Goal: Task Accomplishment & Management: Manage account settings

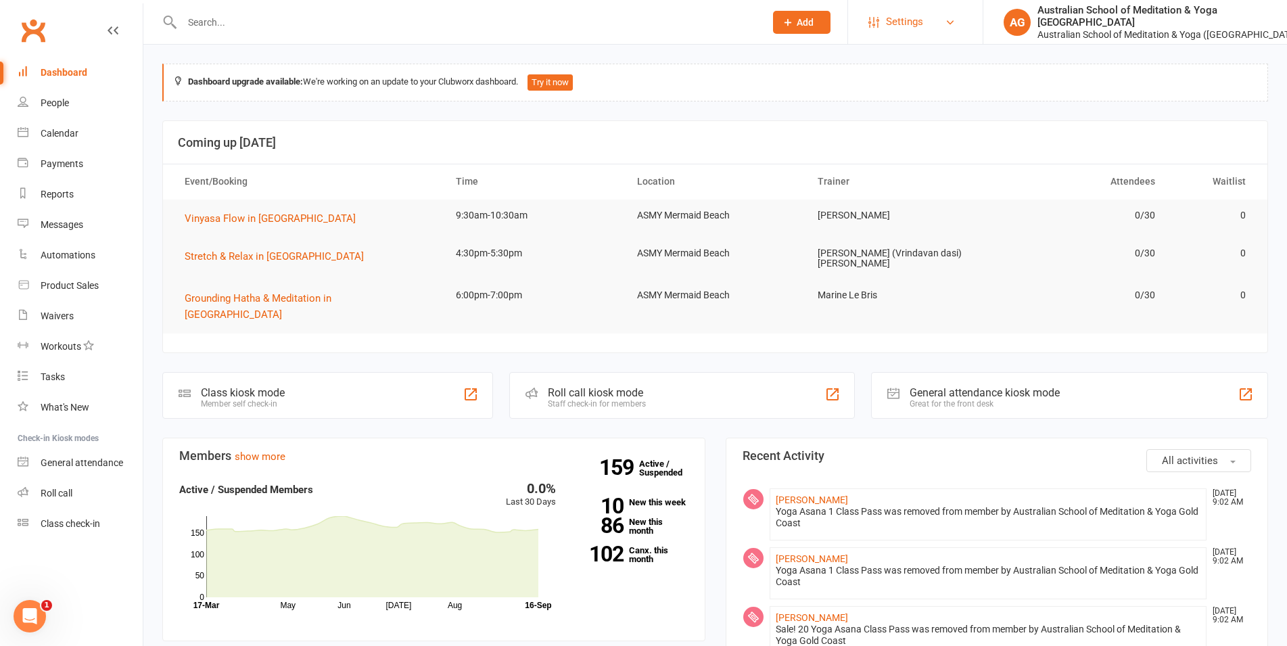
click at [920, 16] on span "Settings" at bounding box center [904, 22] width 37 height 30
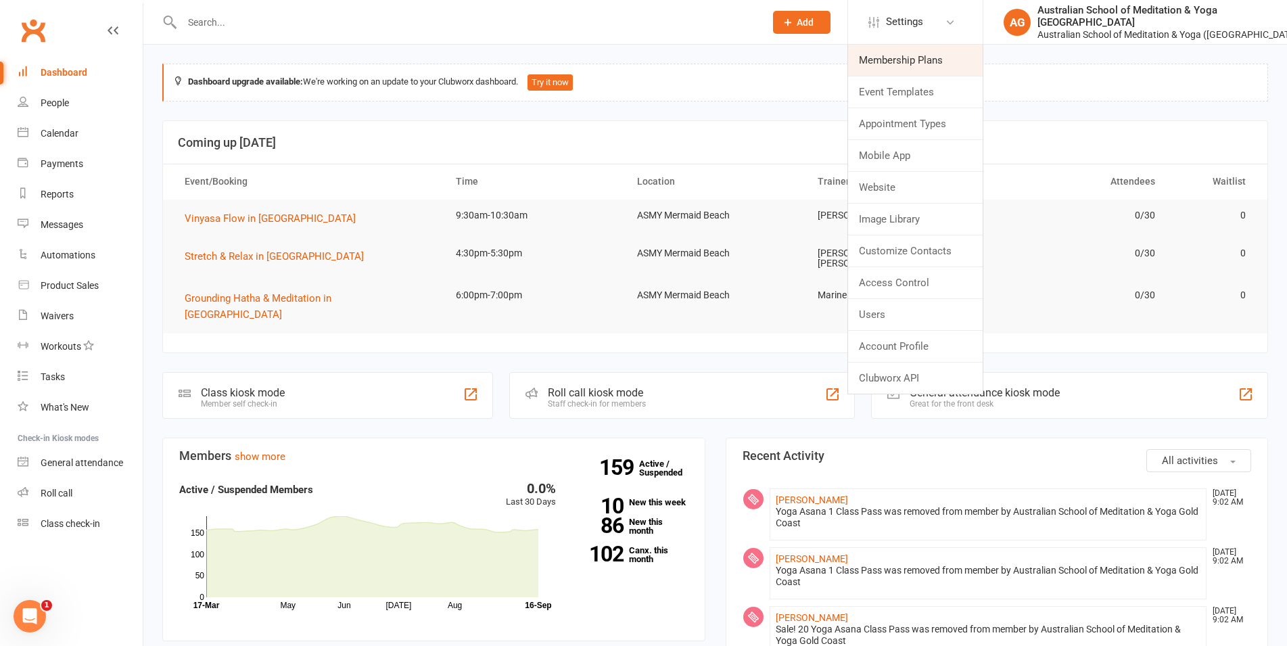
click at [897, 65] on link "Membership Plans" at bounding box center [915, 60] width 135 height 31
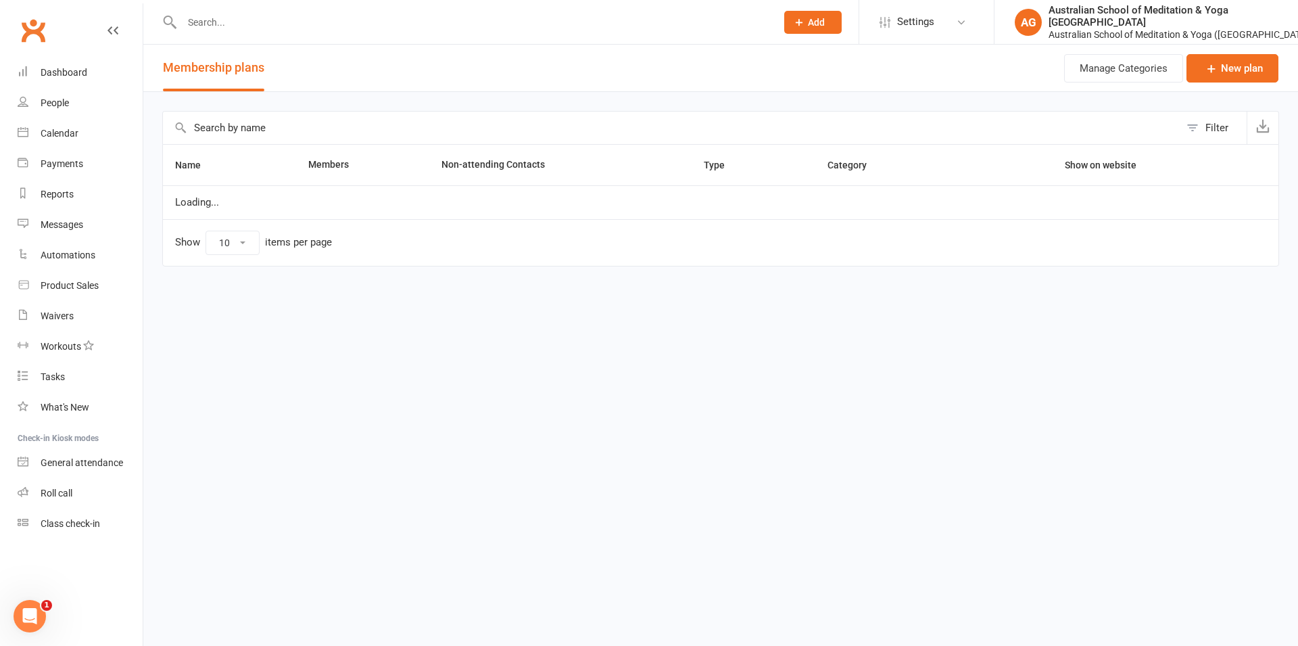
select select "50"
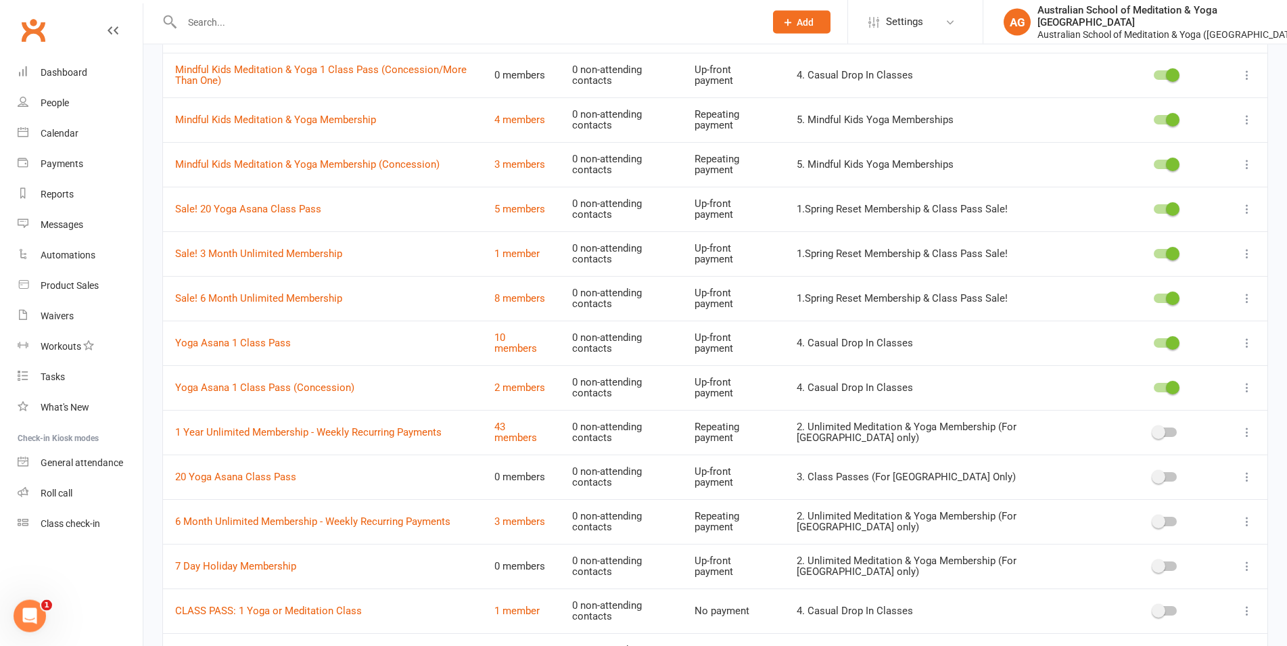
scroll to position [690, 0]
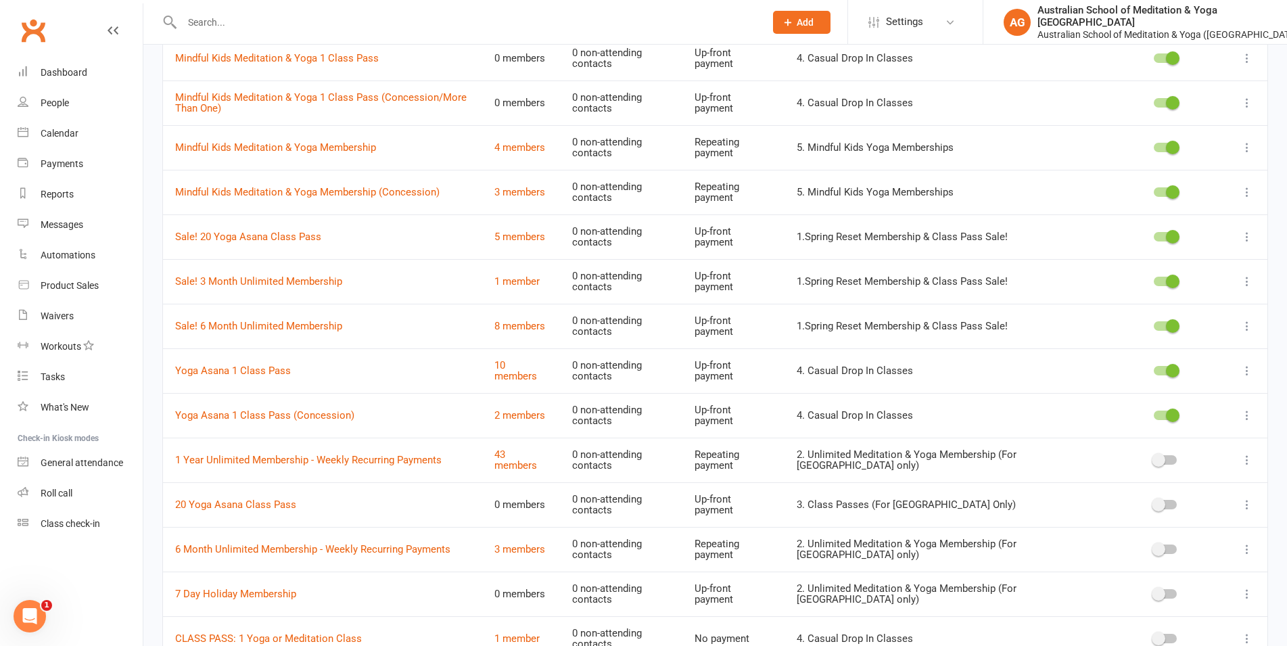
click at [1242, 230] on icon at bounding box center [1247, 237] width 14 height 14
click at [1206, 257] on link "Edit" at bounding box center [1176, 258] width 134 height 27
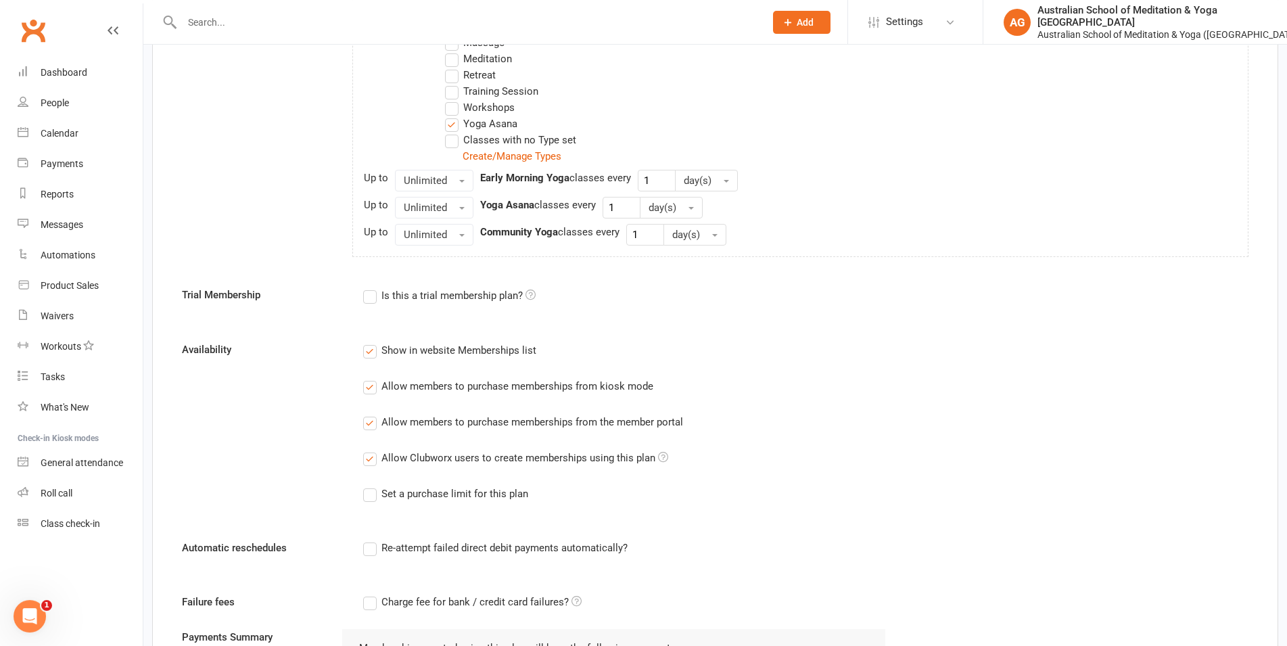
scroll to position [759, 0]
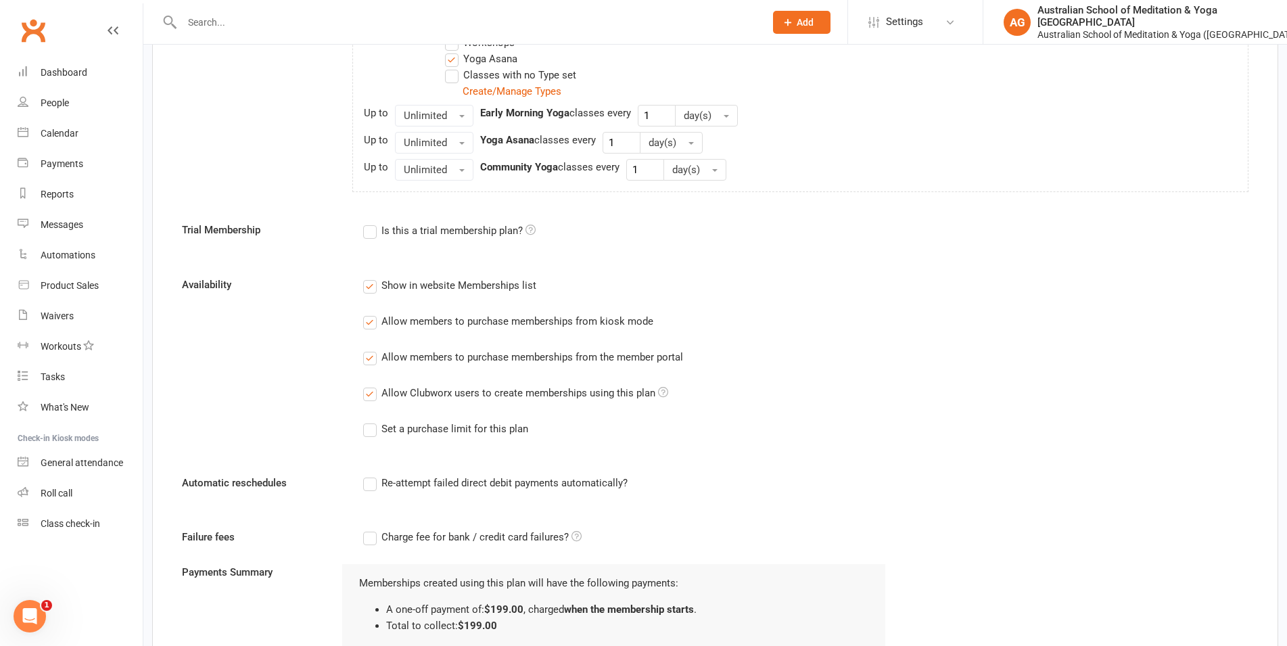
click at [373, 287] on label "Show in website Memberships list" at bounding box center [449, 285] width 173 height 16
click at [372, 277] on input "Show in website Memberships list" at bounding box center [367, 277] width 9 height 0
click at [369, 324] on label "Allow members to purchase memberships from kiosk mode" at bounding box center [508, 321] width 290 height 16
click at [369, 313] on input "Allow members to purchase memberships from kiosk mode" at bounding box center [367, 313] width 9 height 0
click at [372, 356] on label "Allow members to purchase memberships from the member portal" at bounding box center [523, 357] width 320 height 16
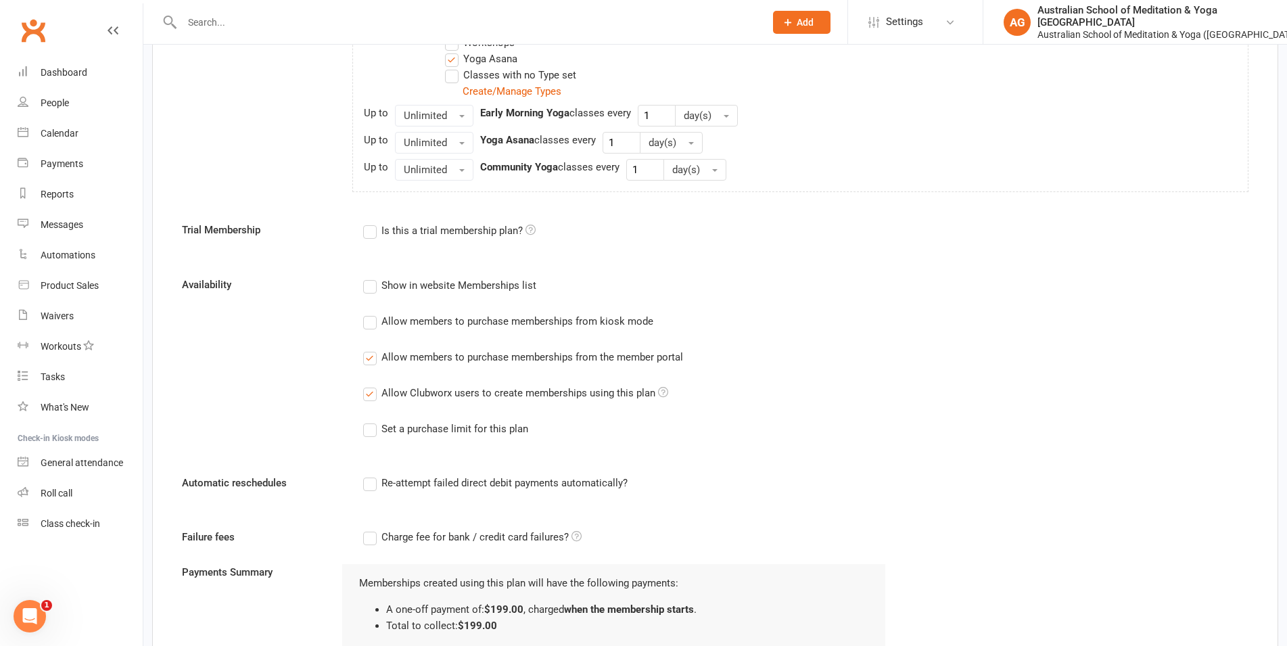
click at [372, 349] on input "Allow members to purchase memberships from the member portal" at bounding box center [367, 349] width 9 height 0
click at [367, 393] on label "Allow Clubworx users to create memberships using this plan" at bounding box center [515, 393] width 305 height 16
click at [367, 385] on input "Allow Clubworx users to create memberships using this plan" at bounding box center [367, 385] width 9 height 0
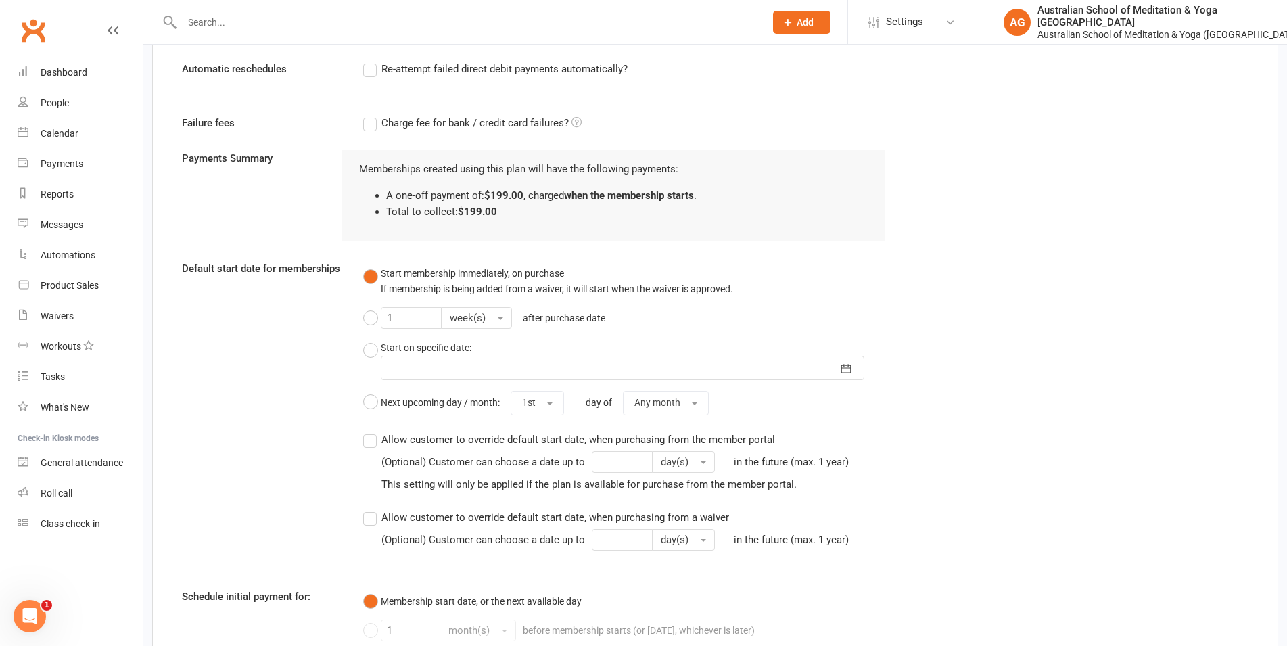
scroll to position [1322, 0]
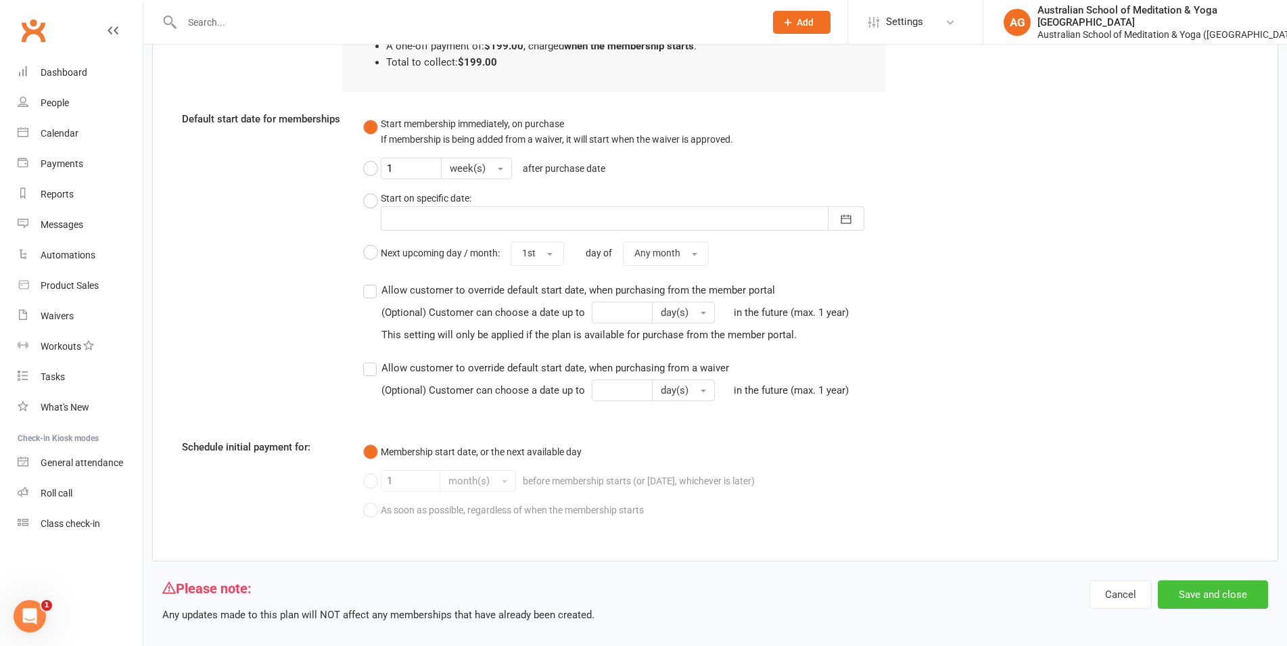
click at [1188, 580] on button "Save and close" at bounding box center [1213, 594] width 110 height 28
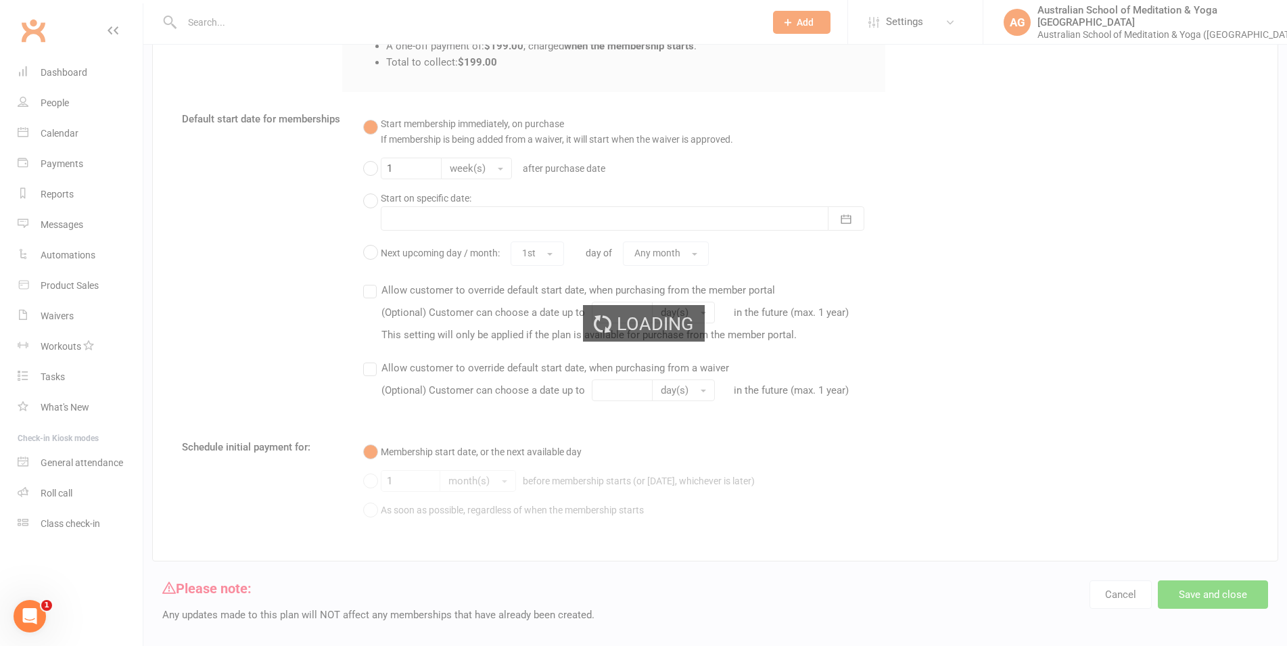
select select "50"
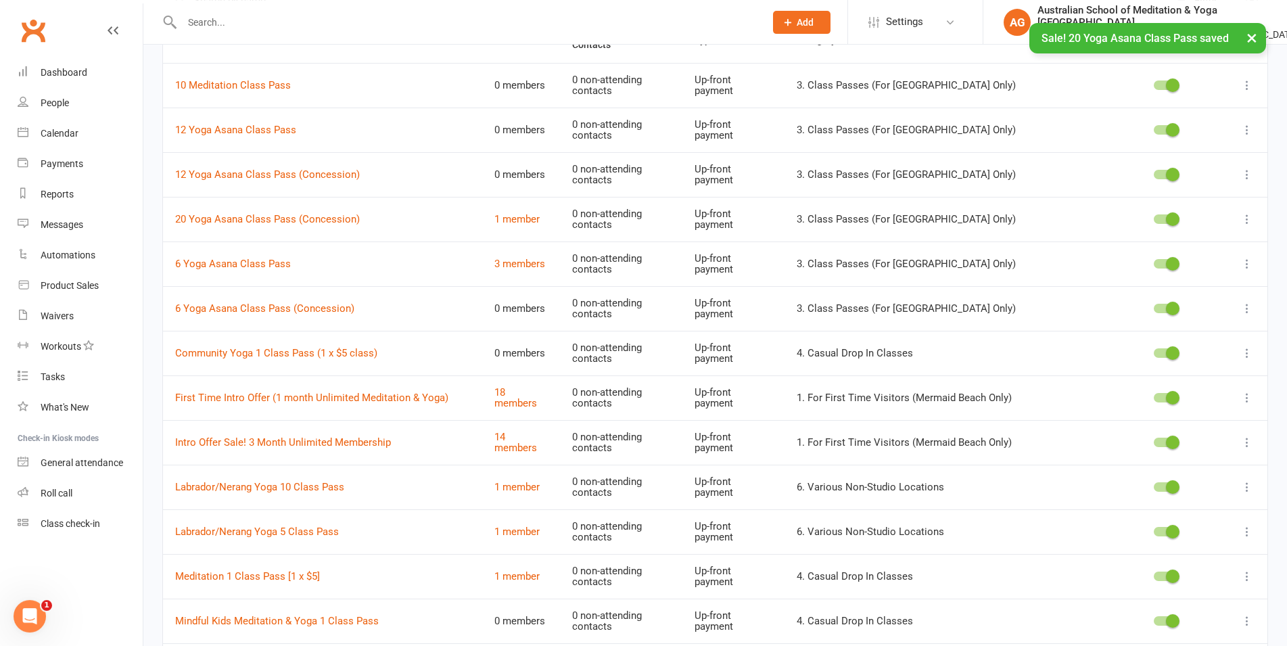
scroll to position [138, 0]
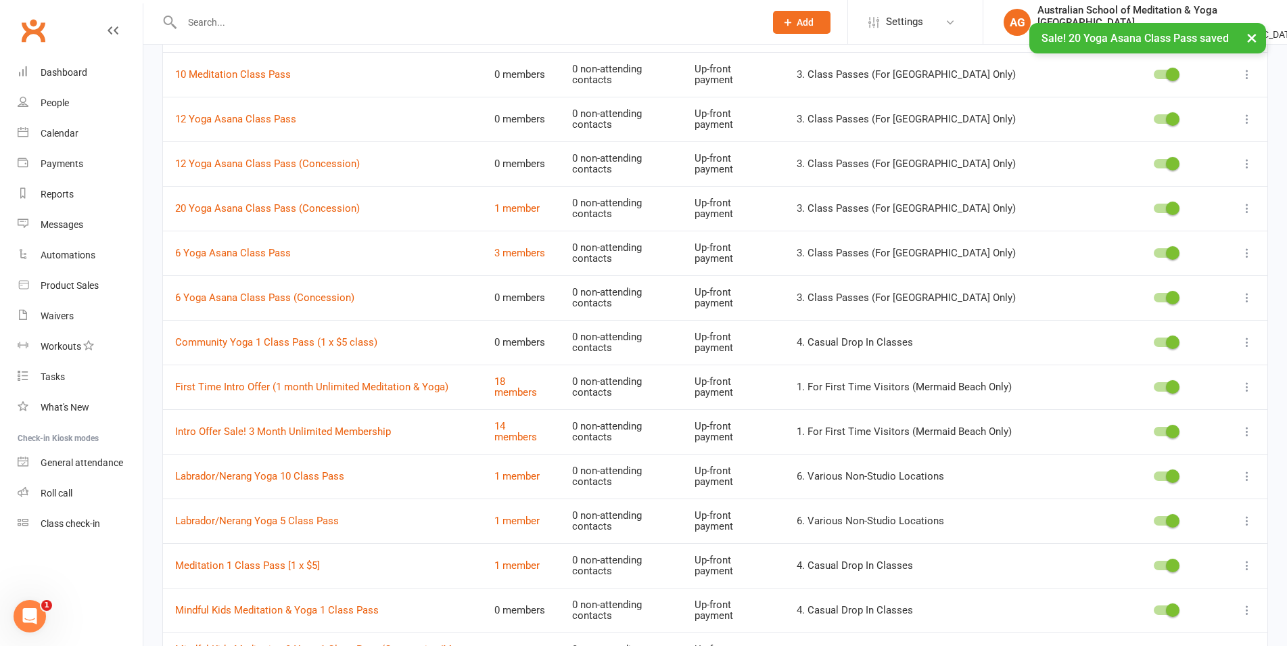
click at [1174, 431] on span at bounding box center [1173, 432] width 14 height 14
click at [1154, 429] on input "checkbox" at bounding box center [1154, 429] width 0 height 0
click at [1175, 450] on link "Edit" at bounding box center [1176, 453] width 134 height 27
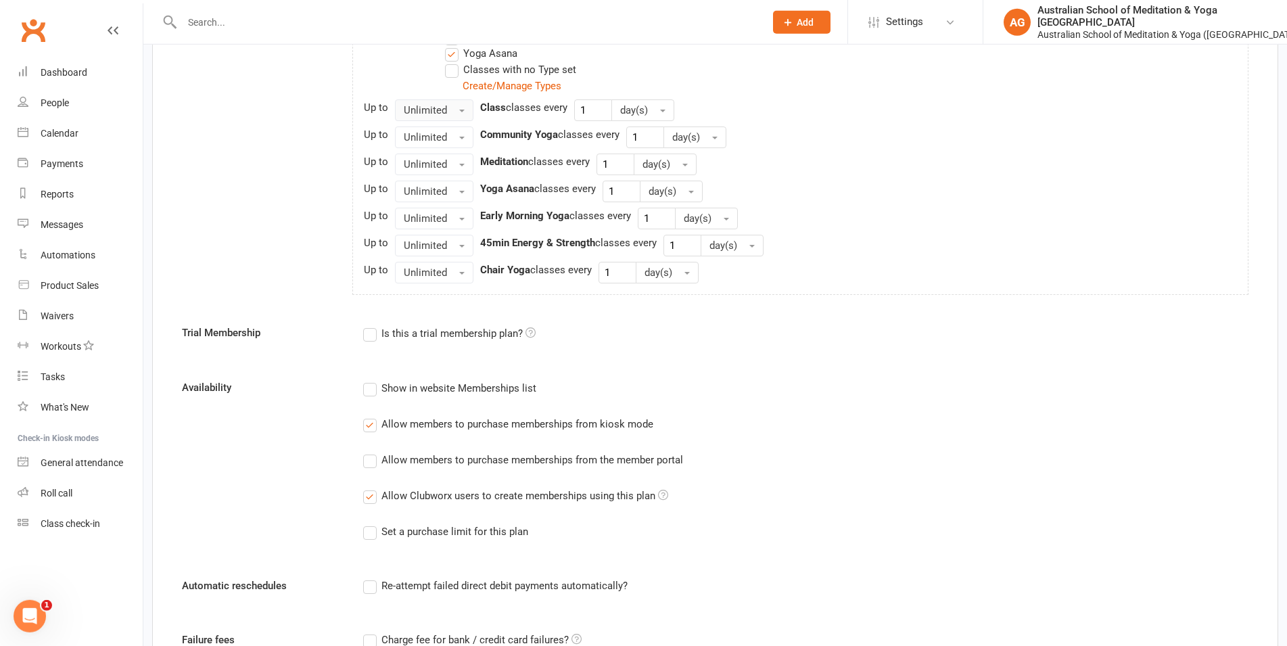
scroll to position [897, 0]
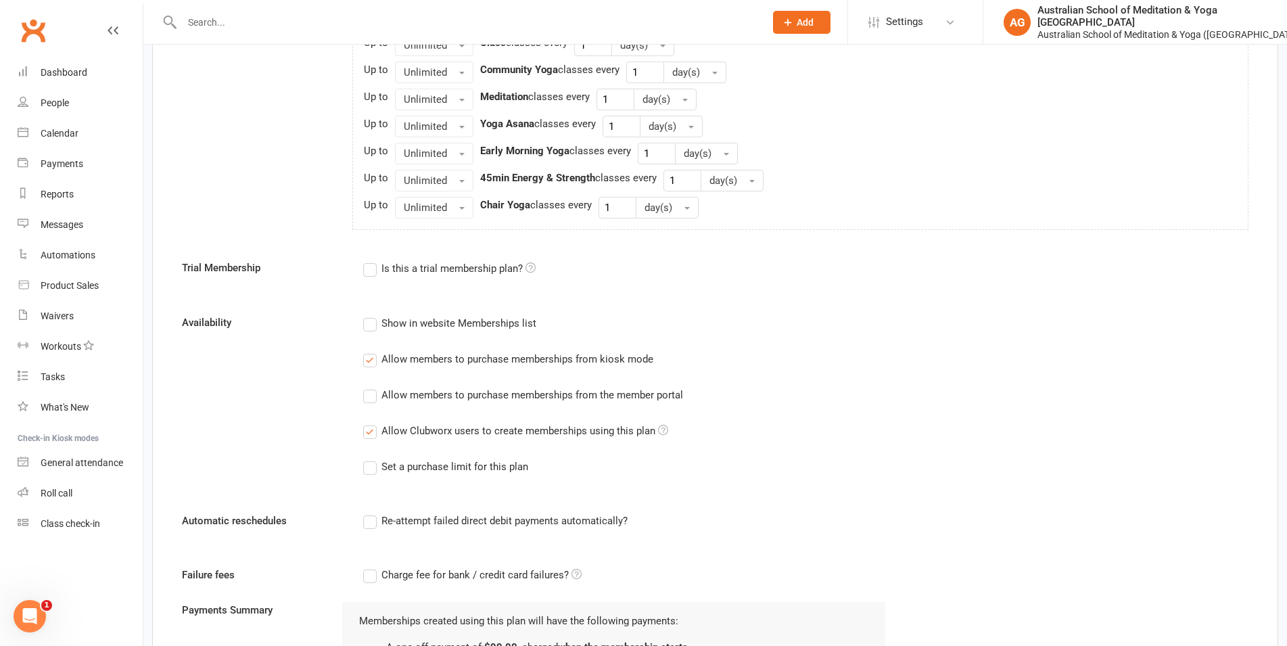
click at [370, 362] on label "Allow members to purchase memberships from kiosk mode" at bounding box center [508, 359] width 290 height 16
click at [370, 351] on input "Allow members to purchase memberships from kiosk mode" at bounding box center [367, 351] width 9 height 0
click at [369, 430] on label "Allow Clubworx users to create memberships using this plan" at bounding box center [515, 431] width 305 height 16
click at [369, 423] on input "Allow Clubworx users to create memberships using this plan" at bounding box center [367, 423] width 9 height 0
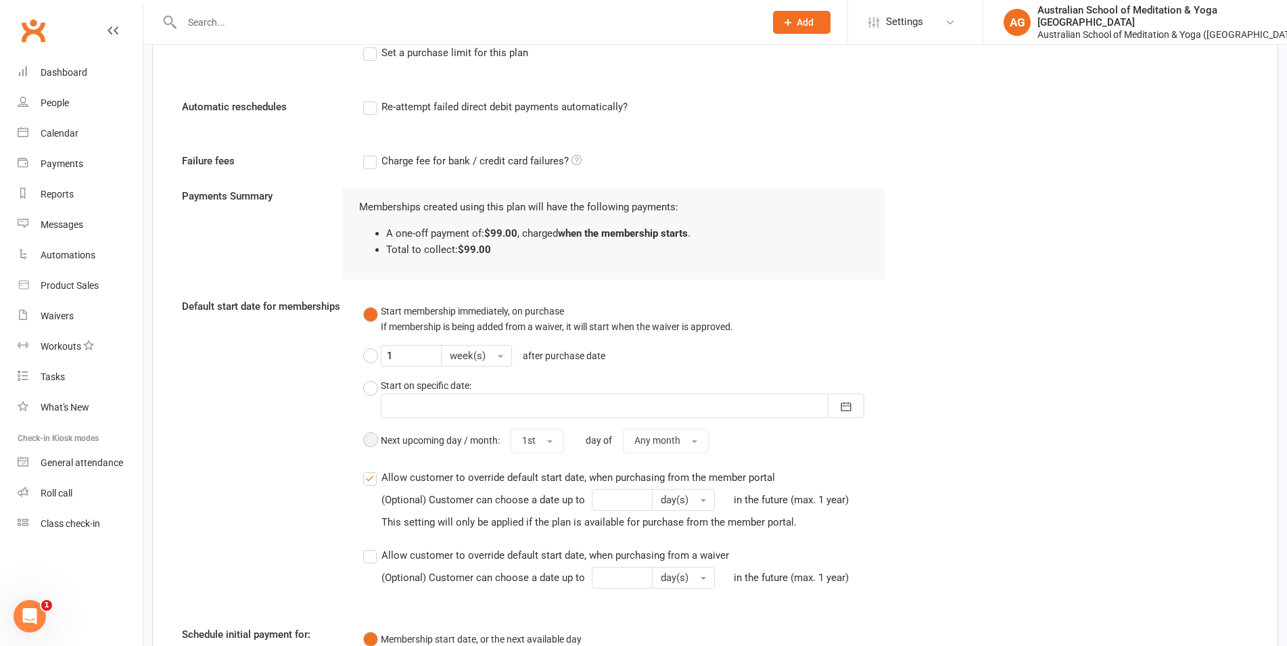
scroll to position [1498, 0]
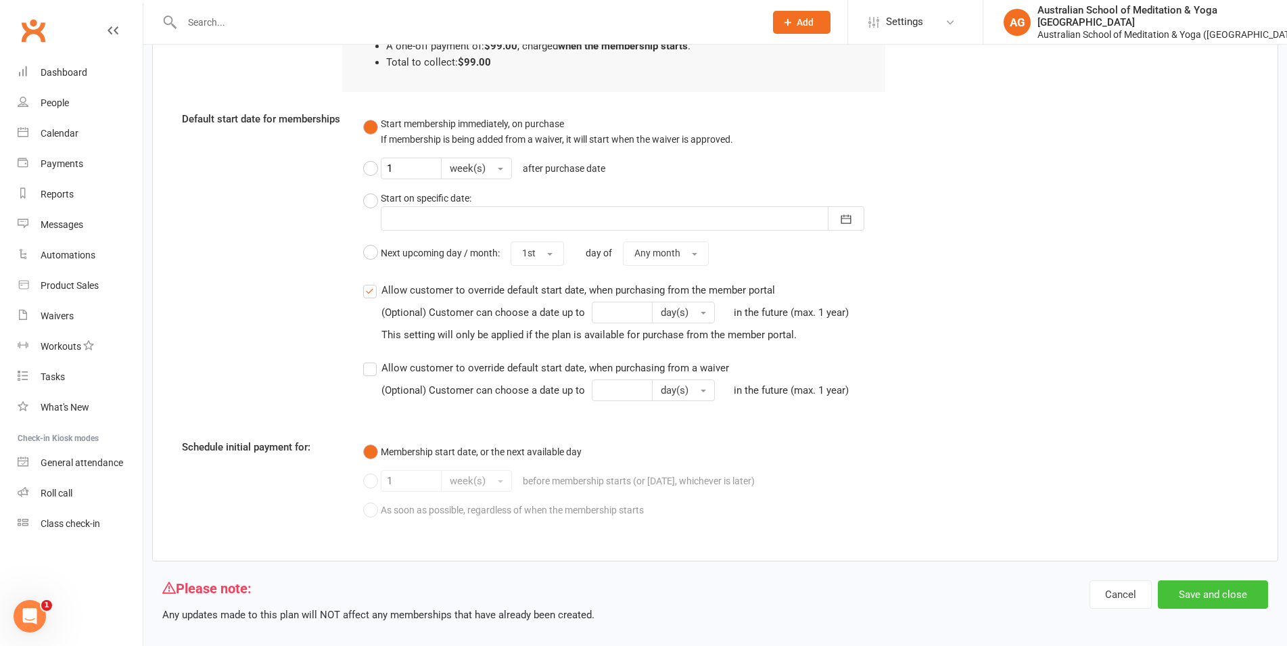
click at [1206, 580] on button "Save and close" at bounding box center [1213, 594] width 110 height 28
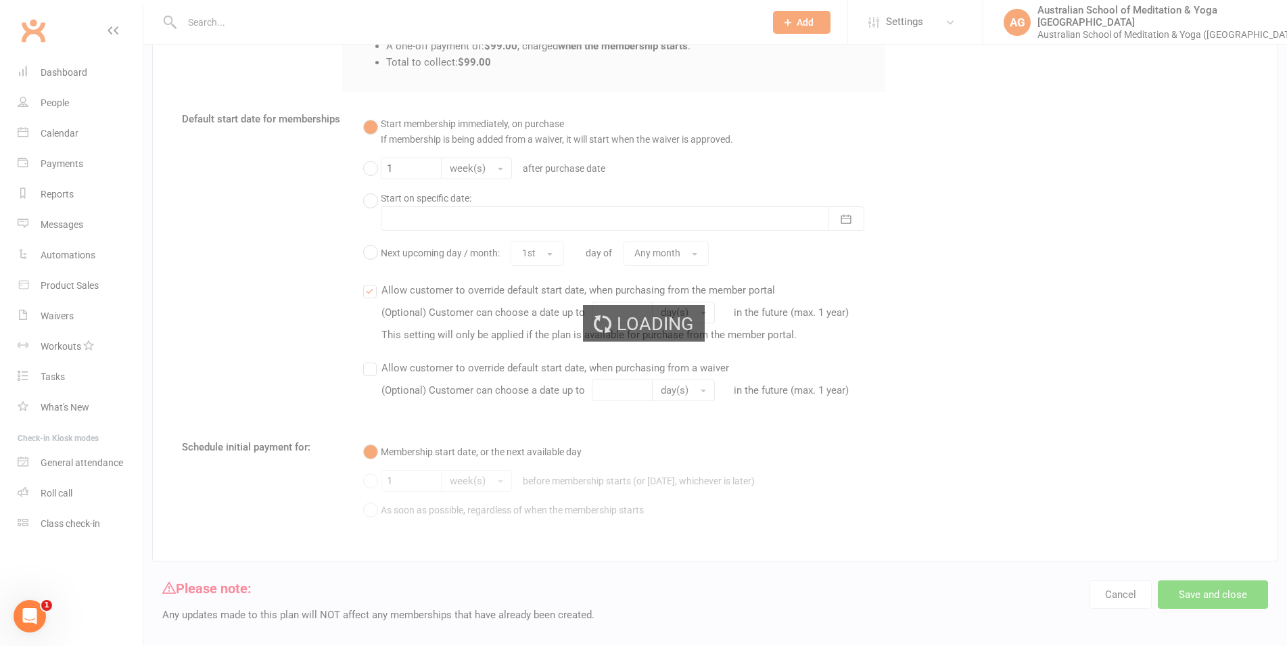
select select "50"
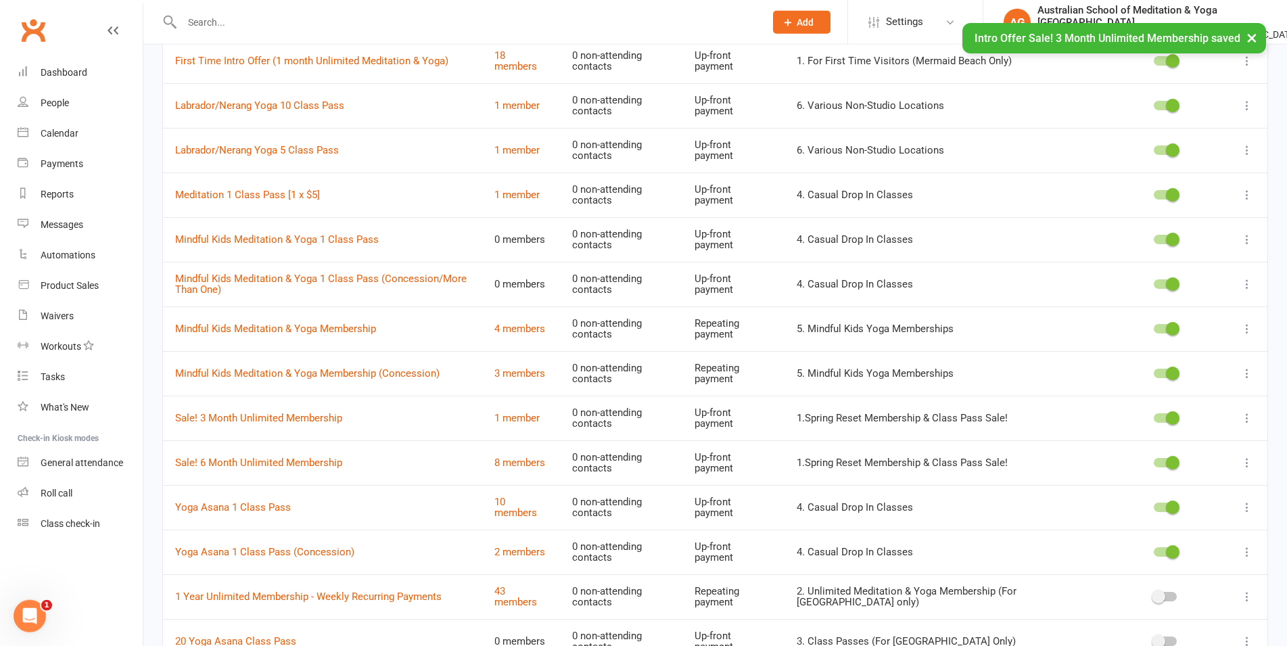
scroll to position [483, 0]
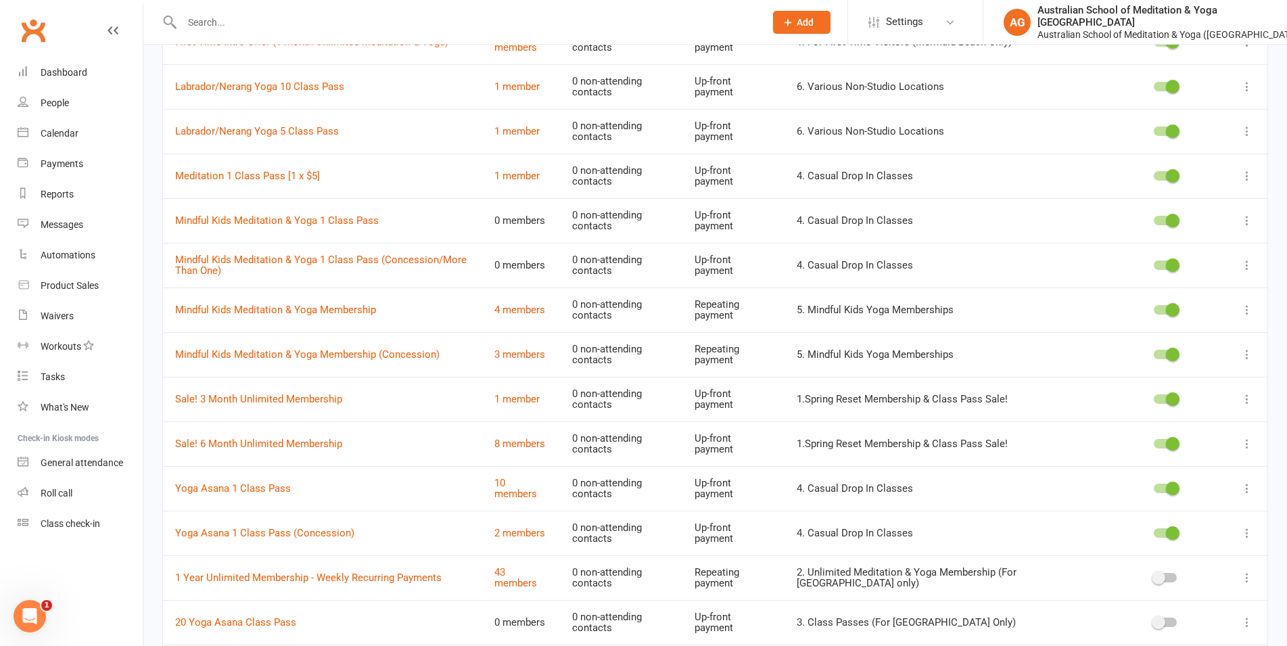
click at [1168, 392] on span at bounding box center [1173, 399] width 14 height 14
click at [1154, 397] on input "checkbox" at bounding box center [1154, 397] width 0 height 0
click at [1248, 394] on icon at bounding box center [1247, 399] width 14 height 14
click at [1199, 422] on link "Edit" at bounding box center [1176, 421] width 134 height 27
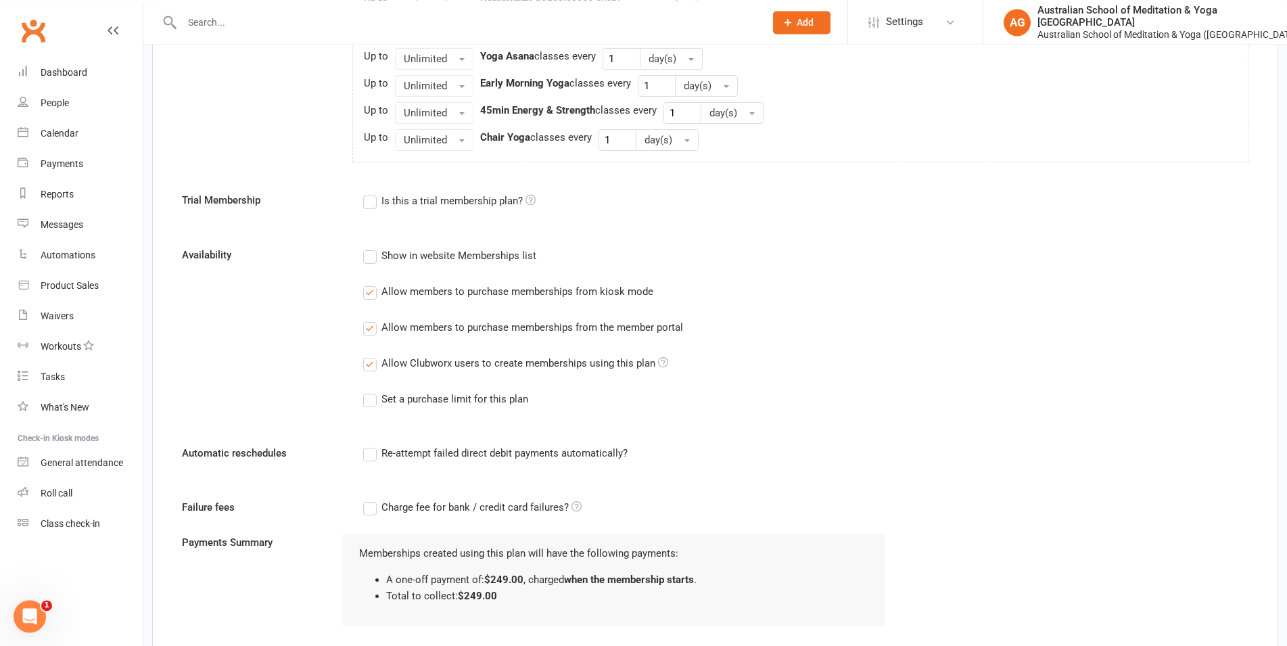
scroll to position [966, 0]
click at [368, 293] on label "Allow members to purchase memberships from kiosk mode" at bounding box center [508, 290] width 290 height 16
click at [368, 282] on input "Allow members to purchase memberships from kiosk mode" at bounding box center [367, 282] width 9 height 0
click at [372, 328] on label "Allow members to purchase memberships from the member portal" at bounding box center [523, 326] width 320 height 16
click at [372, 318] on input "Allow members to purchase memberships from the member portal" at bounding box center [367, 318] width 9 height 0
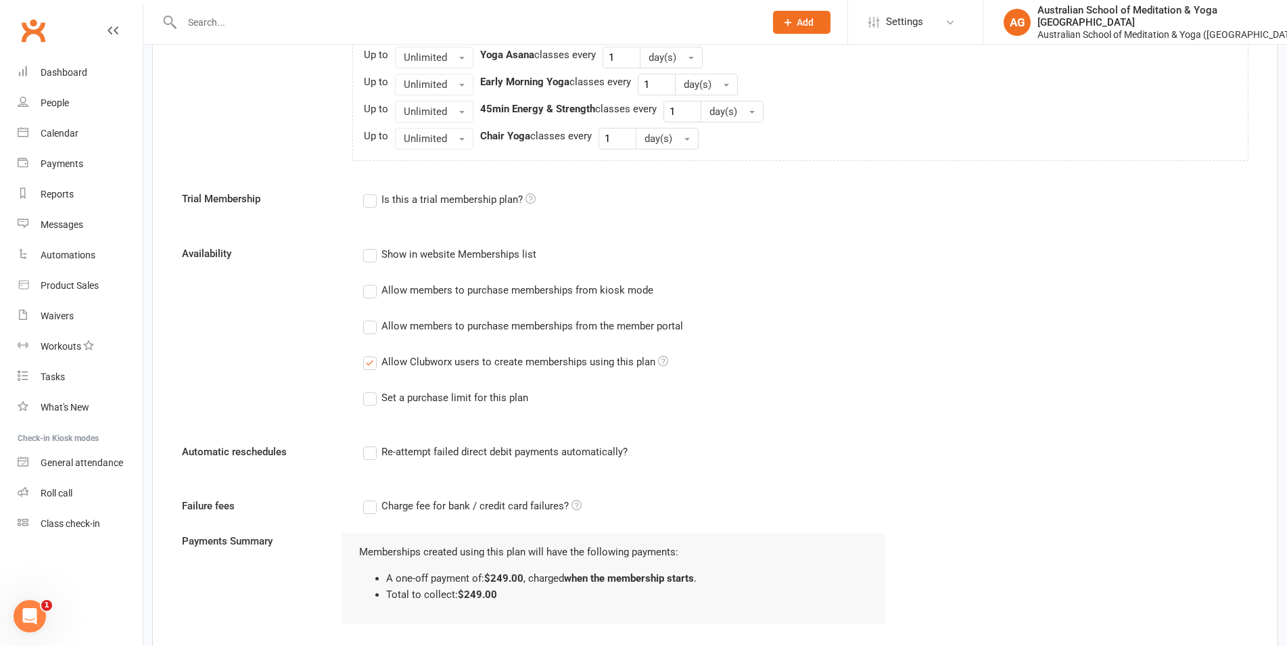
click at [370, 362] on label "Allow Clubworx users to create memberships using this plan" at bounding box center [515, 362] width 305 height 16
click at [370, 354] on input "Allow Clubworx users to create memberships using this plan" at bounding box center [367, 354] width 9 height 0
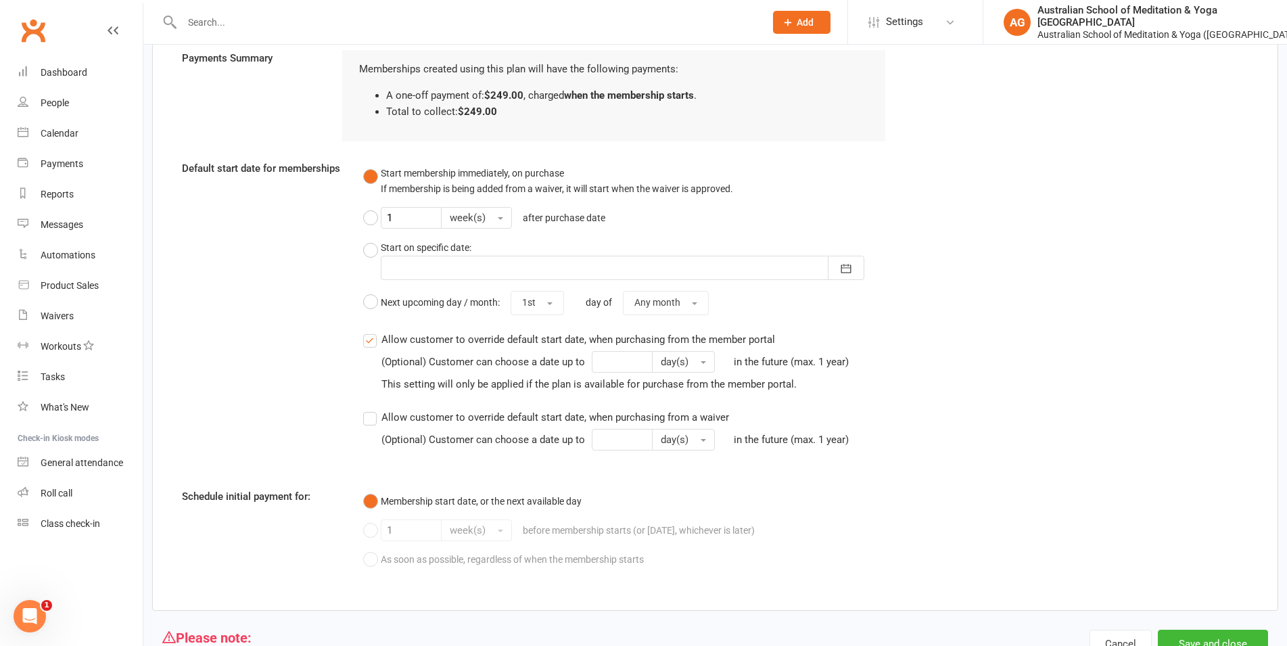
scroll to position [1498, 0]
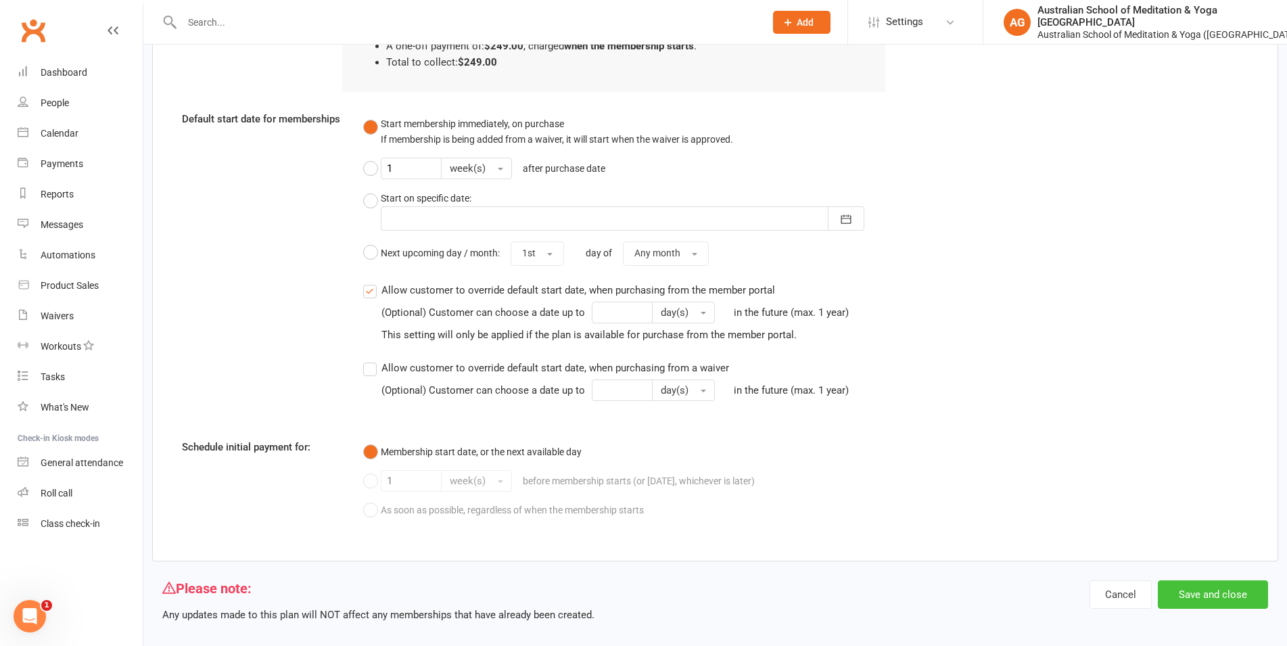
click at [1218, 584] on button "Save and close" at bounding box center [1213, 594] width 110 height 28
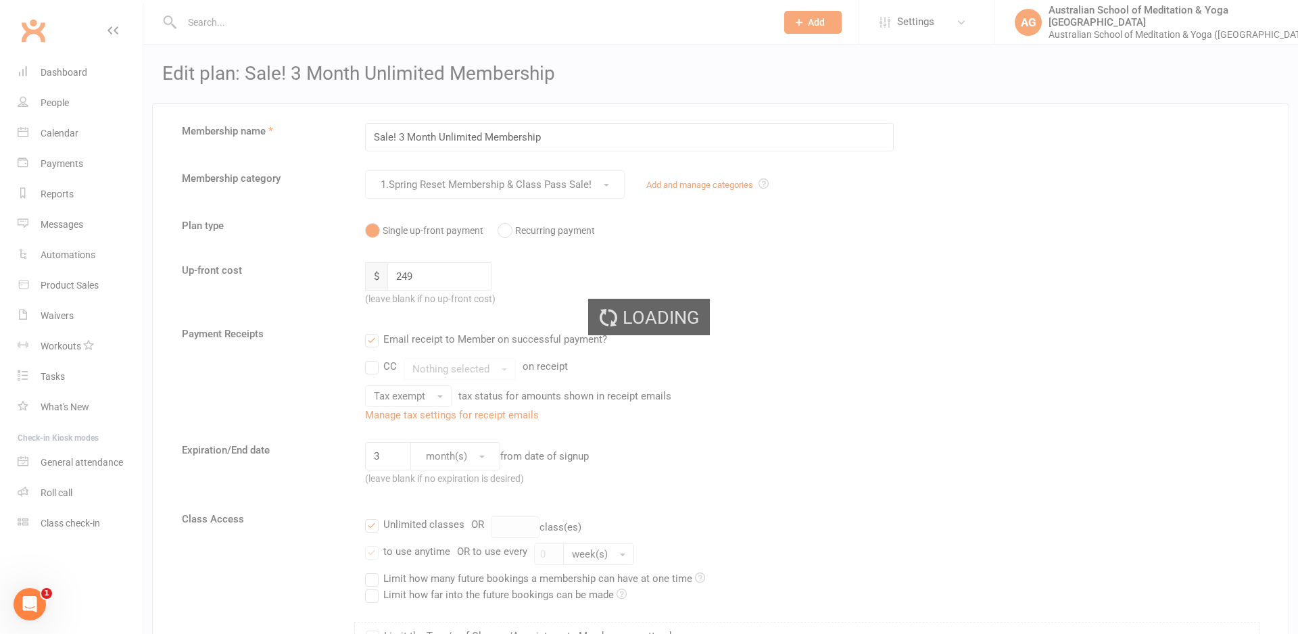
select select "50"
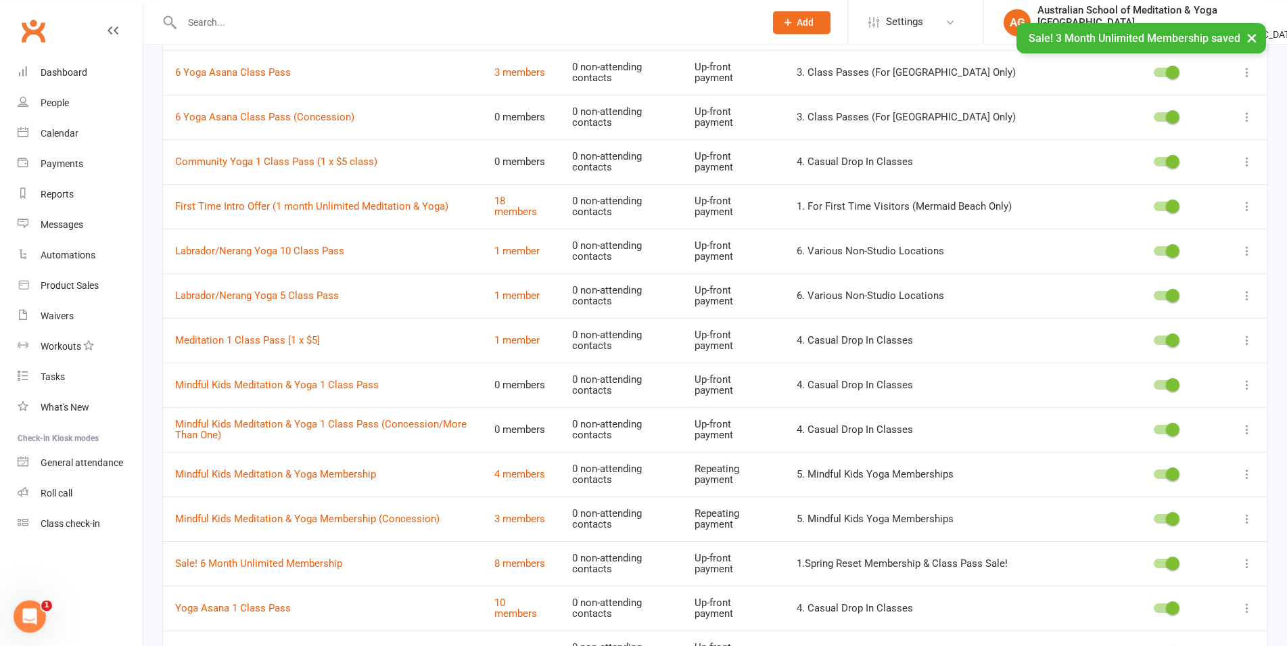
scroll to position [414, 0]
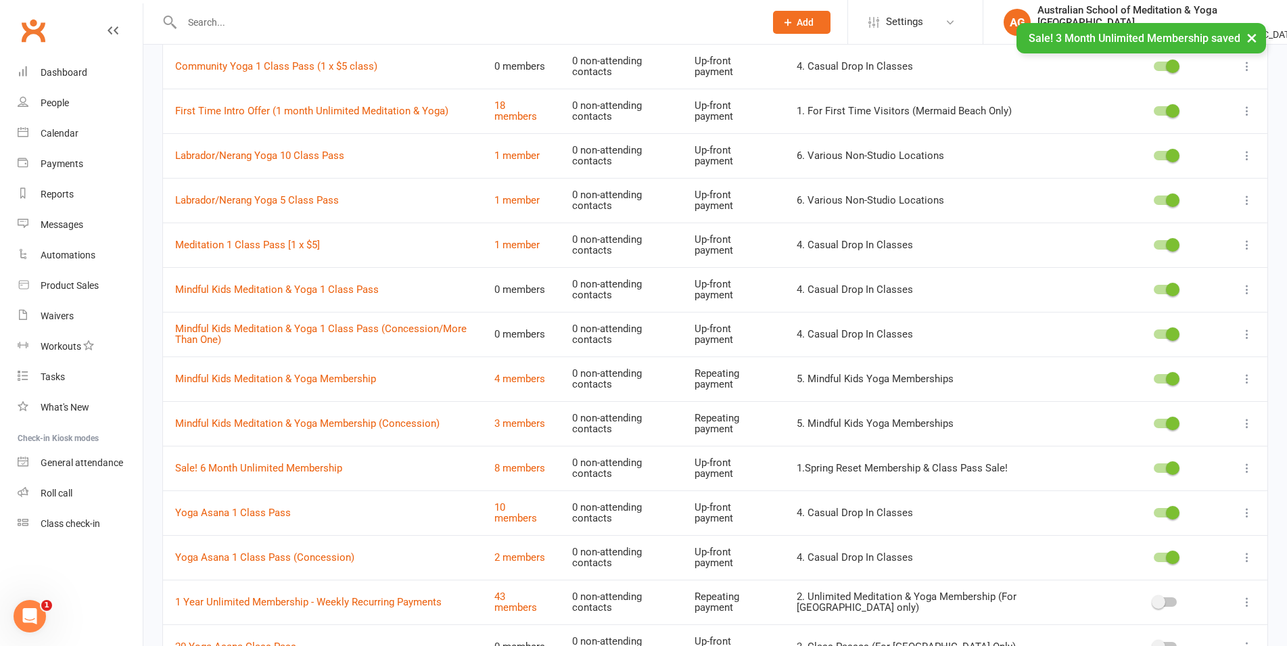
click at [1175, 463] on span at bounding box center [1173, 468] width 14 height 14
click at [1154, 466] on input "checkbox" at bounding box center [1154, 466] width 0 height 0
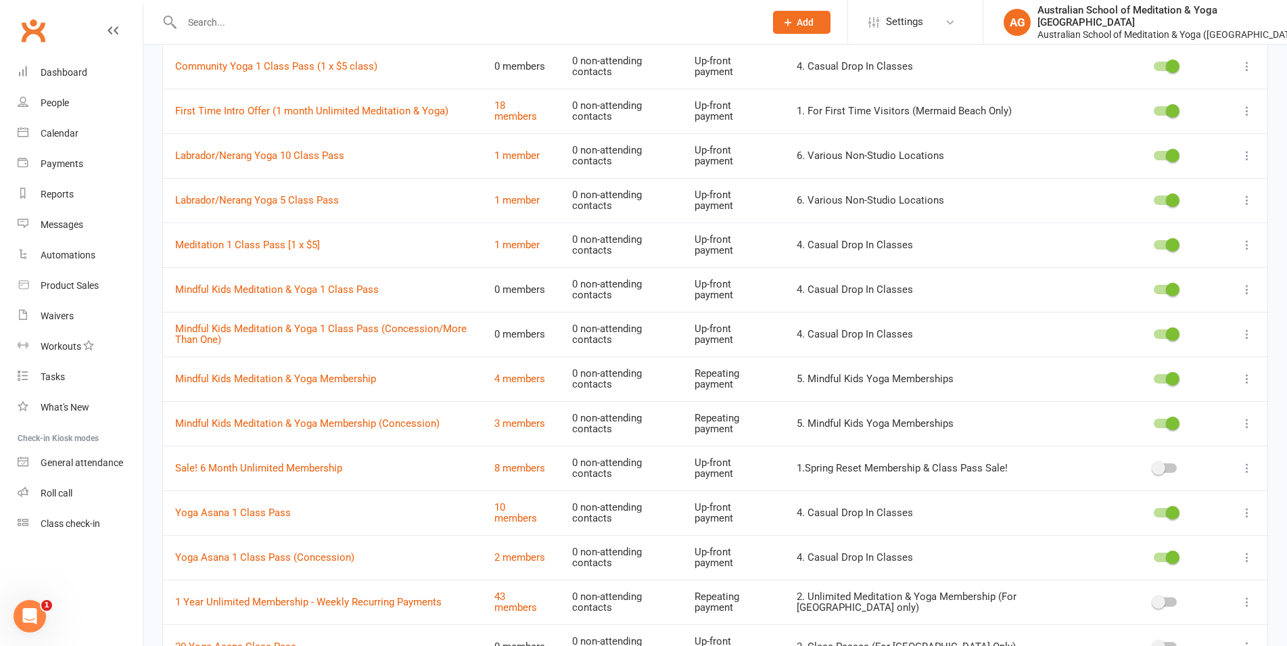
click at [1248, 466] on icon at bounding box center [1247, 468] width 14 height 14
click at [1183, 488] on link "Edit" at bounding box center [1176, 490] width 134 height 27
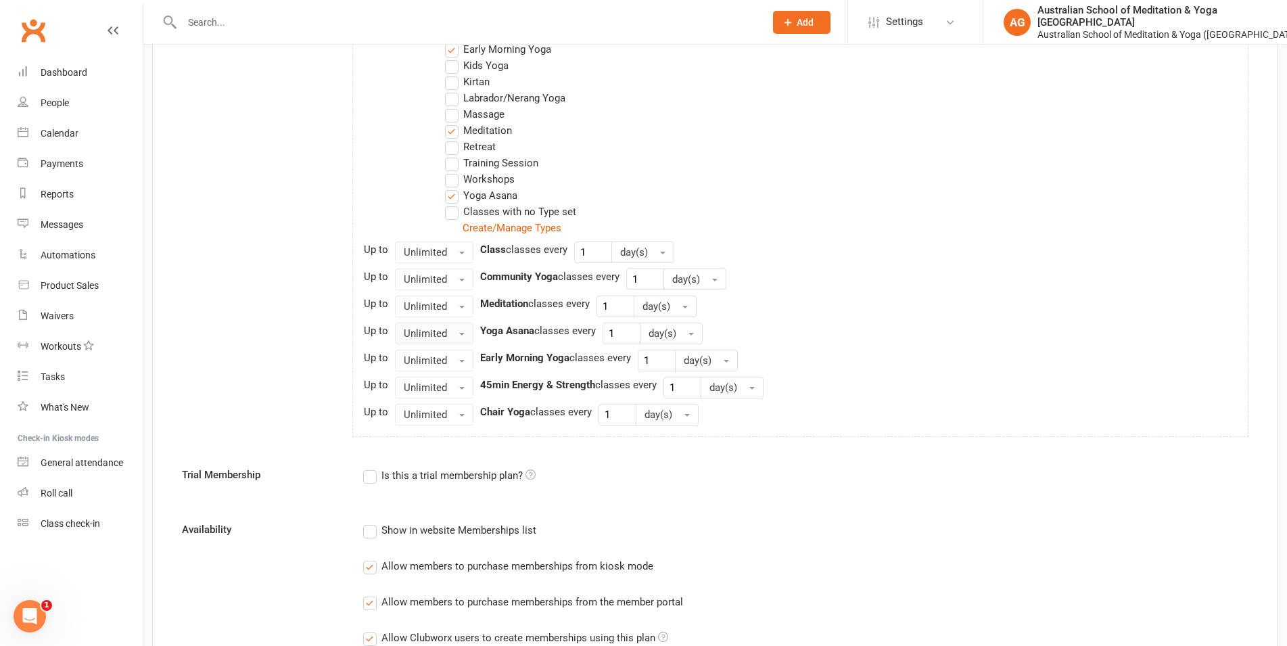
scroll to position [966, 0]
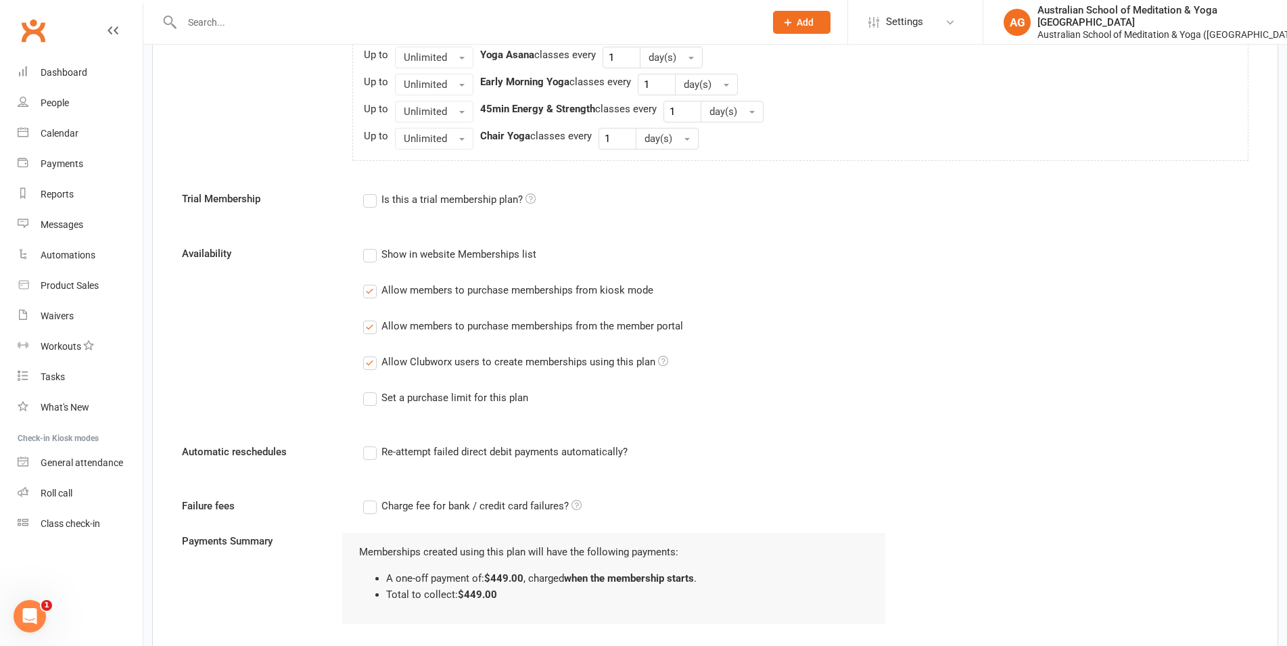
click at [370, 288] on label "Allow members to purchase memberships from kiosk mode" at bounding box center [508, 290] width 290 height 16
click at [370, 282] on input "Allow members to purchase memberships from kiosk mode" at bounding box center [367, 282] width 9 height 0
click at [368, 329] on label "Allow members to purchase memberships from the member portal" at bounding box center [523, 326] width 320 height 16
click at [368, 318] on input "Allow members to purchase memberships from the member portal" at bounding box center [367, 318] width 9 height 0
click at [370, 360] on label "Allow Clubworx users to create memberships using this plan" at bounding box center [515, 362] width 305 height 16
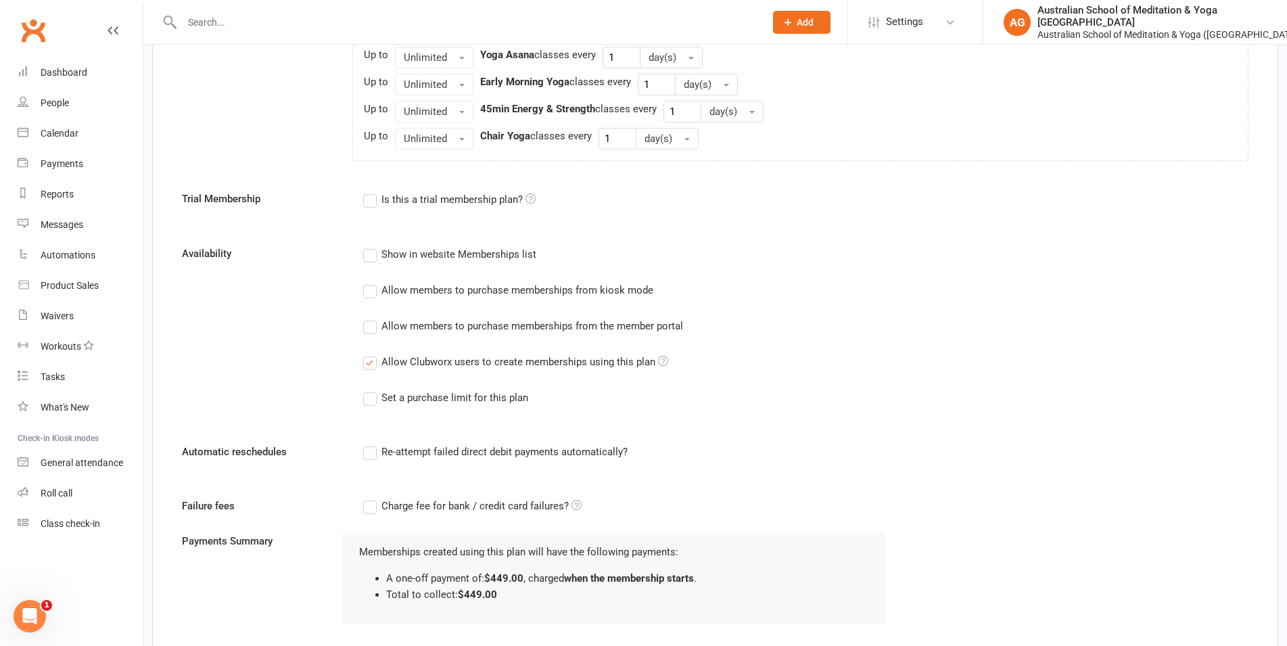
click at [370, 354] on input "Allow Clubworx users to create memberships using this plan" at bounding box center [367, 354] width 9 height 0
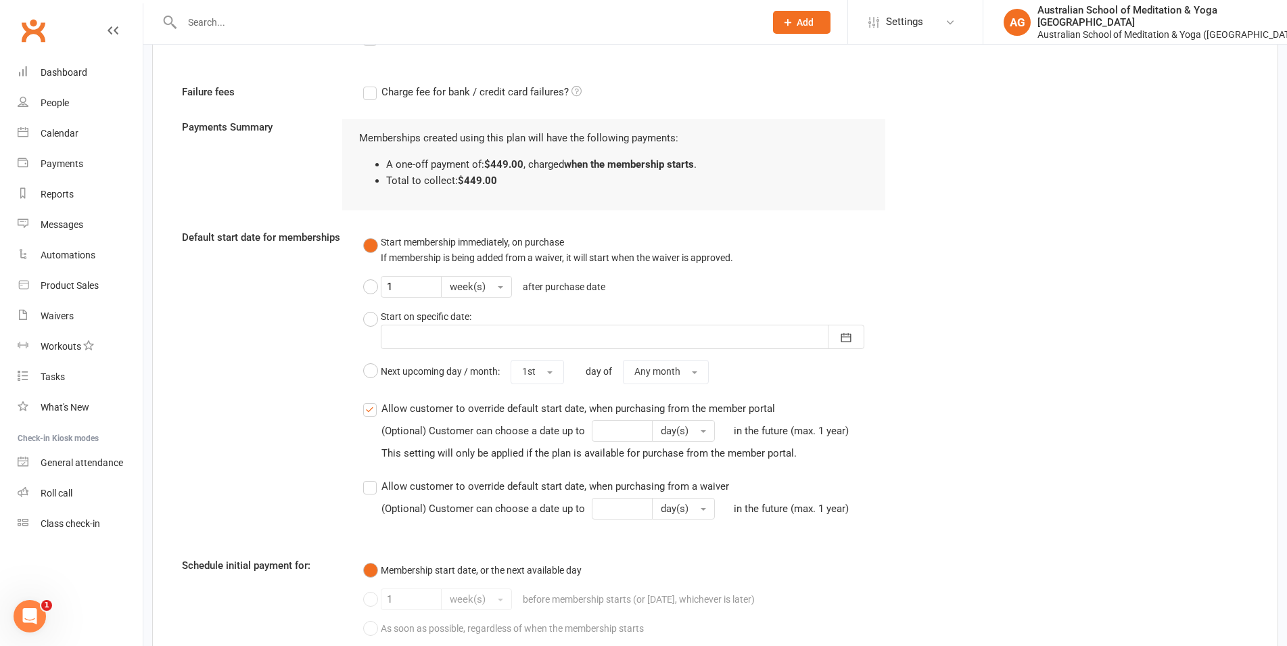
scroll to position [1498, 0]
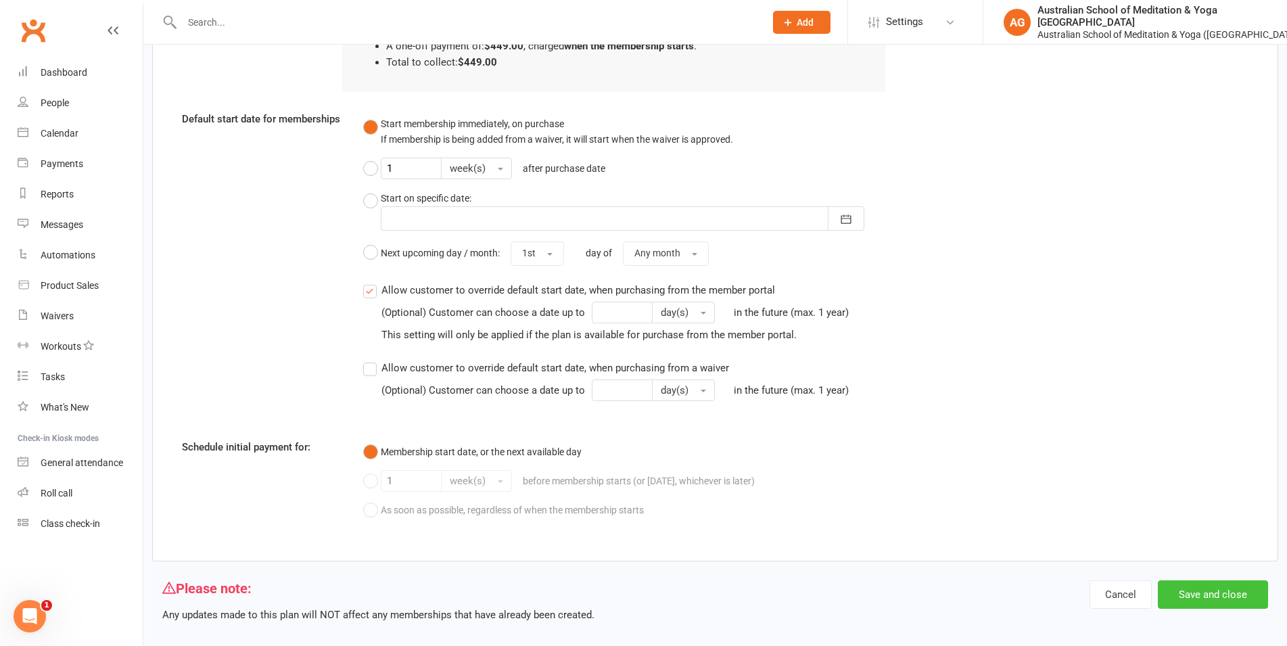
click at [1245, 580] on button "Save and close" at bounding box center [1213, 594] width 110 height 28
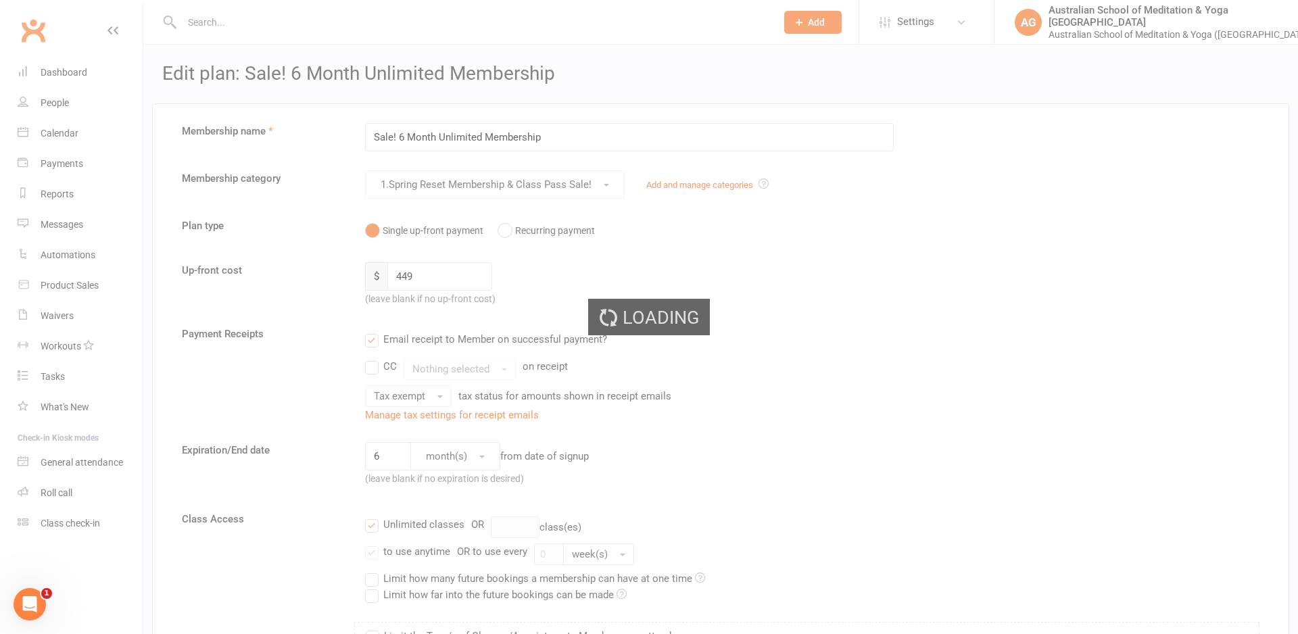
select select "50"
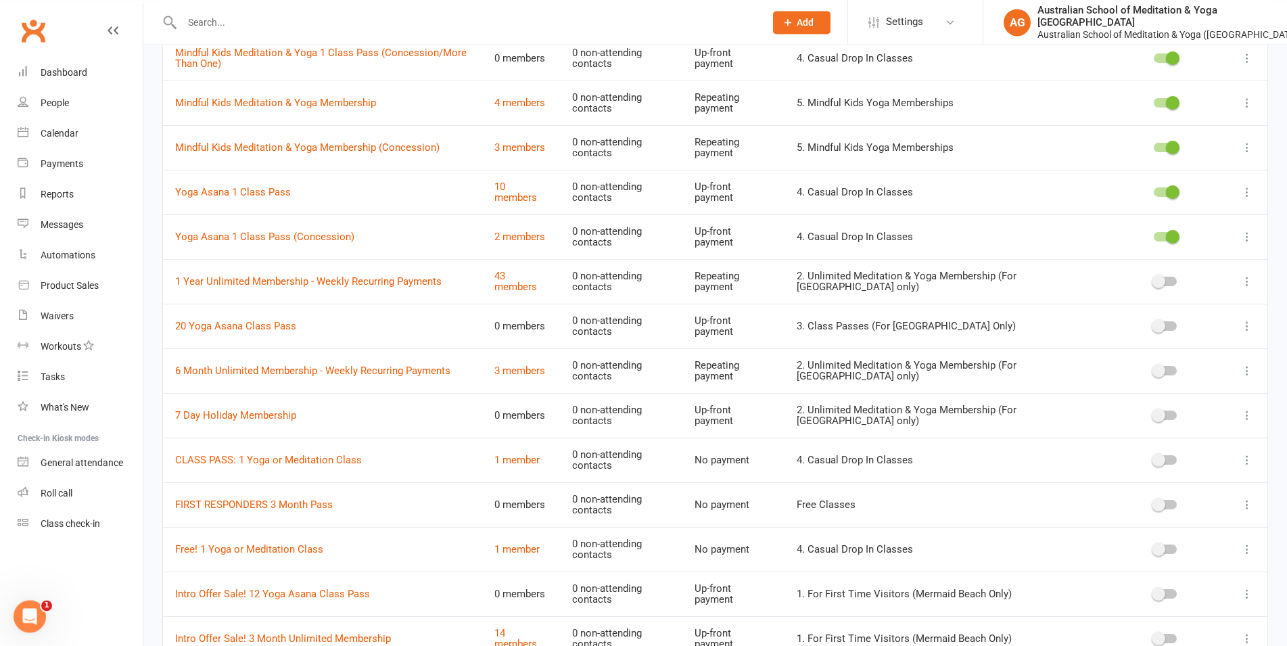
scroll to position [634, 0]
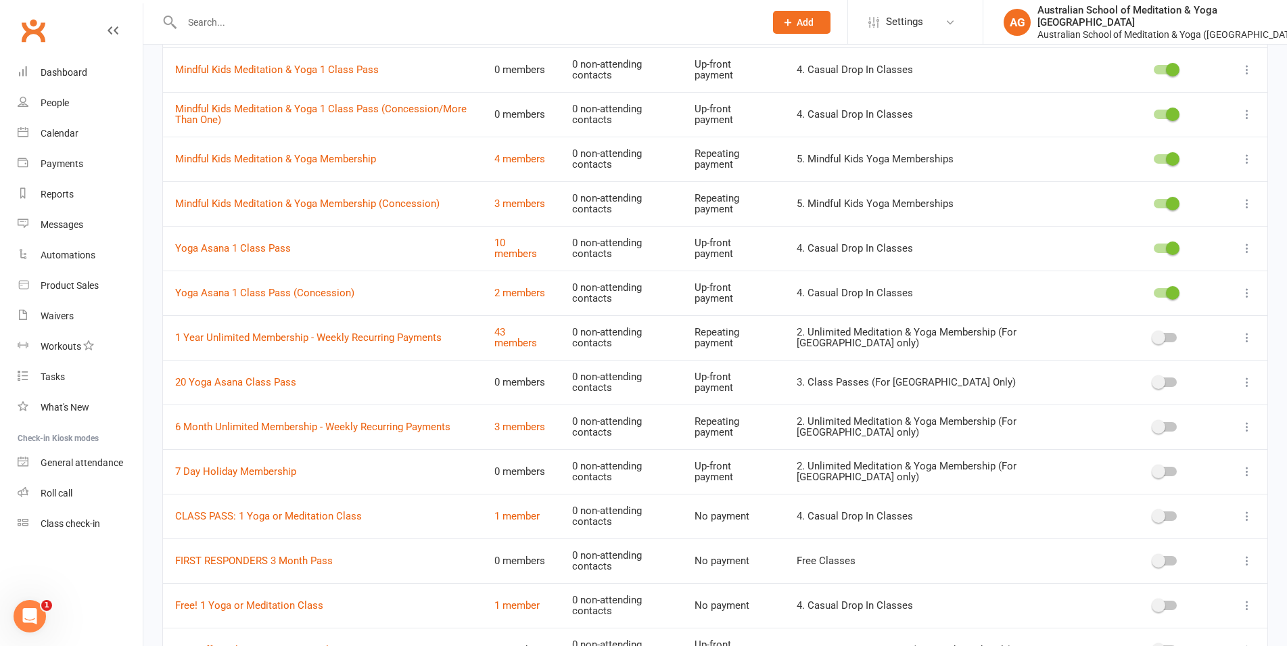
click at [1158, 332] on span at bounding box center [1159, 338] width 14 height 14
click at [1154, 335] on input "checkbox" at bounding box center [1154, 335] width 0 height 0
click at [1250, 334] on icon at bounding box center [1247, 338] width 14 height 14
click at [1176, 364] on link "Edit" at bounding box center [1176, 359] width 134 height 27
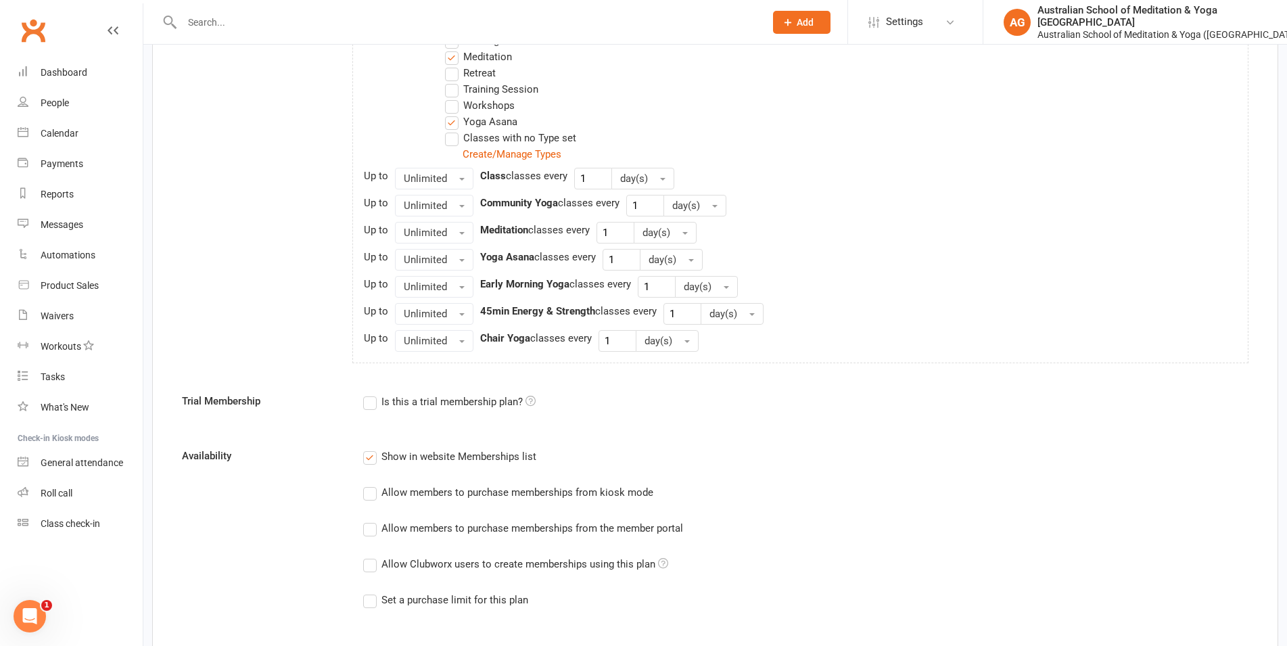
scroll to position [1035, 0]
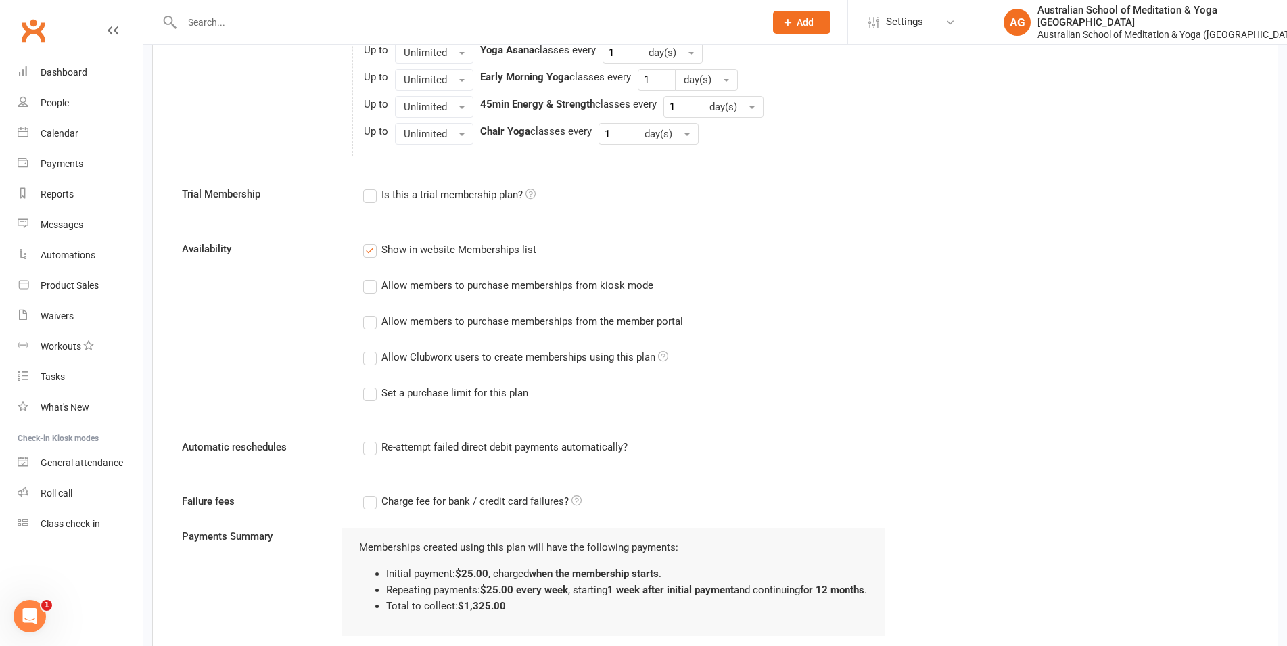
click at [371, 283] on label "Allow members to purchase memberships from kiosk mode" at bounding box center [508, 285] width 290 height 16
click at [371, 277] on input "Allow members to purchase memberships from kiosk mode" at bounding box center [367, 277] width 9 height 0
click at [367, 320] on label "Allow members to purchase memberships from the member portal" at bounding box center [523, 321] width 320 height 16
click at [367, 313] on input "Allow members to purchase memberships from the member portal" at bounding box center [367, 313] width 9 height 0
click at [368, 355] on label "Allow Clubworx users to create memberships using this plan" at bounding box center [515, 357] width 305 height 16
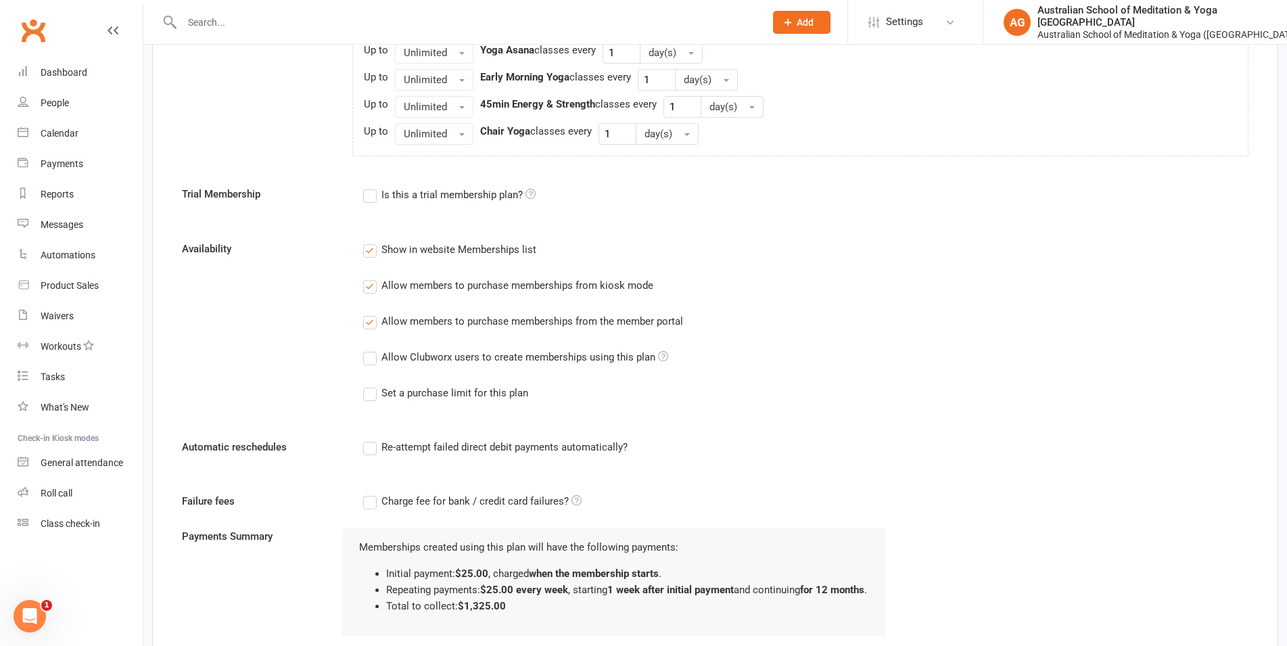
click at [368, 349] on input "Allow Clubworx users to create memberships using this plan" at bounding box center [367, 349] width 9 height 0
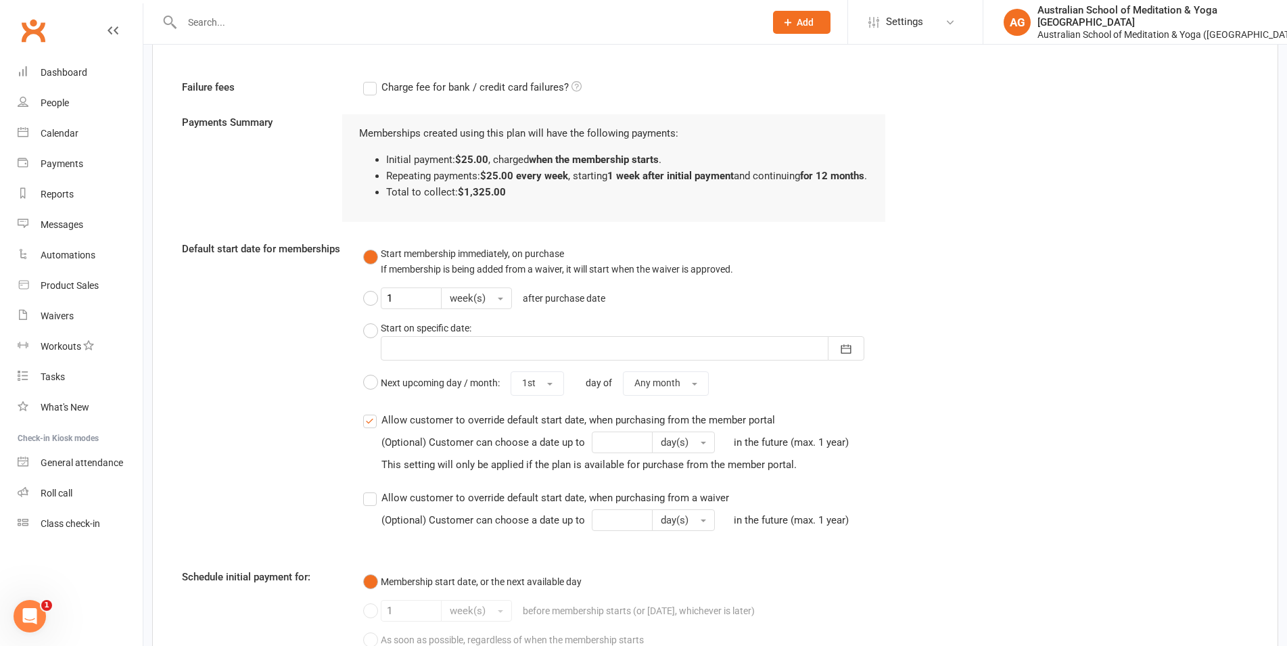
scroll to position [1698, 0]
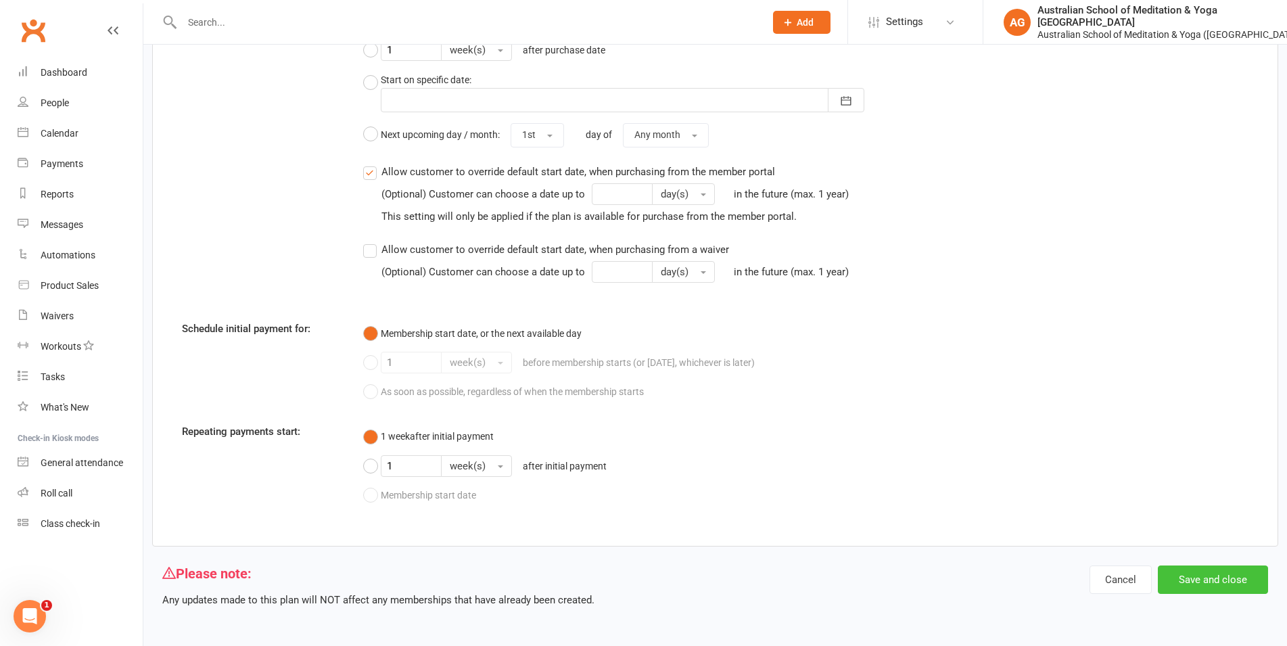
click at [1212, 584] on button "Save and close" at bounding box center [1213, 579] width 110 height 28
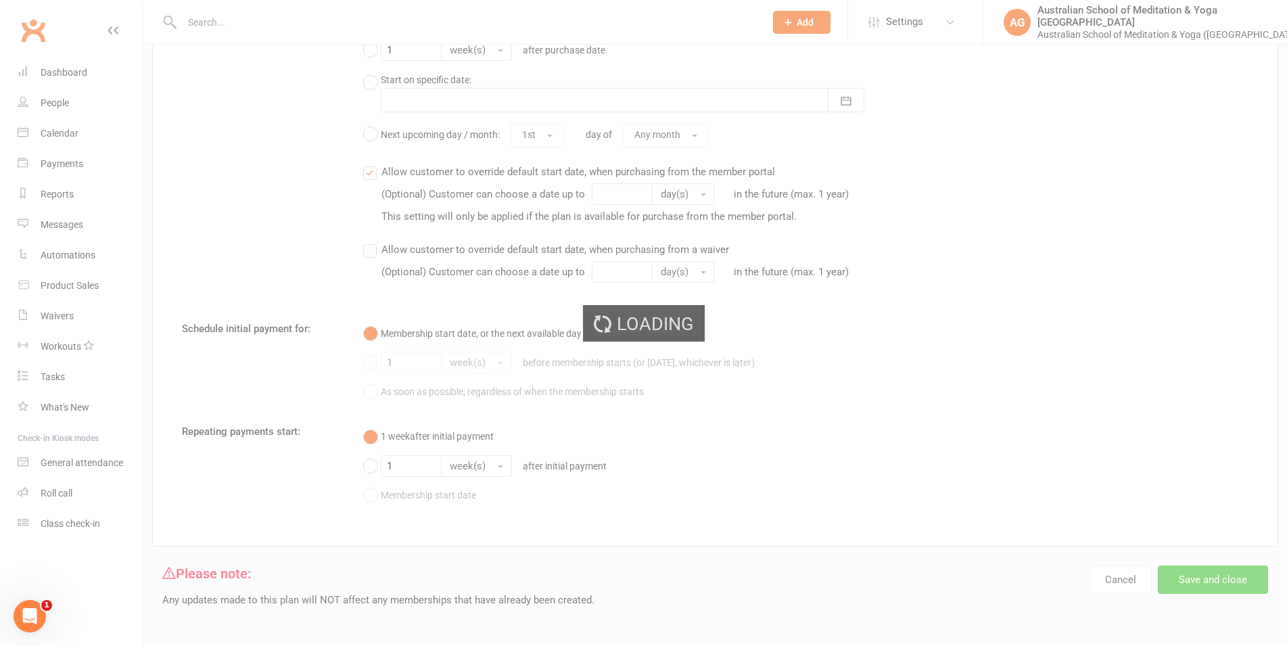
select select "50"
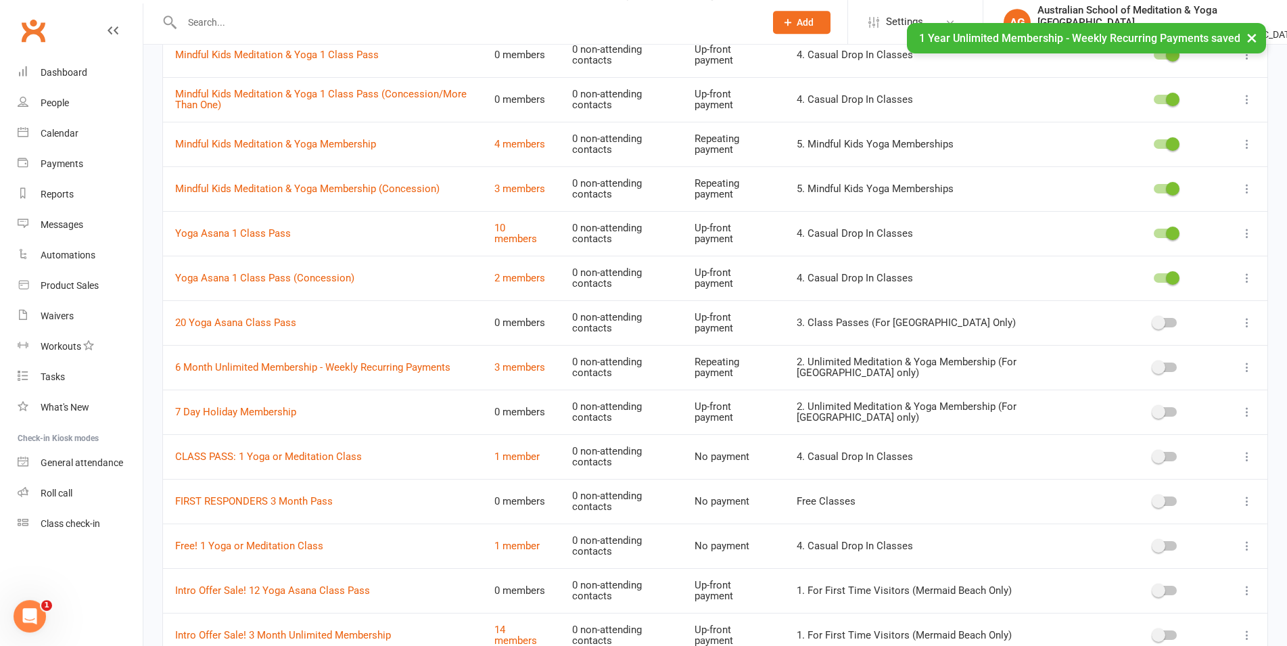
scroll to position [759, 0]
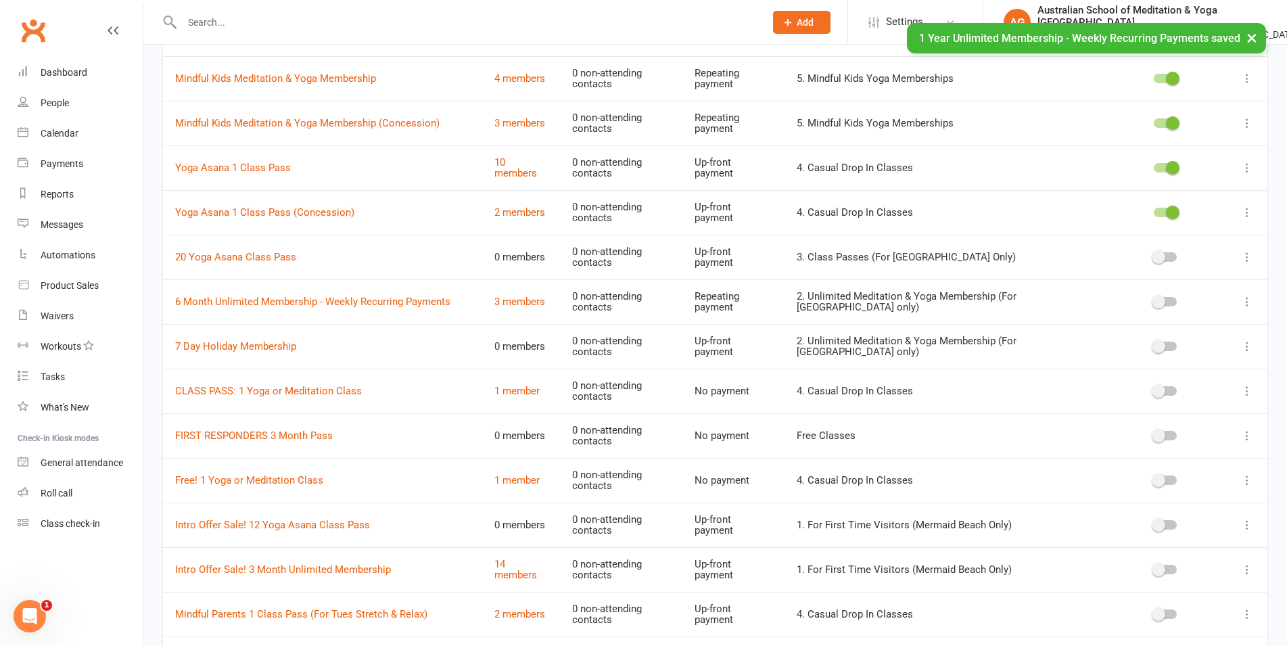
click at [1248, 298] on icon at bounding box center [1247, 302] width 14 height 14
click at [1207, 320] on link "Edit" at bounding box center [1176, 323] width 134 height 27
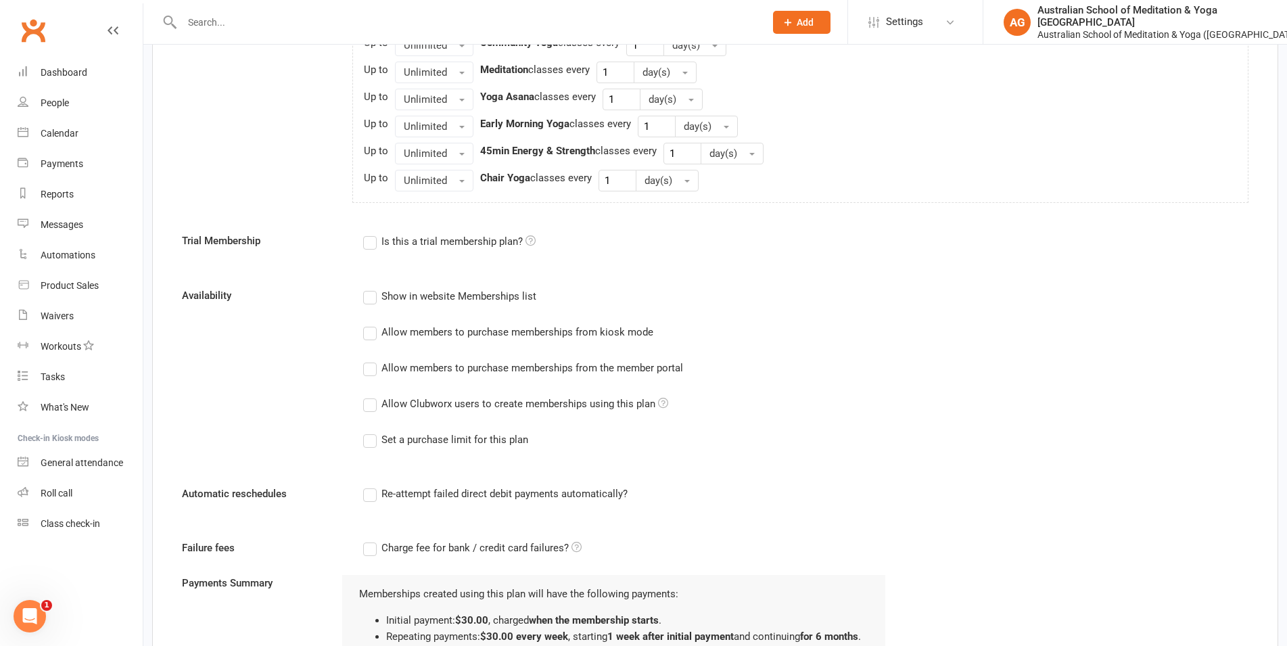
scroll to position [1104, 0]
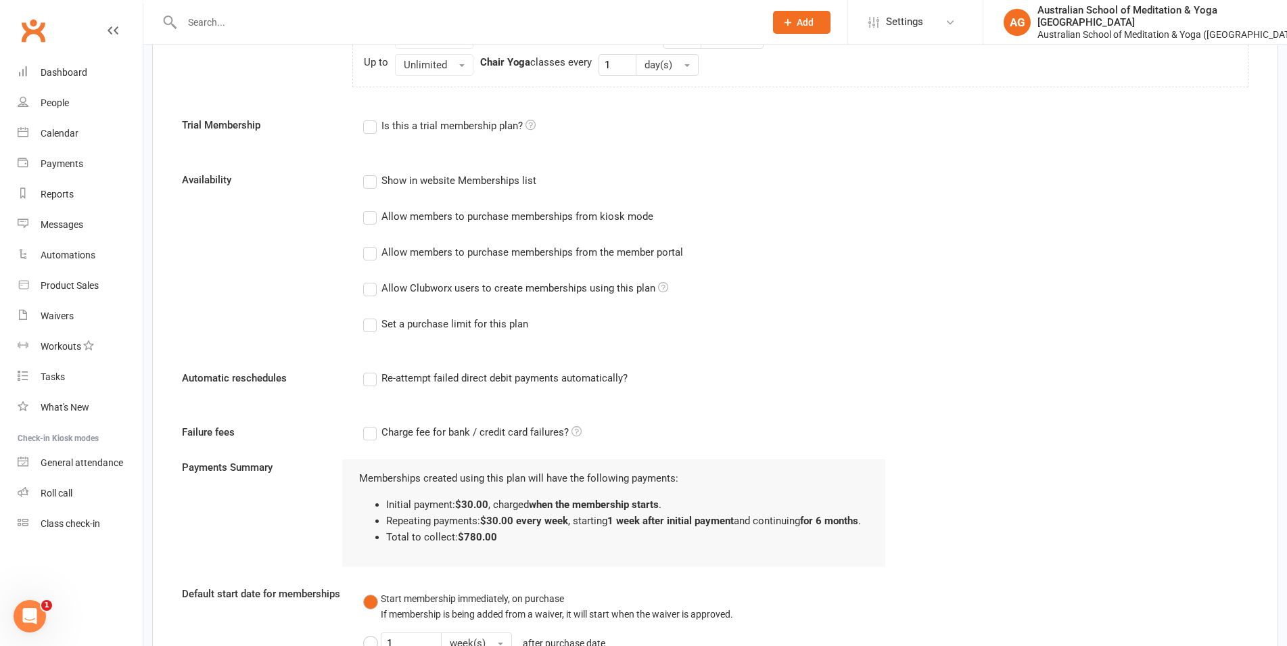
click at [369, 185] on label "Show in website Memberships list" at bounding box center [449, 180] width 173 height 16
click at [369, 172] on input "Show in website Memberships list" at bounding box center [367, 172] width 9 height 0
click at [365, 218] on label "Allow members to purchase memberships from kiosk mode" at bounding box center [508, 216] width 290 height 16
click at [365, 208] on input "Allow members to purchase memberships from kiosk mode" at bounding box center [367, 208] width 9 height 0
click at [372, 259] on label "Allow members to purchase memberships from the member portal" at bounding box center [523, 252] width 320 height 16
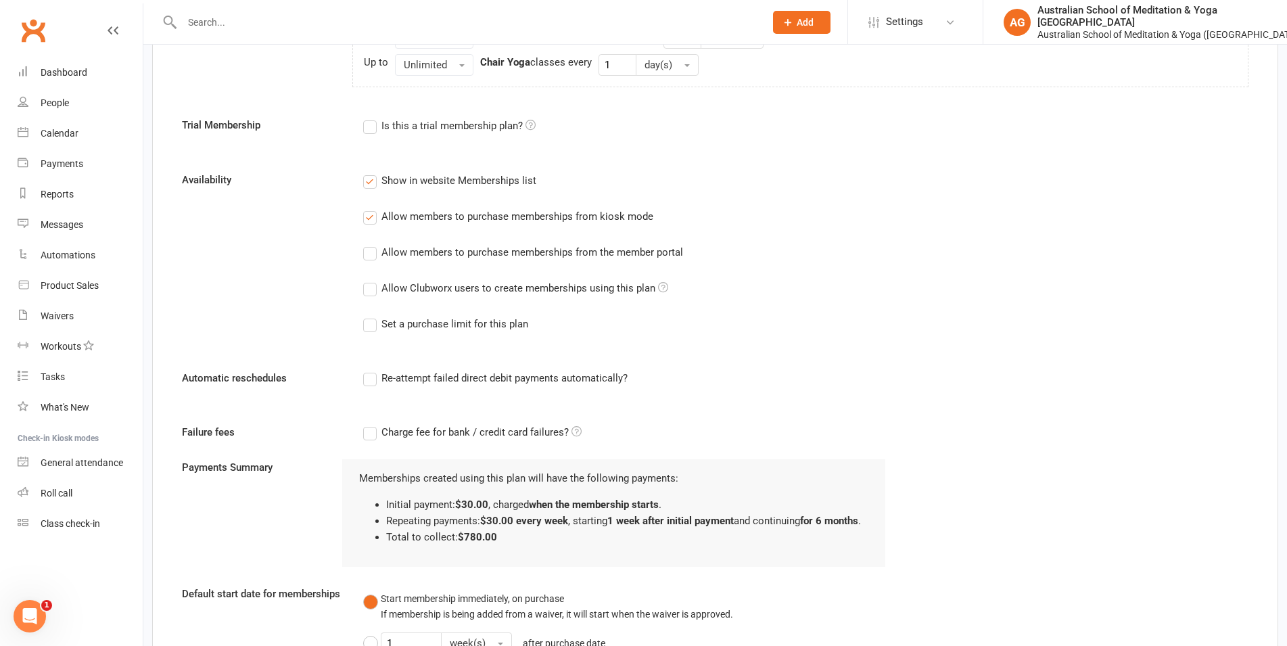
click at [372, 244] on input "Allow members to purchase memberships from the member portal" at bounding box center [367, 244] width 9 height 0
click at [369, 286] on label "Allow Clubworx users to create memberships using this plan" at bounding box center [515, 288] width 305 height 16
click at [369, 280] on input "Allow Clubworx users to create memberships using this plan" at bounding box center [367, 280] width 9 height 0
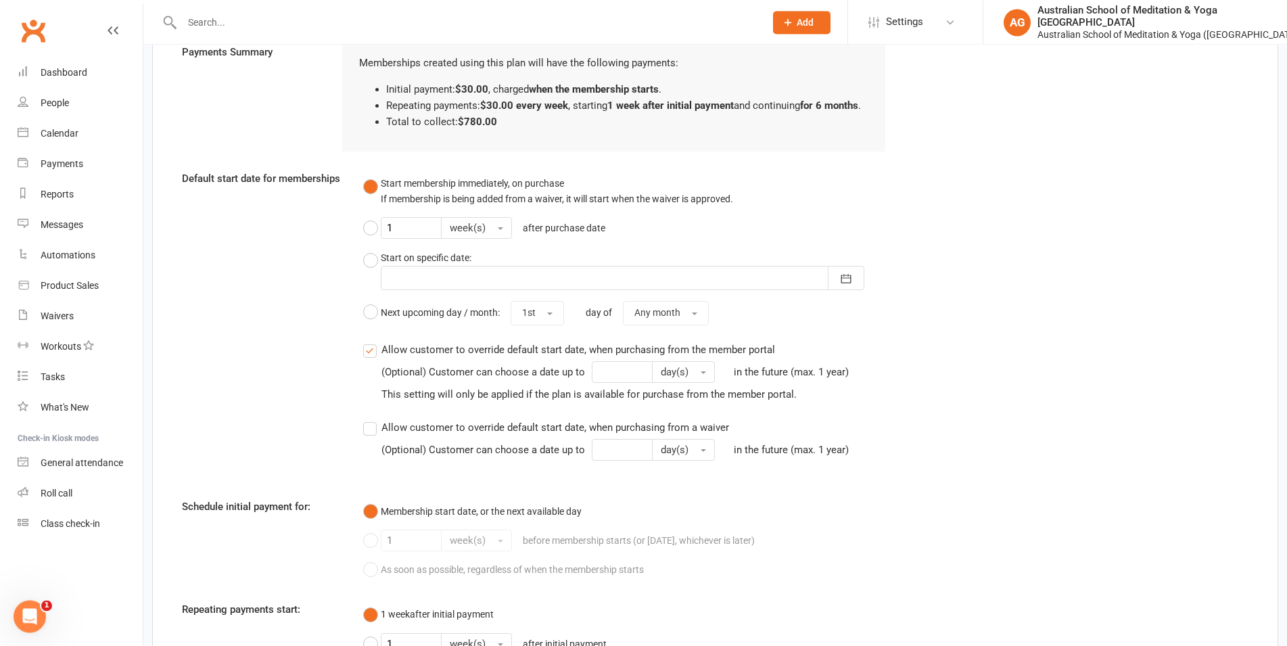
scroll to position [1698, 0]
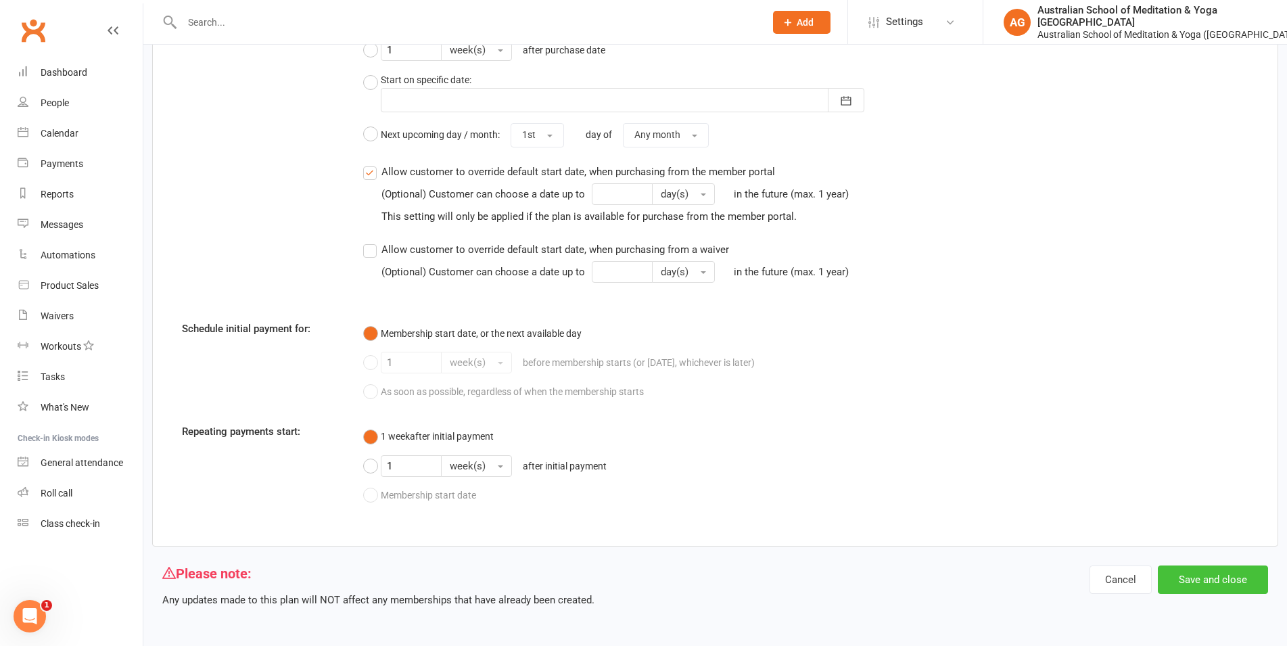
click at [1198, 581] on button "Save and close" at bounding box center [1213, 579] width 110 height 28
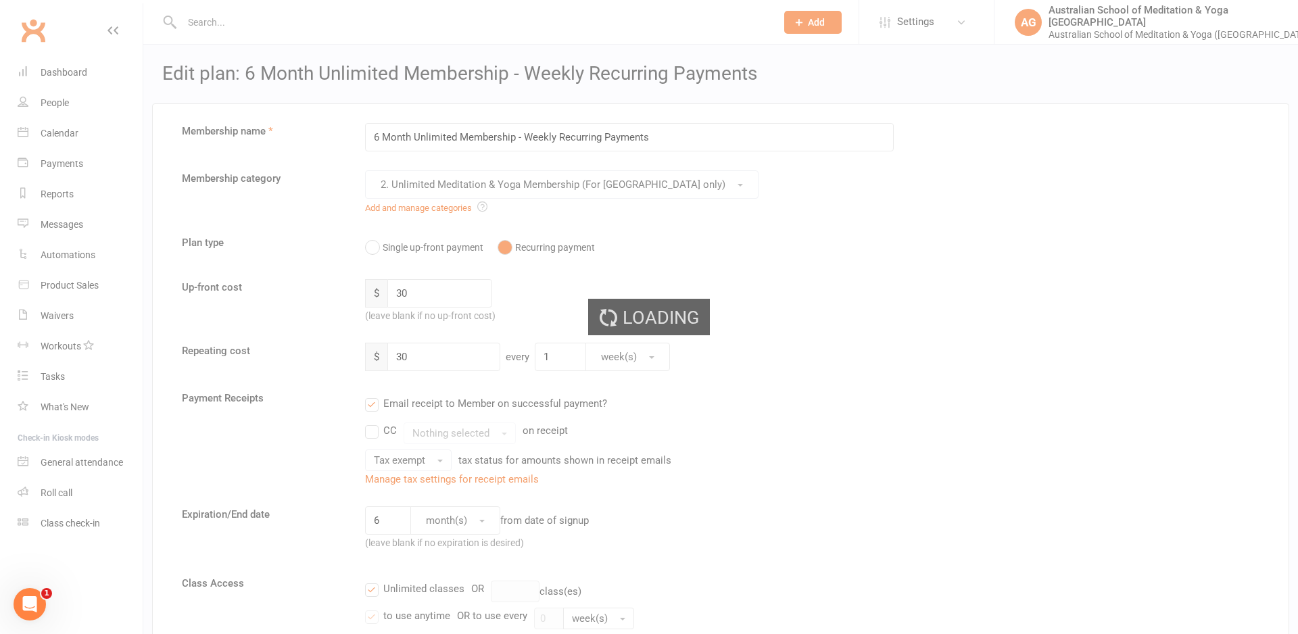
select select "50"
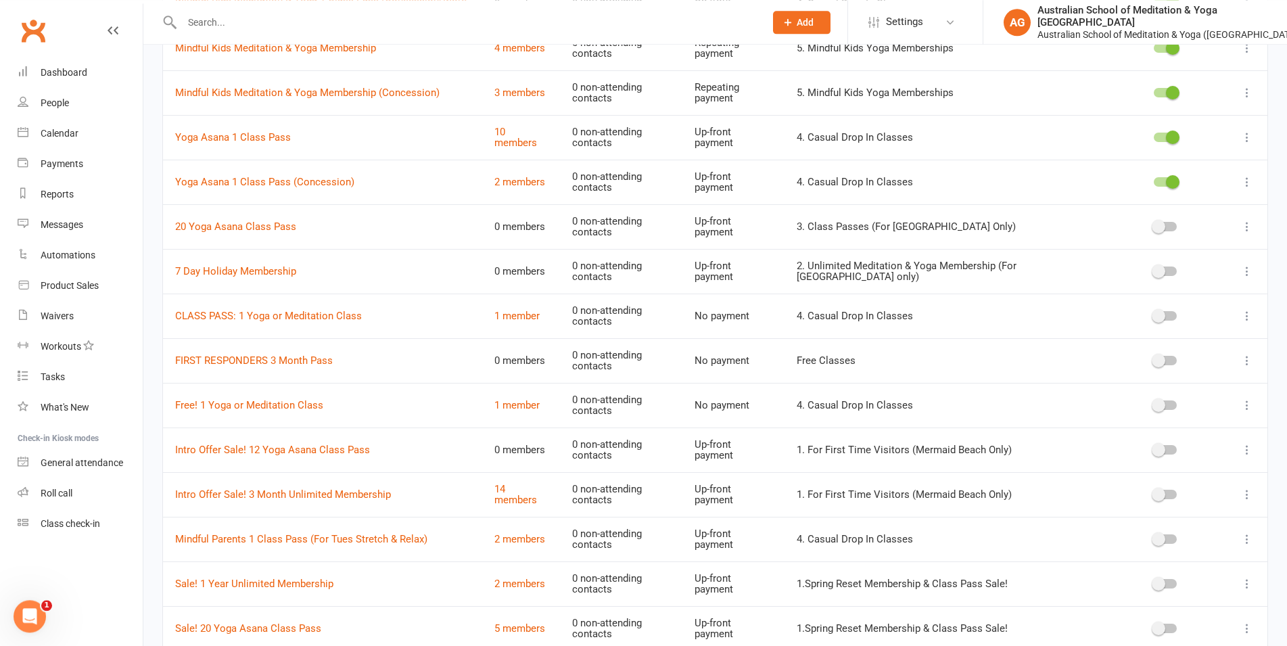
scroll to position [772, 0]
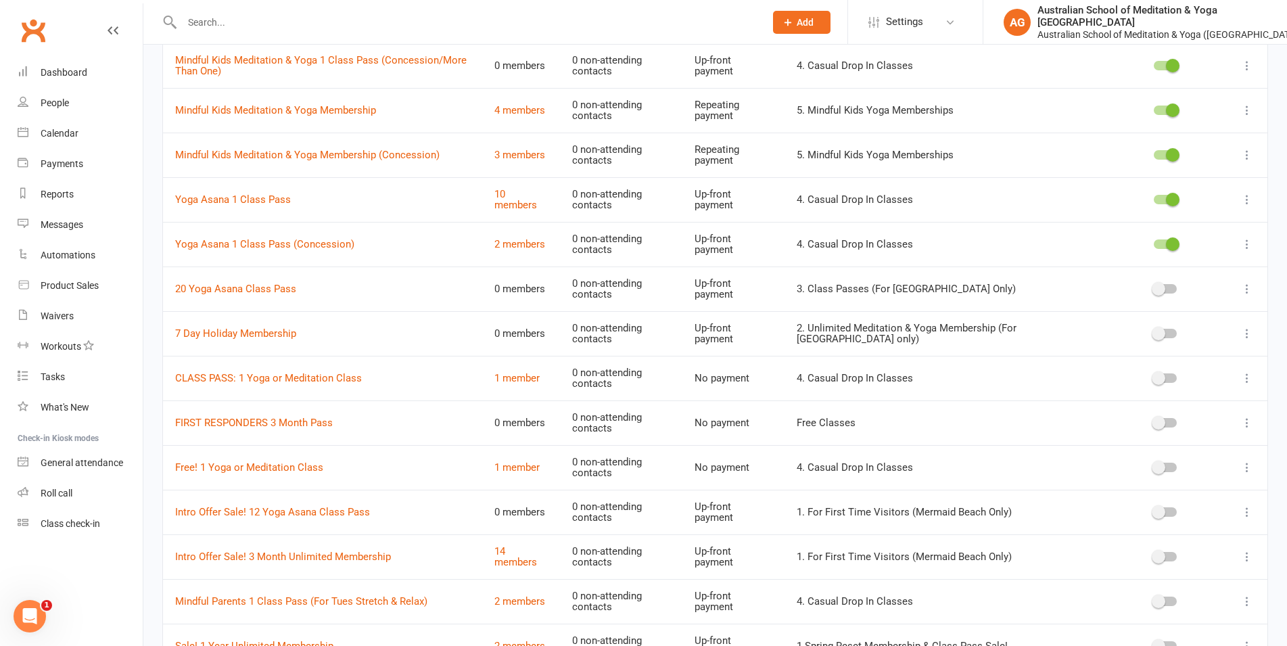
click at [1162, 285] on span at bounding box center [1159, 289] width 14 height 14
click at [1154, 287] on input "checkbox" at bounding box center [1154, 287] width 0 height 0
click at [1246, 287] on icon at bounding box center [1247, 289] width 14 height 14
click at [1195, 307] on link "Edit" at bounding box center [1176, 311] width 134 height 27
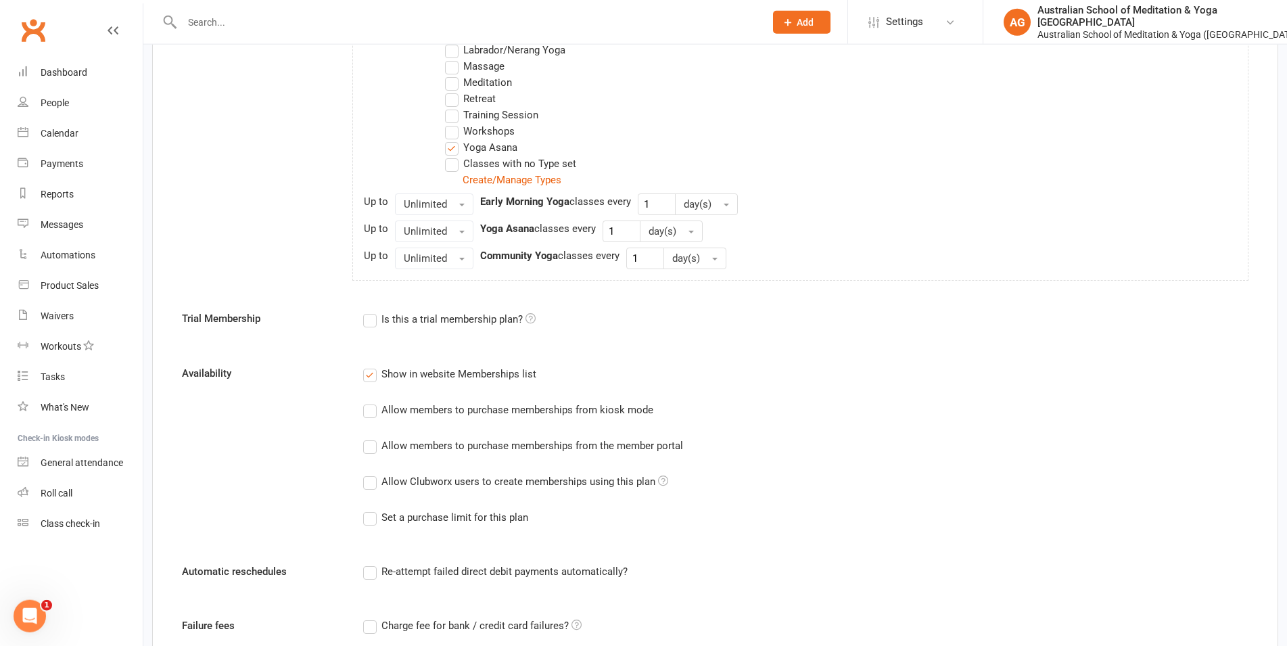
scroll to position [690, 0]
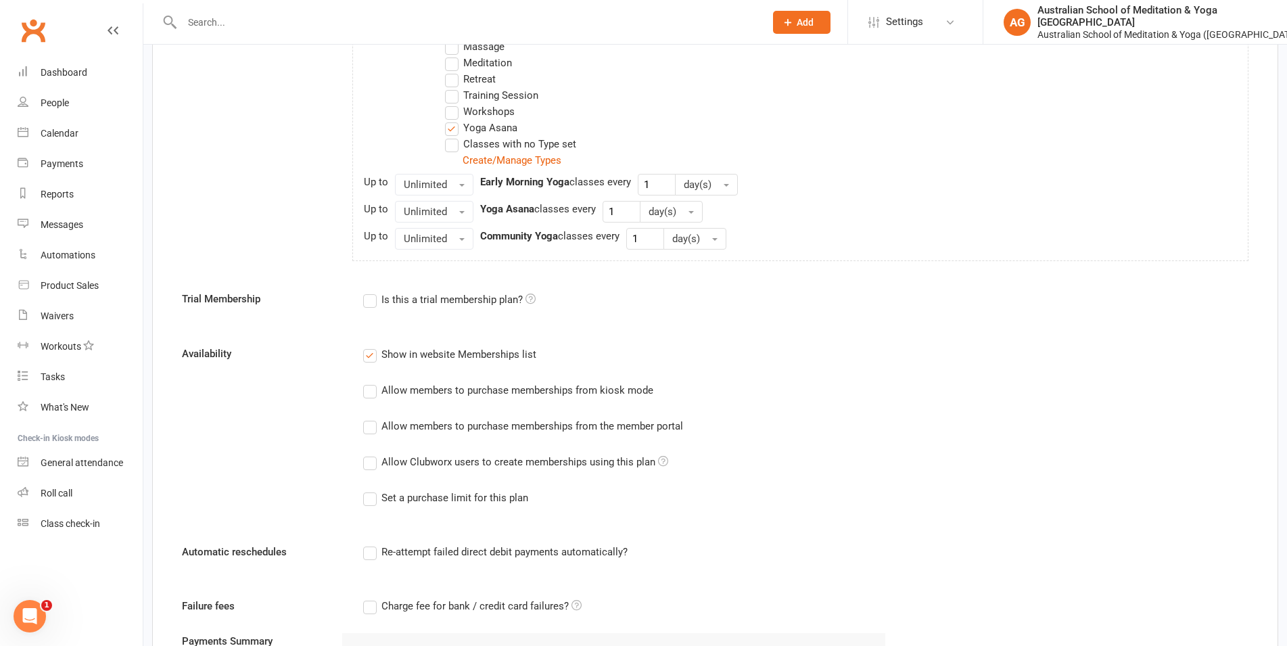
click at [410, 392] on div "Allow members to purchase memberships from kiosk mode" at bounding box center [517, 389] width 272 height 14
click at [372, 382] on input "Allow members to purchase memberships from kiosk mode" at bounding box center [367, 382] width 9 height 0
click at [416, 428] on div "Allow members to purchase memberships from the member portal" at bounding box center [532, 425] width 302 height 14
click at [372, 418] on input "Allow members to purchase memberships from the member portal" at bounding box center [367, 418] width 9 height 0
click at [415, 461] on div "Allow Clubworx users to create memberships using this plan" at bounding box center [524, 461] width 287 height 14
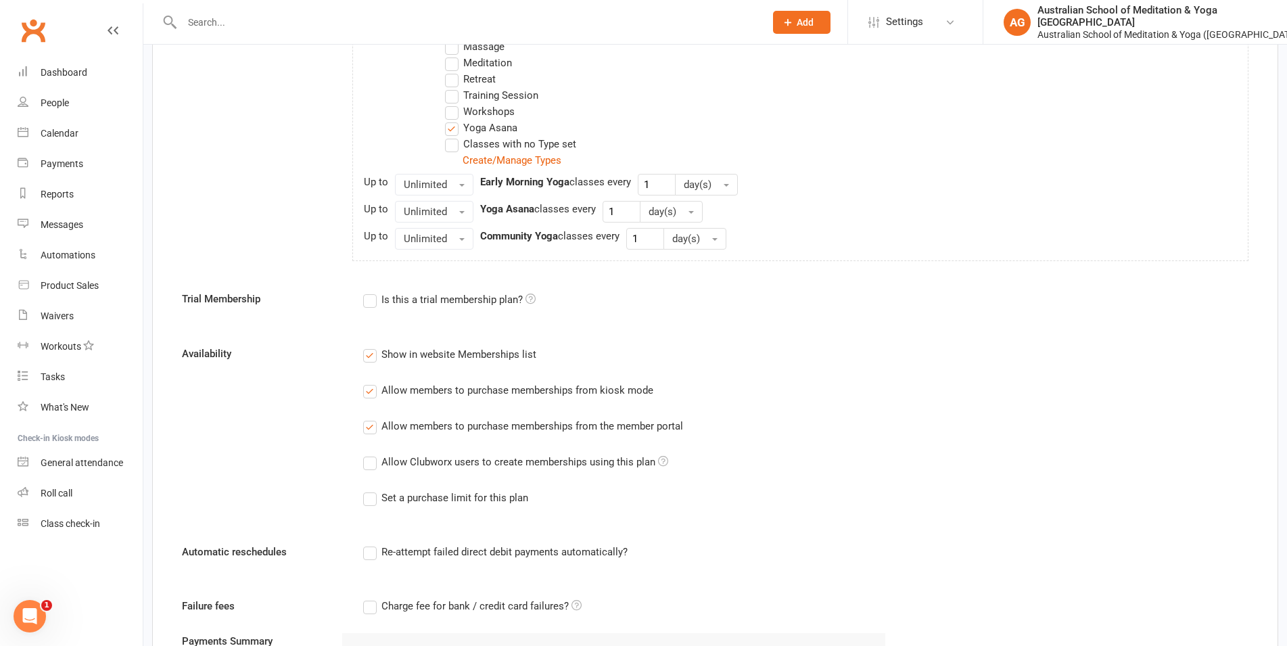
click at [372, 454] on input "Allow Clubworx users to create memberships using this plan" at bounding box center [367, 454] width 9 height 0
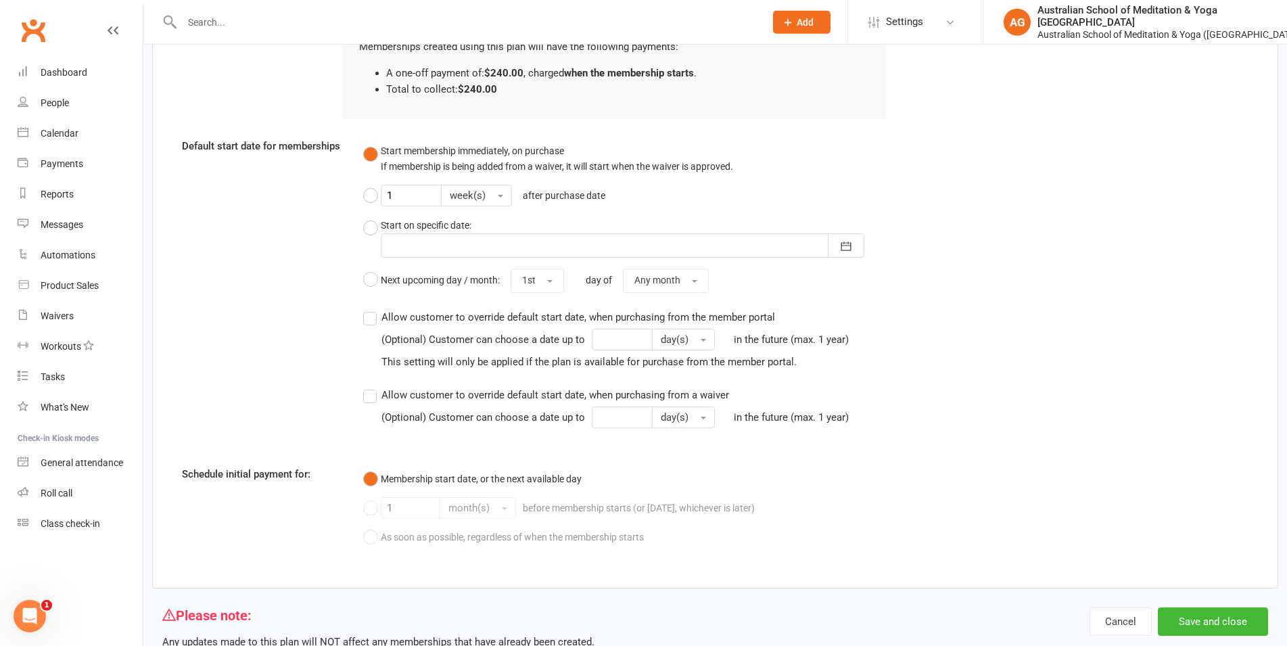
scroll to position [1322, 0]
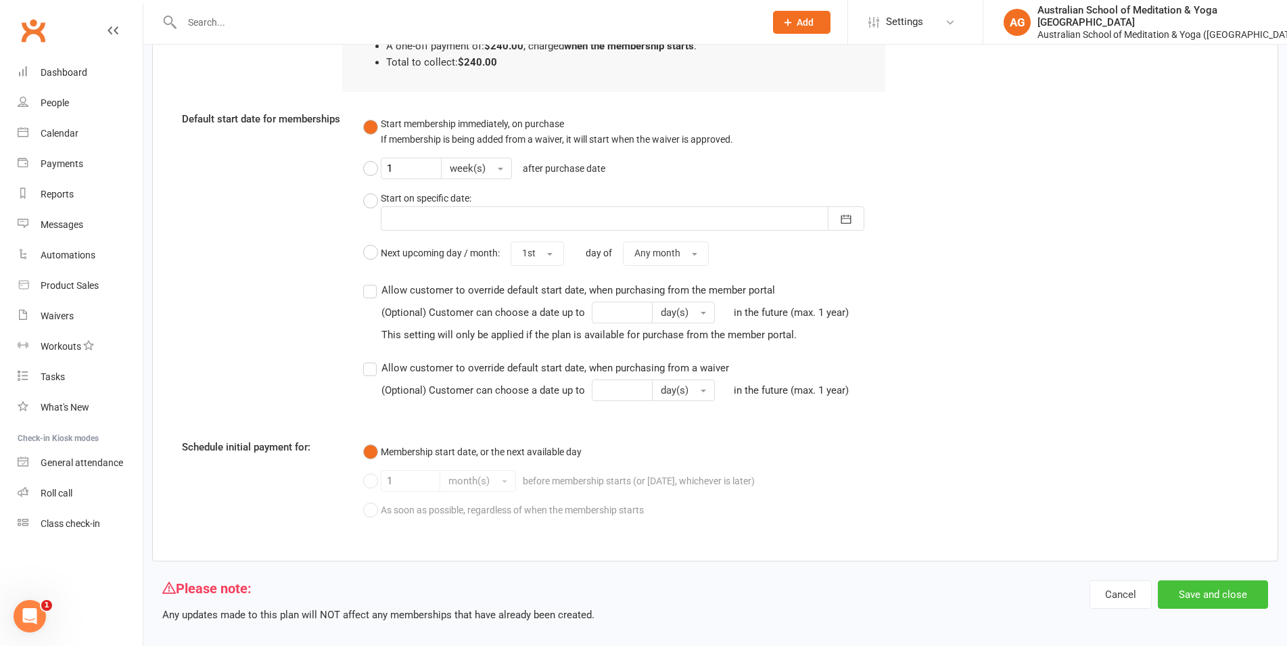
click at [1214, 584] on button "Save and close" at bounding box center [1213, 594] width 110 height 28
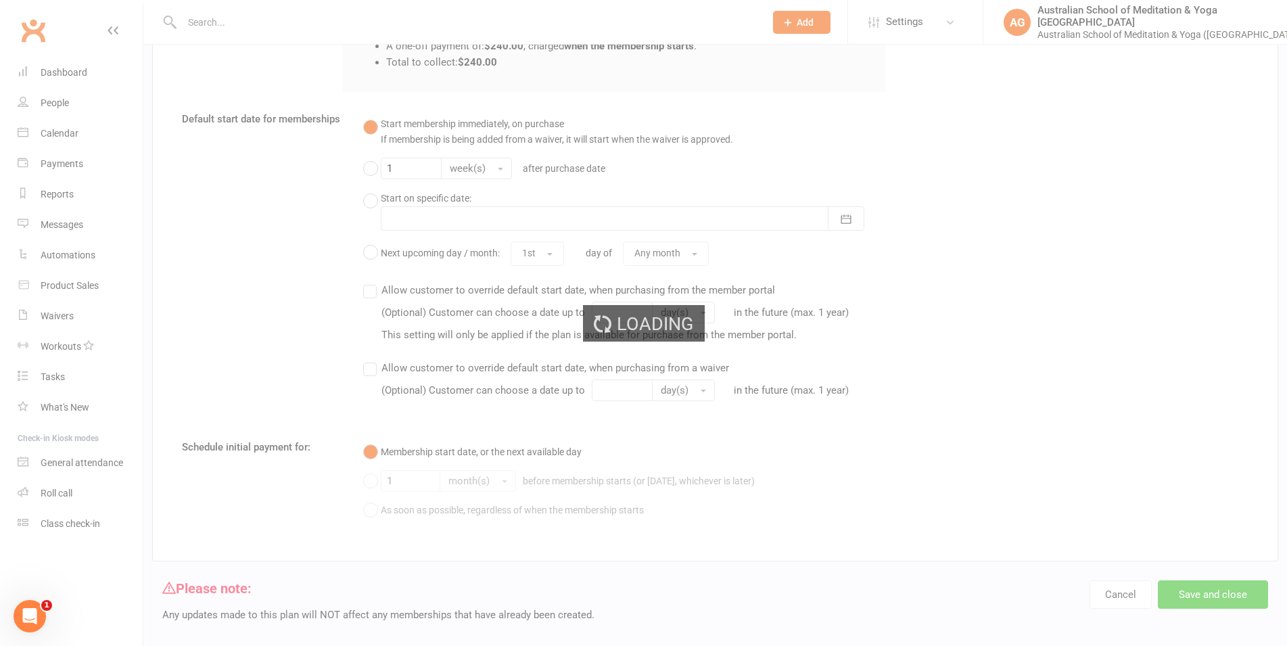
select select "50"
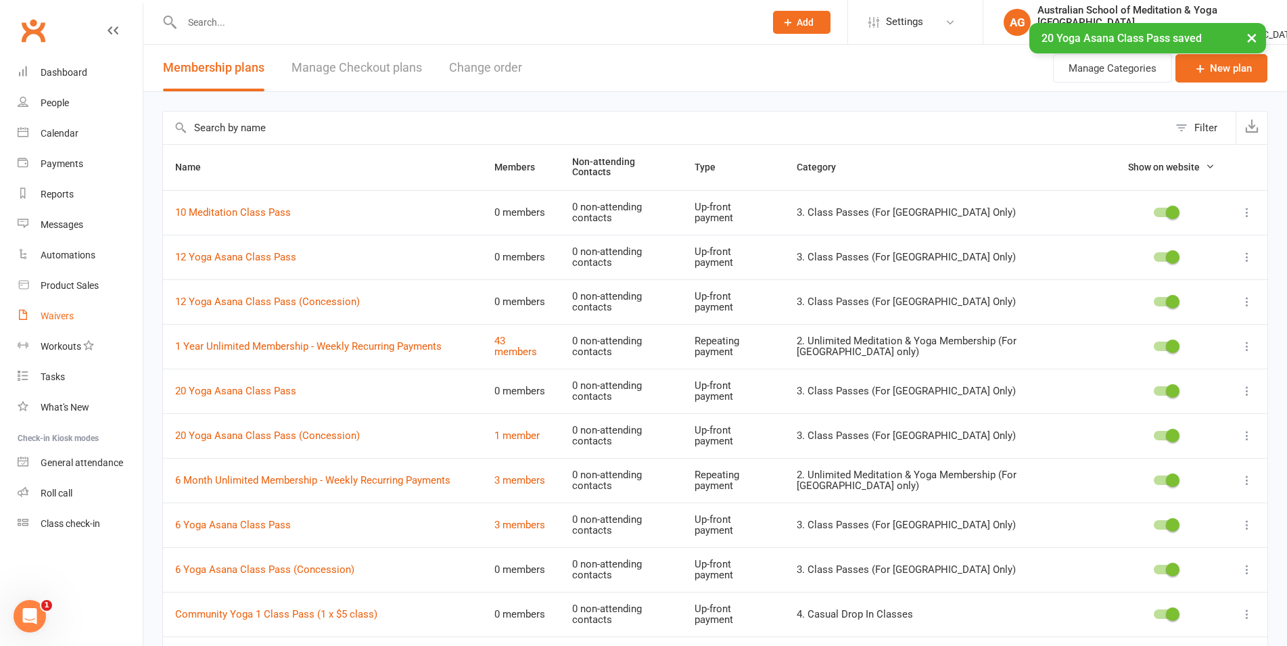
click at [70, 321] on div "Waivers" at bounding box center [57, 315] width 33 height 11
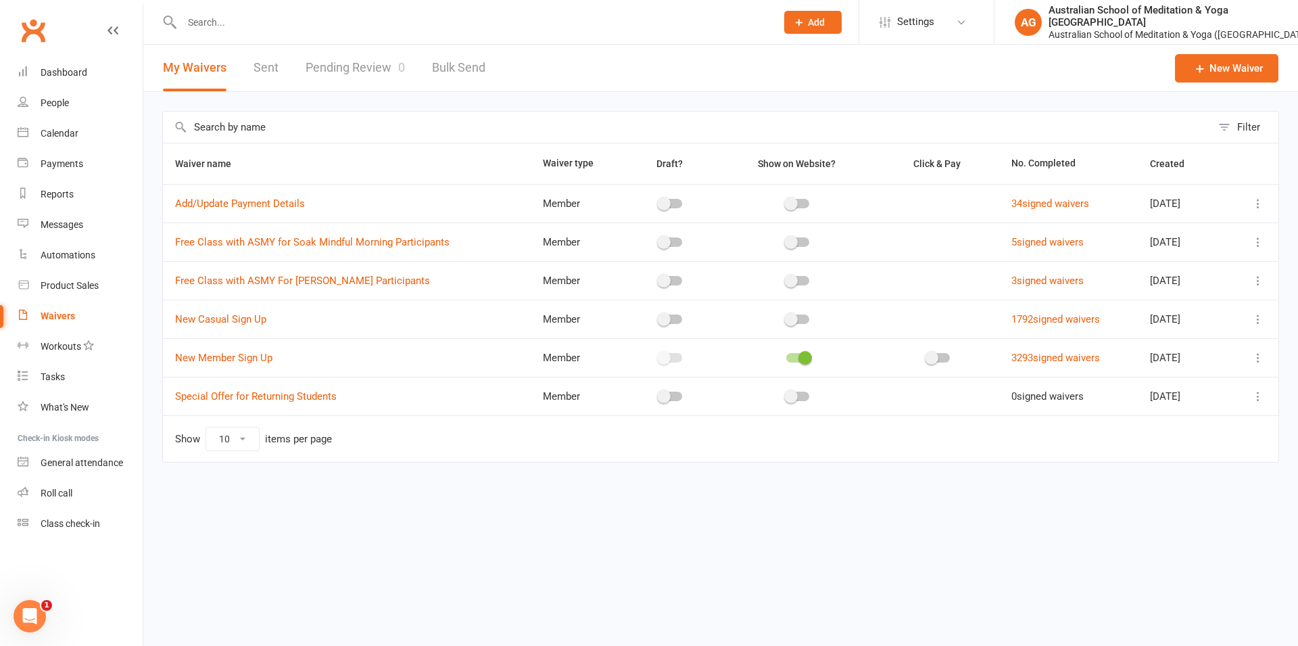
click at [1251, 360] on button at bounding box center [1258, 358] width 16 height 16
click at [1175, 388] on link "Edit waiver" at bounding box center [1186, 384] width 159 height 27
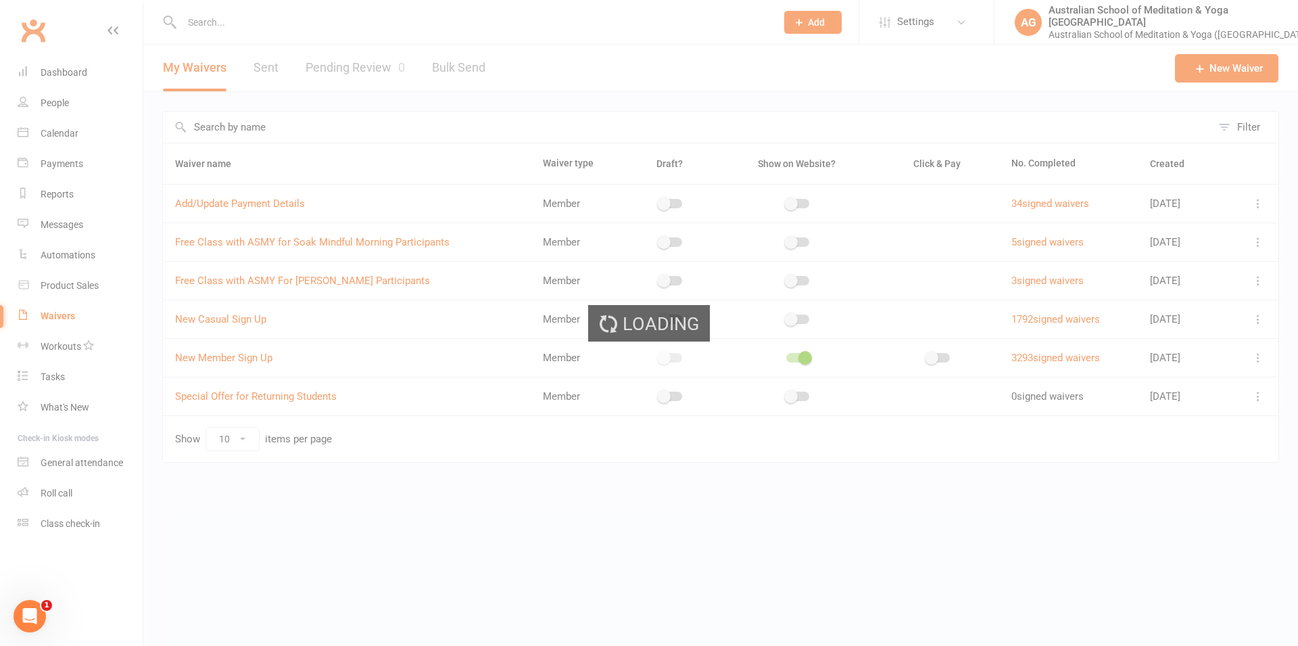
select select "do_not_copy_answers"
select select "checkbox"
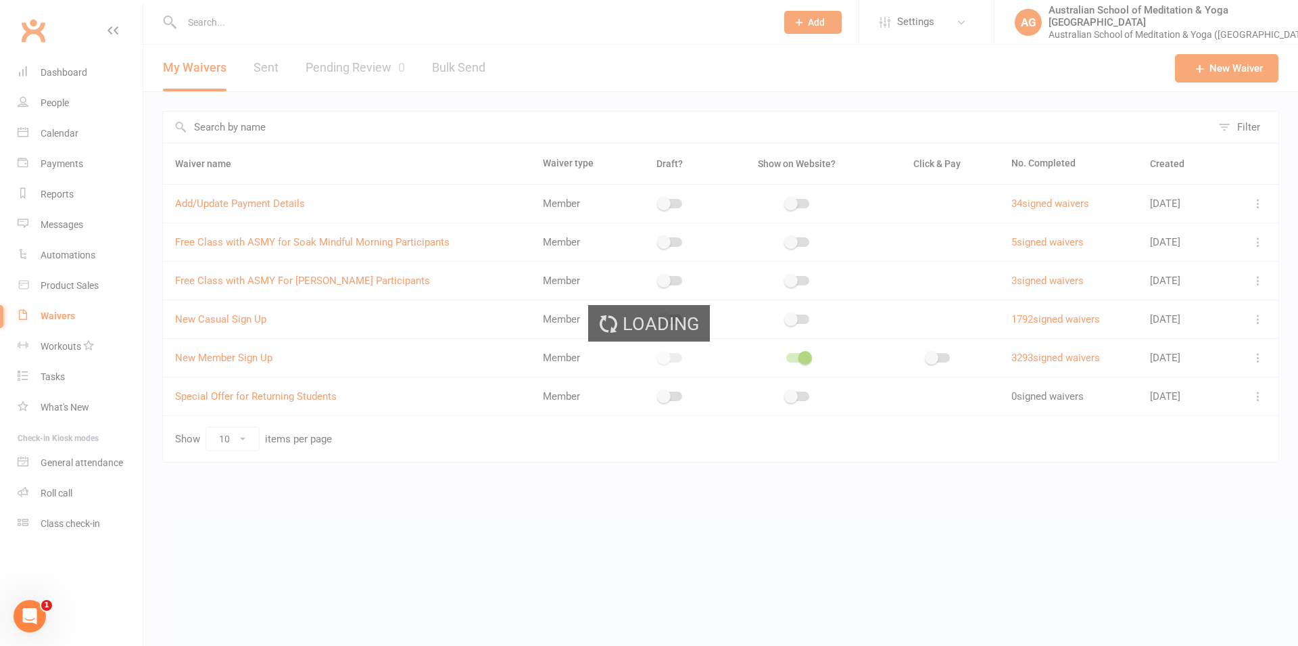
select select "checkbox"
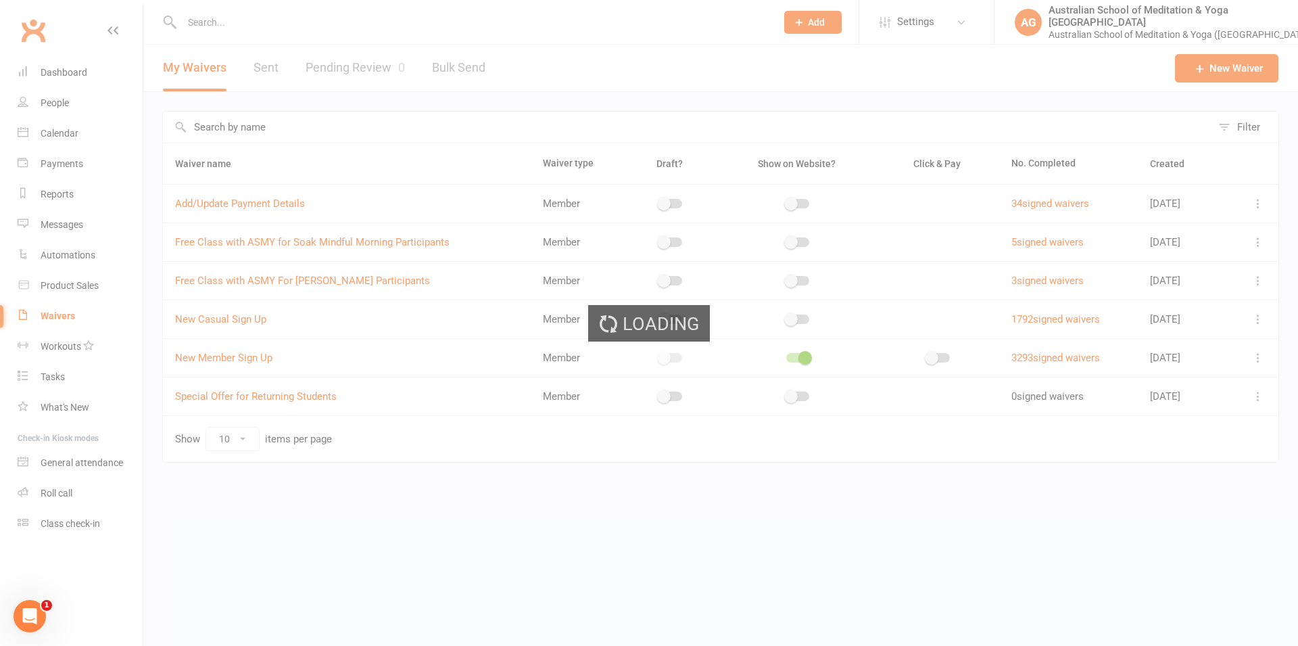
select select "checkbox"
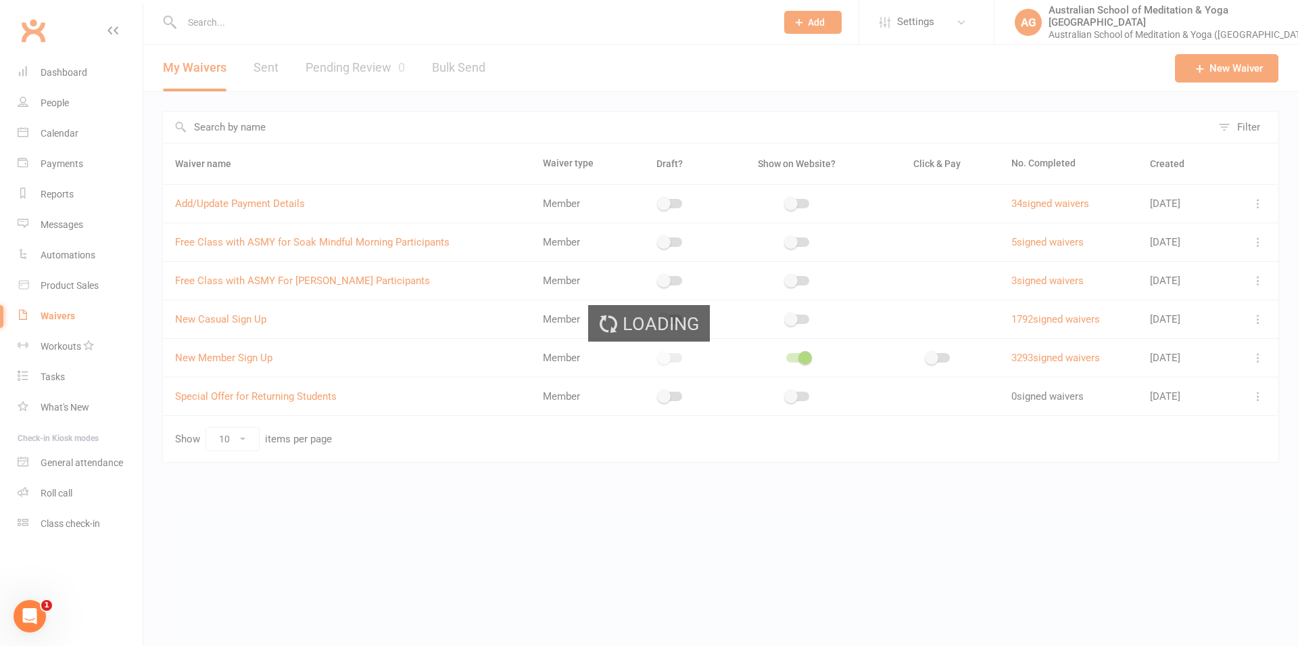
select select "checkbox"
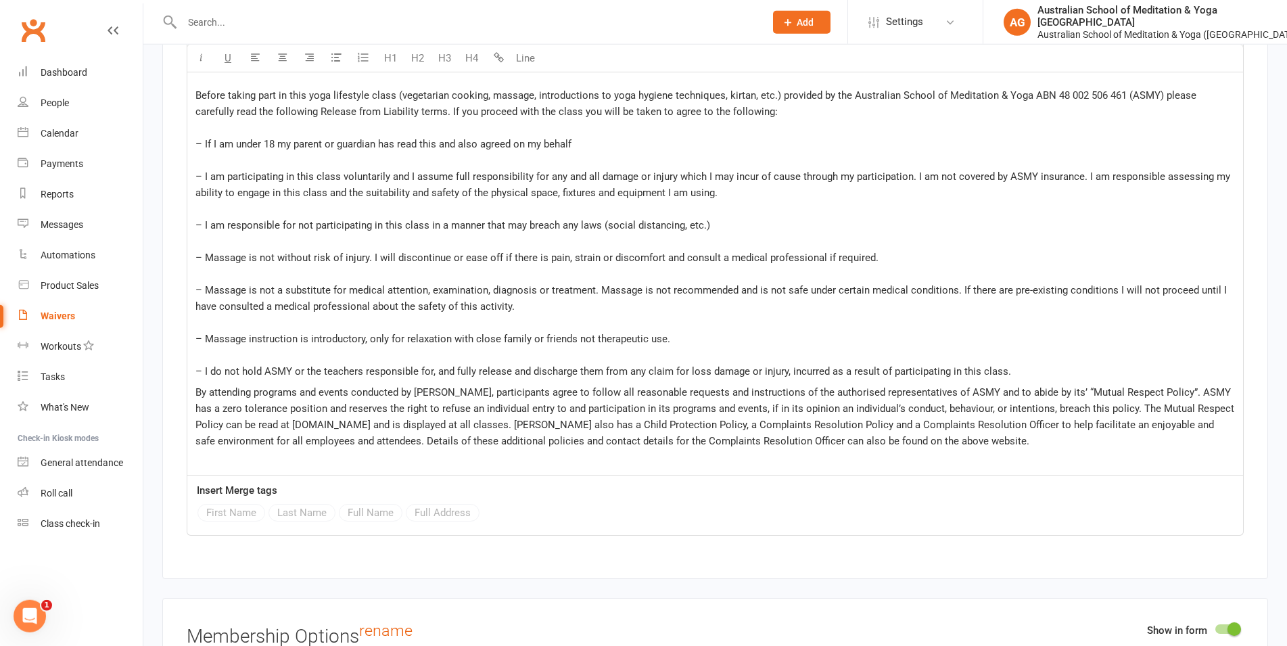
scroll to position [7656, 0]
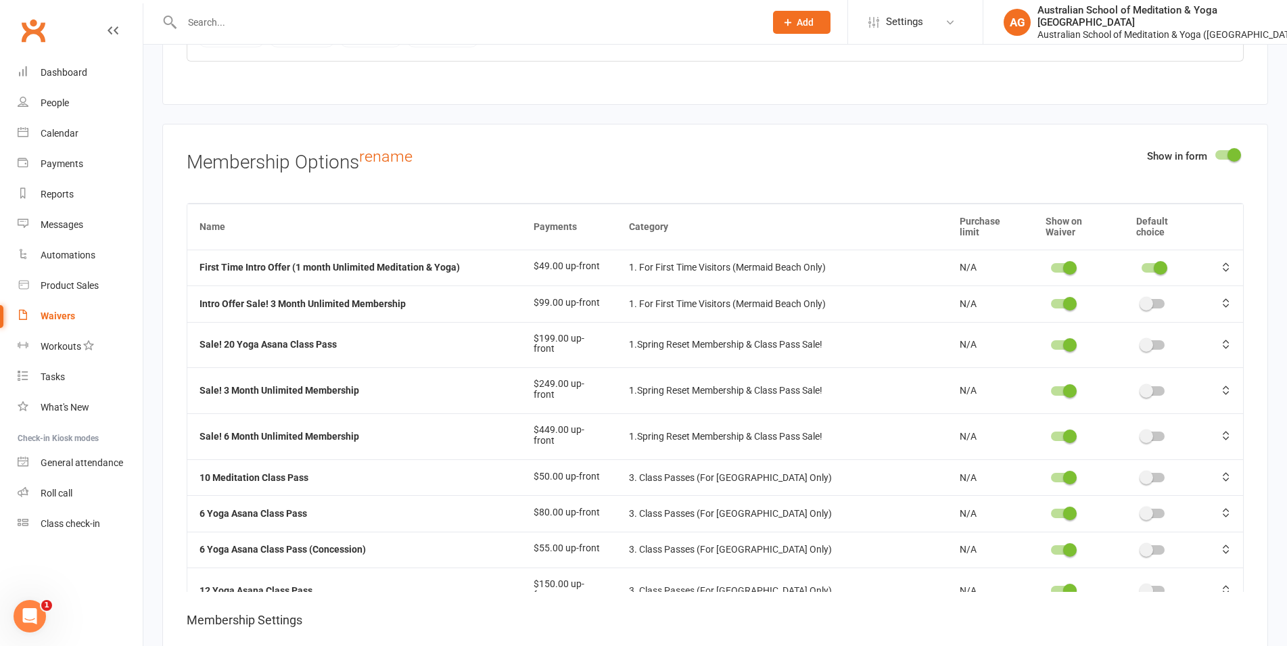
click at [1063, 384] on span at bounding box center [1070, 391] width 14 height 14
click at [1051, 389] on input "checkbox" at bounding box center [1051, 389] width 0 height 0
click at [1063, 429] on span at bounding box center [1070, 436] width 14 height 14
click at [1051, 434] on input "checkbox" at bounding box center [1051, 434] width 0 height 0
click at [1063, 338] on span at bounding box center [1070, 345] width 14 height 14
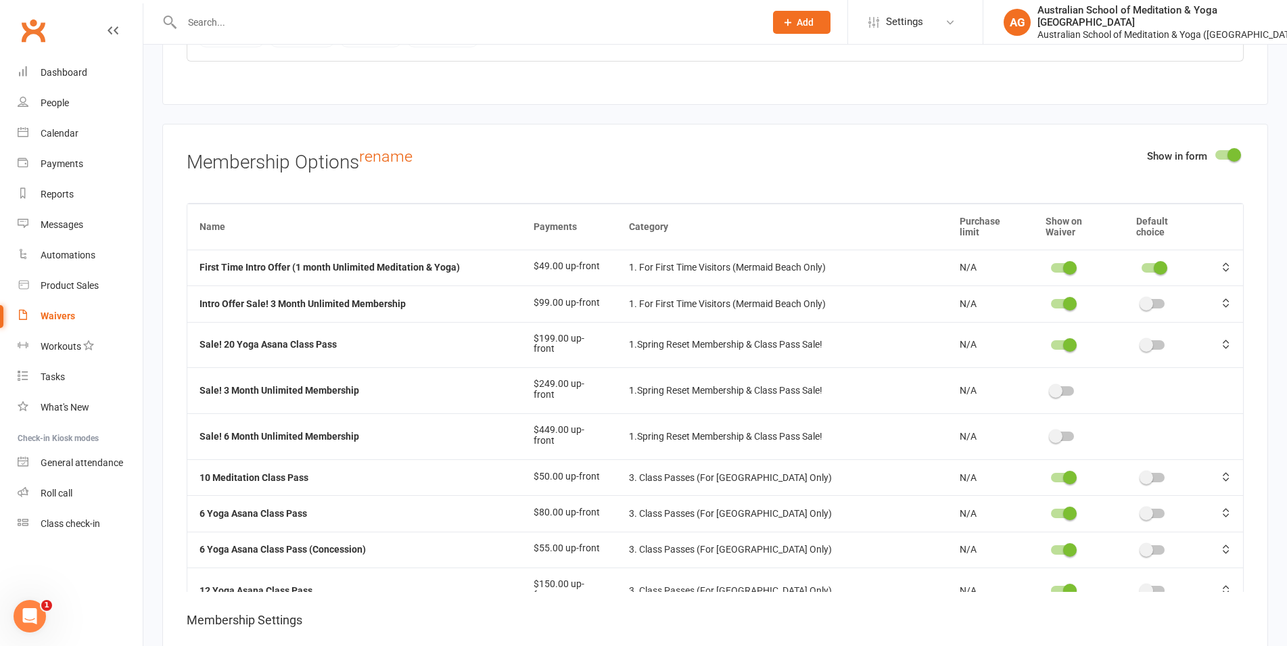
click at [1051, 343] on input "checkbox" at bounding box center [1051, 343] width 0 height 0
click at [1063, 297] on span at bounding box center [1070, 304] width 14 height 14
click at [1051, 302] on input "checkbox" at bounding box center [1051, 302] width 0 height 0
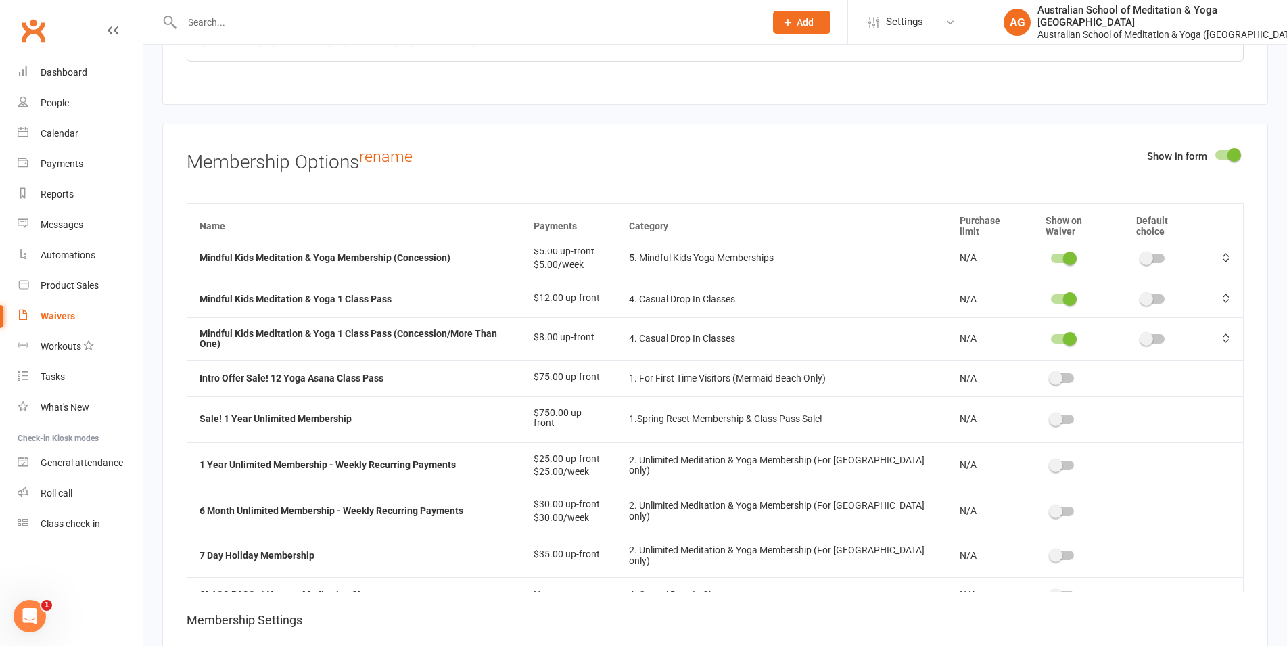
scroll to position [803, 0]
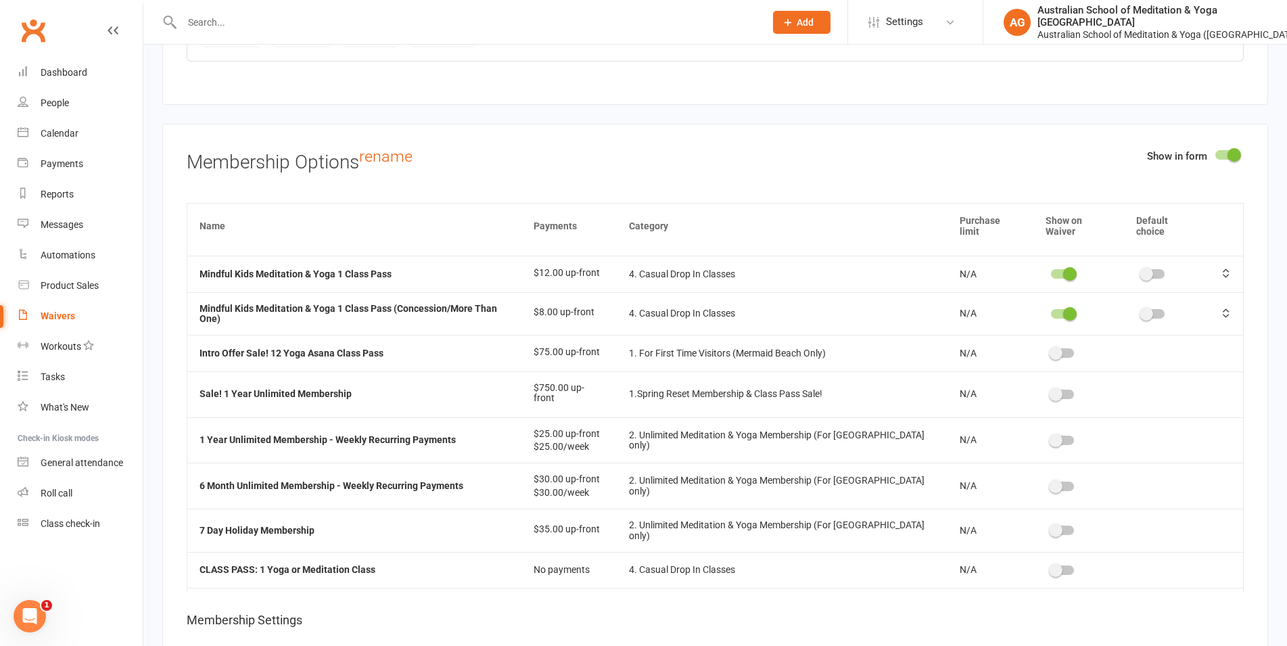
click at [1049, 479] on span at bounding box center [1056, 486] width 14 height 14
click at [1051, 484] on input "checkbox" at bounding box center [1051, 484] width 0 height 0
click at [1049, 433] on span at bounding box center [1056, 440] width 14 height 14
click at [1051, 438] on input "checkbox" at bounding box center [1051, 438] width 0 height 0
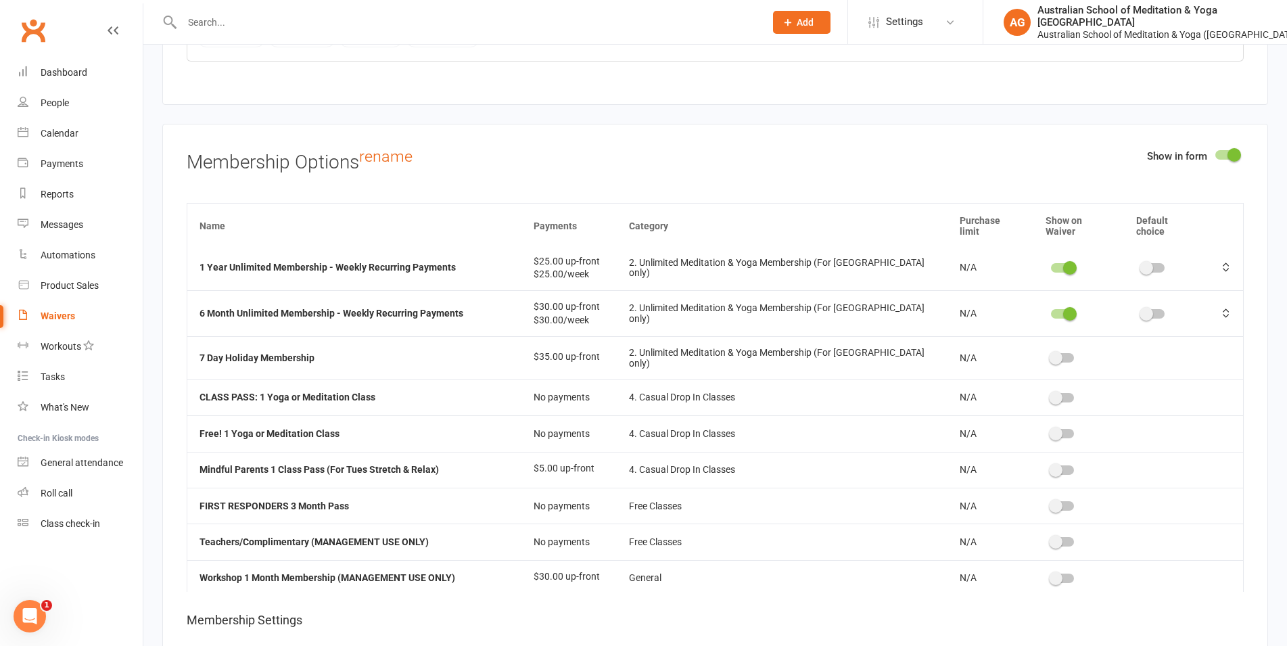
scroll to position [997, 0]
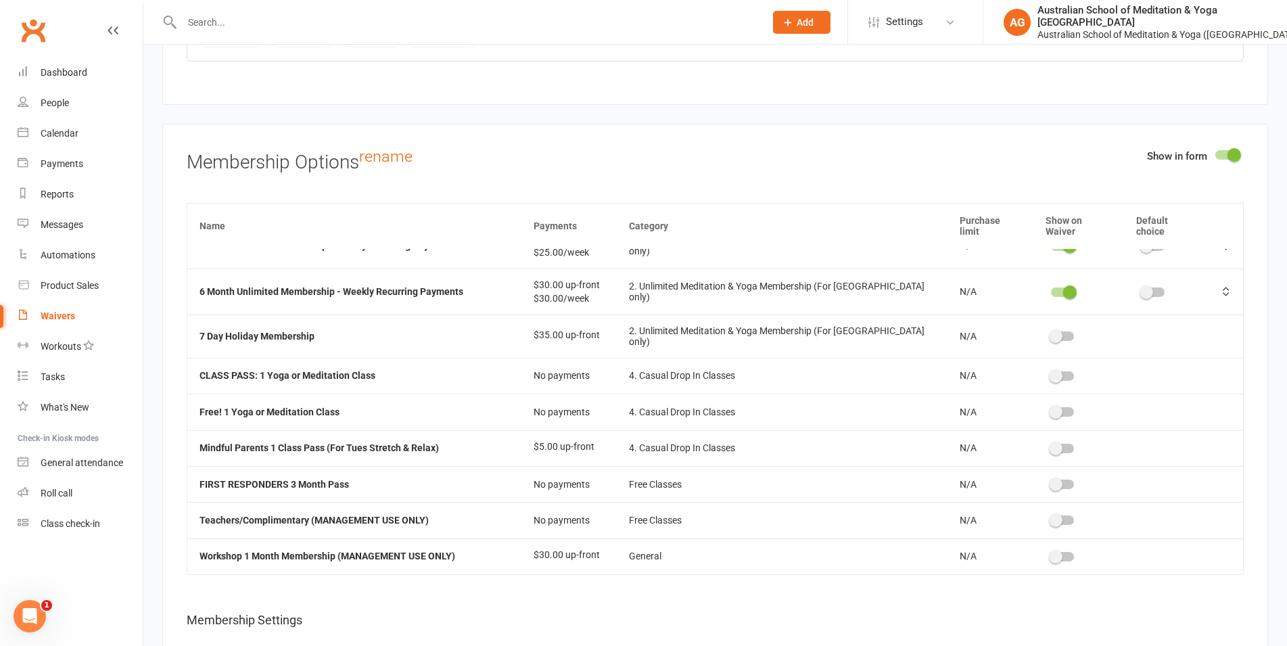
click at [1049, 329] on span at bounding box center [1056, 336] width 14 height 14
click at [1051, 334] on input "checkbox" at bounding box center [1051, 334] width 0 height 0
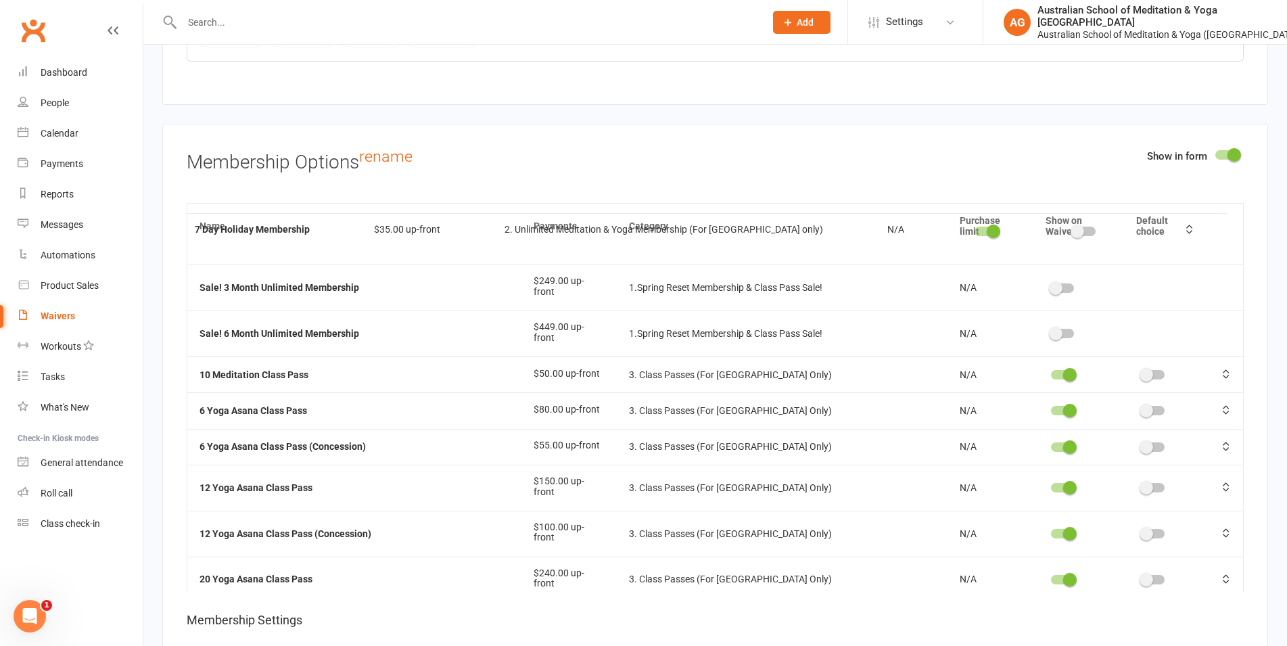
scroll to position [146, 0]
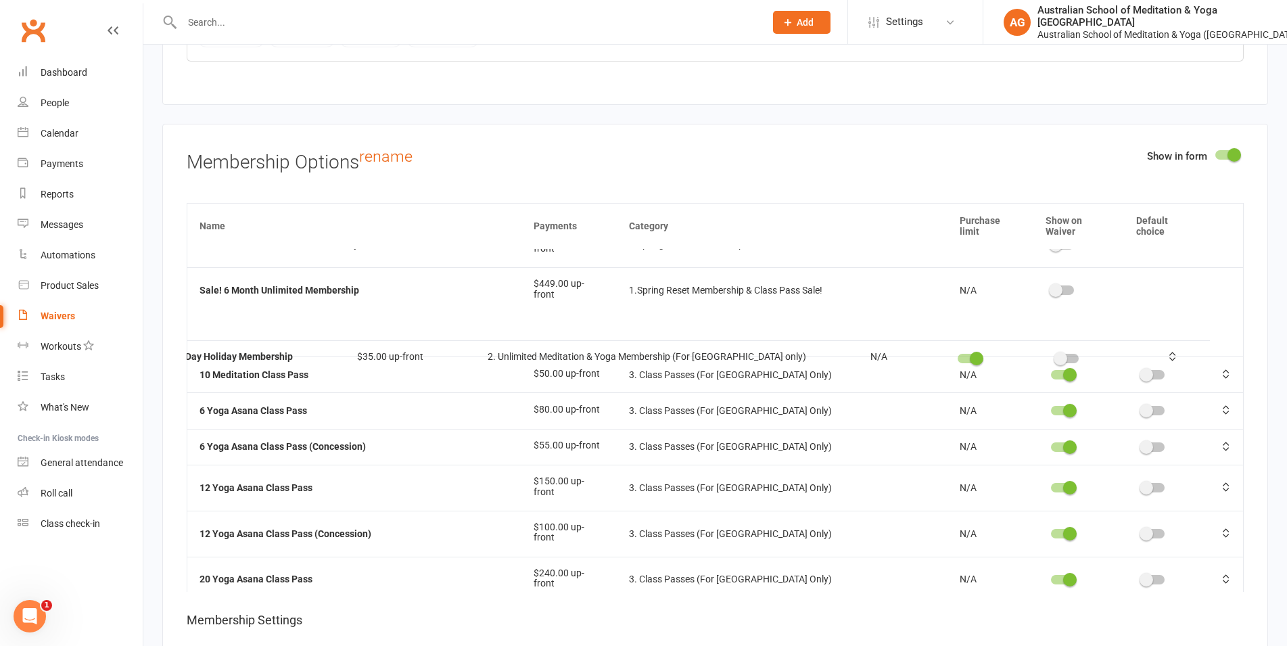
drag, startPoint x: 1212, startPoint y: 503, endPoint x: 1191, endPoint y: 336, distance: 168.4
click at [1191, 352] on div at bounding box center [1172, 357] width 49 height 11
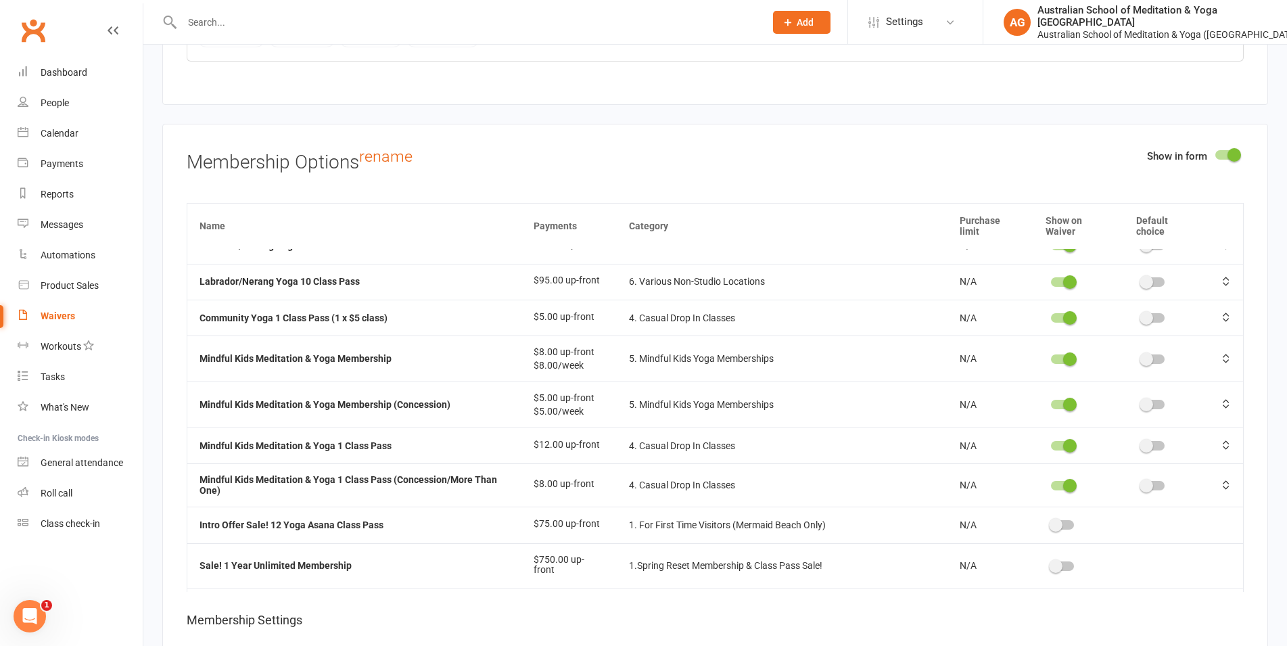
scroll to position [632, 0]
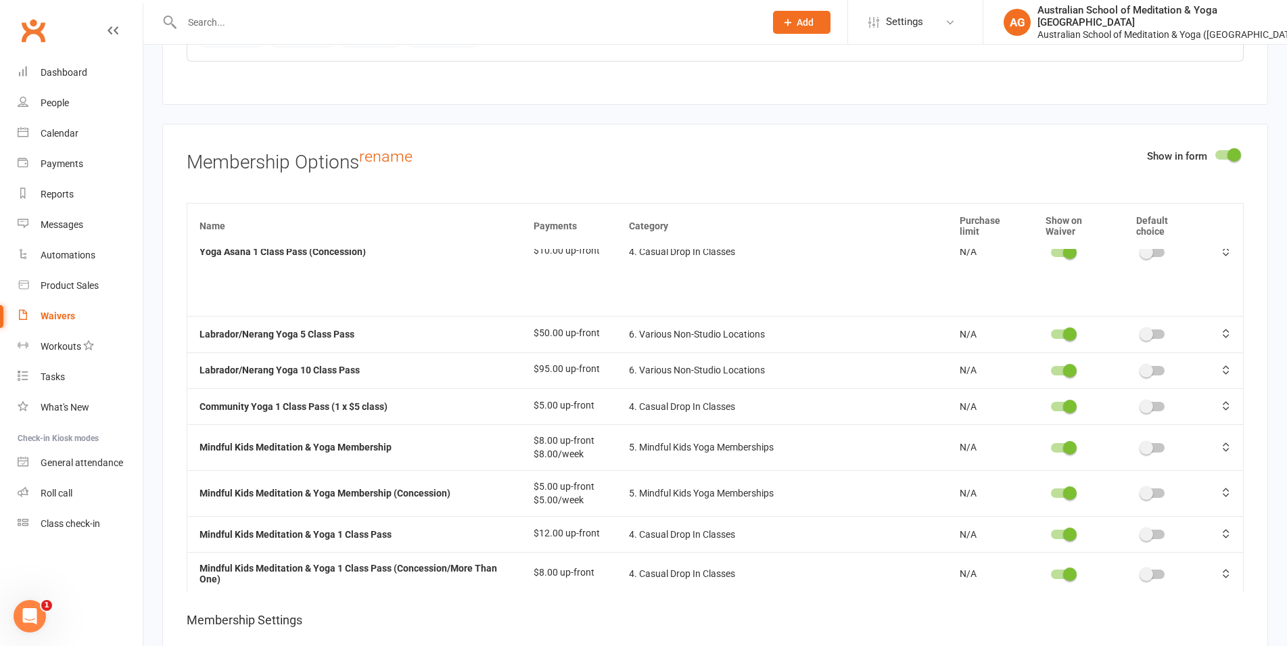
drag, startPoint x: 1213, startPoint y: 308, endPoint x: 1172, endPoint y: 253, distance: 68.6
click at [1172, 253] on table "Name Payments Category Purchase limit Show on Waiver Default choice First Time …" at bounding box center [715, 255] width 1057 height 1369
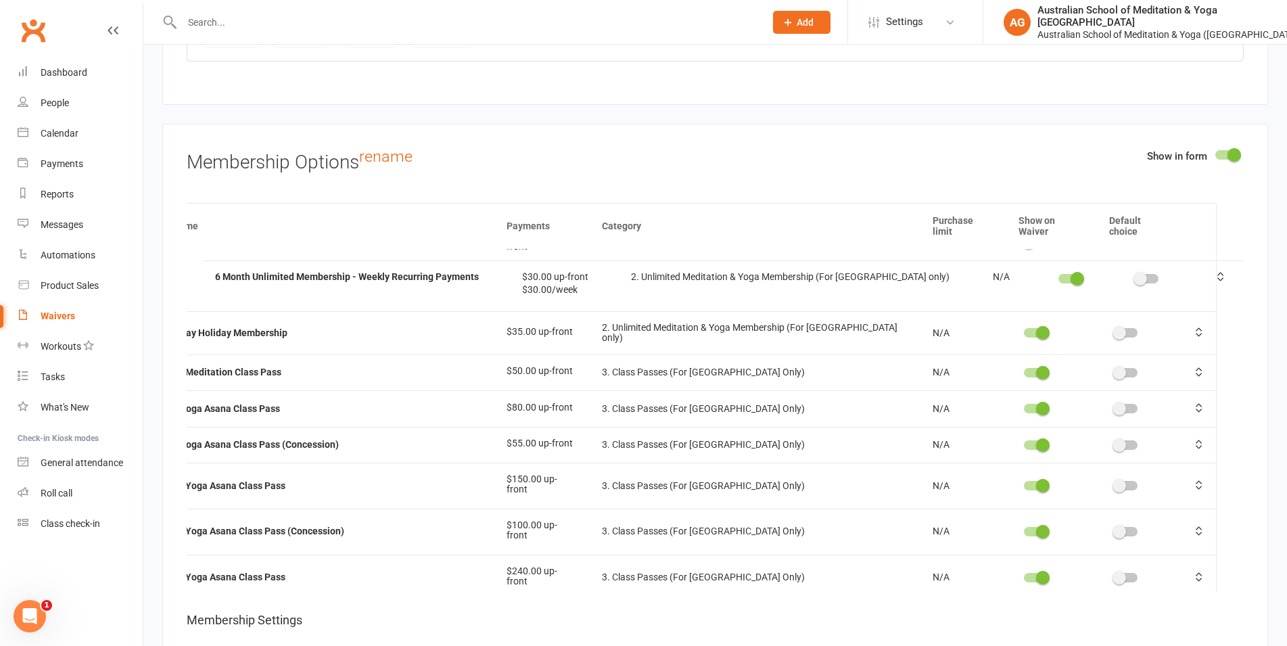
scroll to position [194, 41]
drag, startPoint x: 1215, startPoint y: 341, endPoint x: 1231, endPoint y: 259, distance: 83.3
click at [1231, 260] on td at bounding box center [1217, 283] width 53 height 46
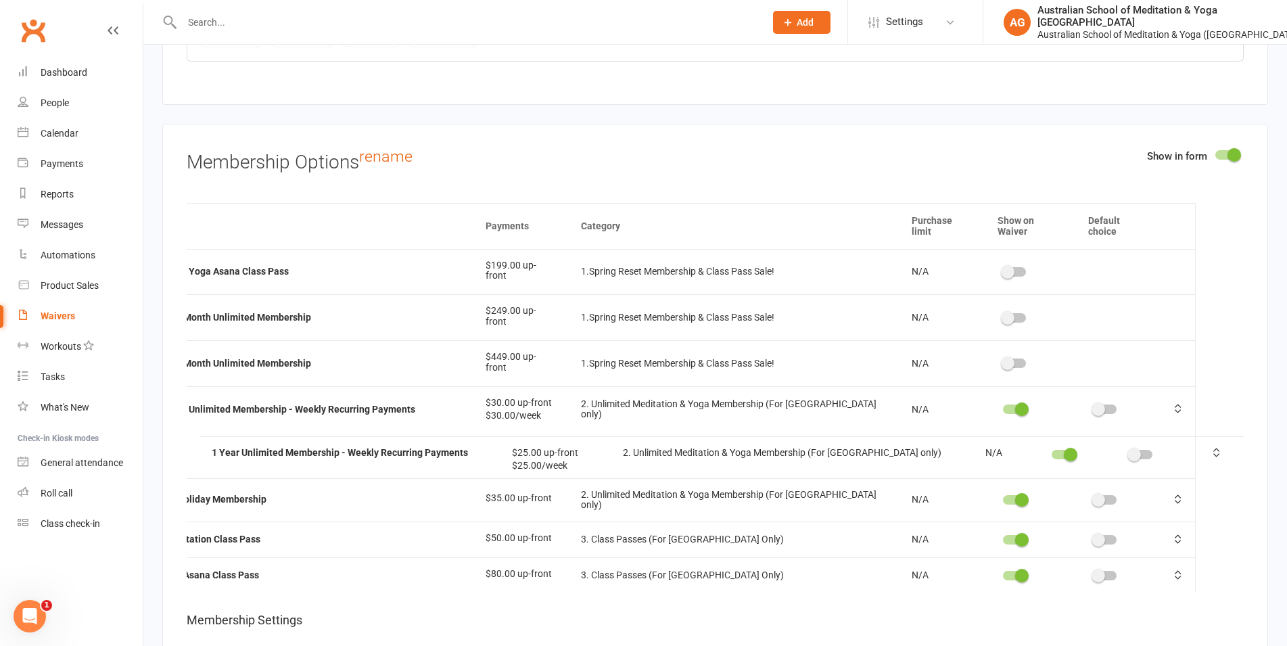
scroll to position [73, 36]
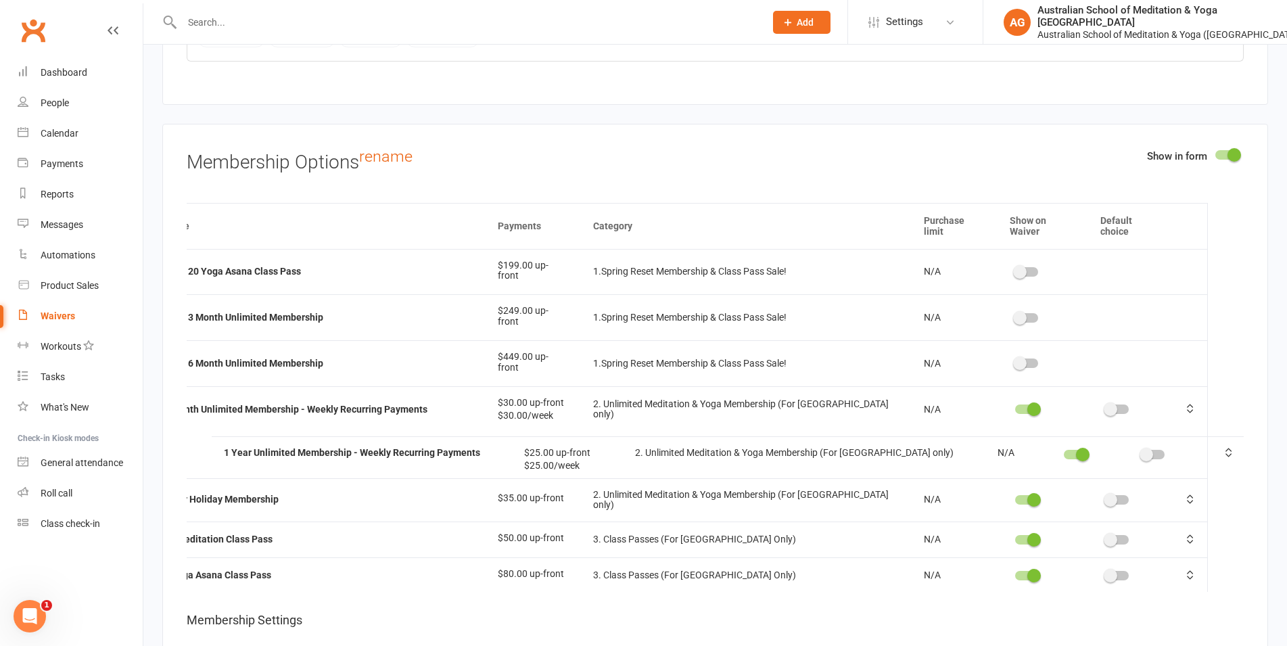
drag, startPoint x: 1211, startPoint y: 308, endPoint x: 1188, endPoint y: 435, distance: 128.5
click at [1214, 448] on div at bounding box center [1228, 453] width 29 height 11
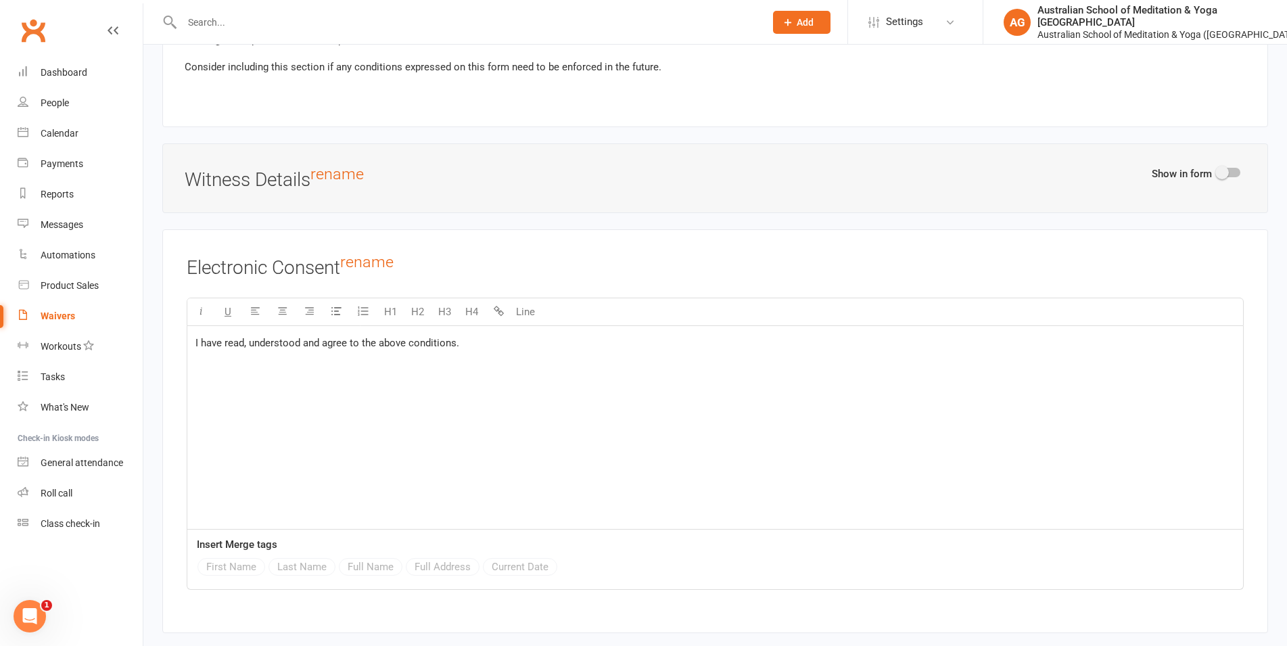
scroll to position [9141, 0]
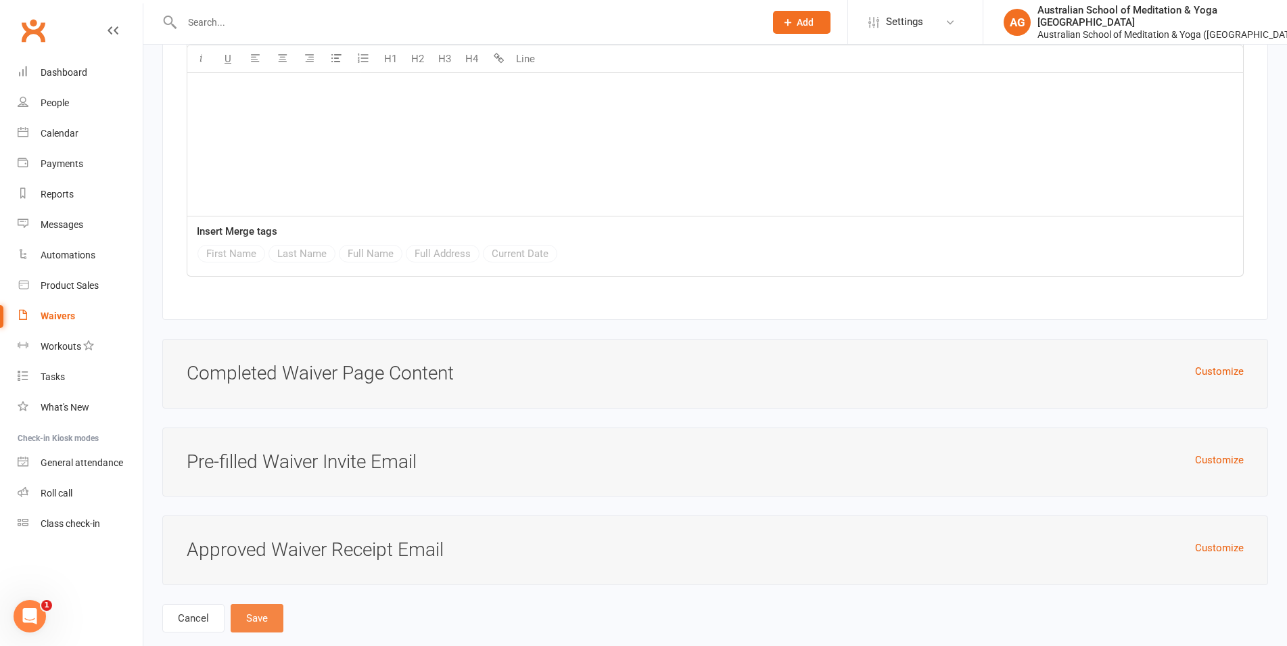
click at [263, 604] on button "Save" at bounding box center [257, 618] width 53 height 28
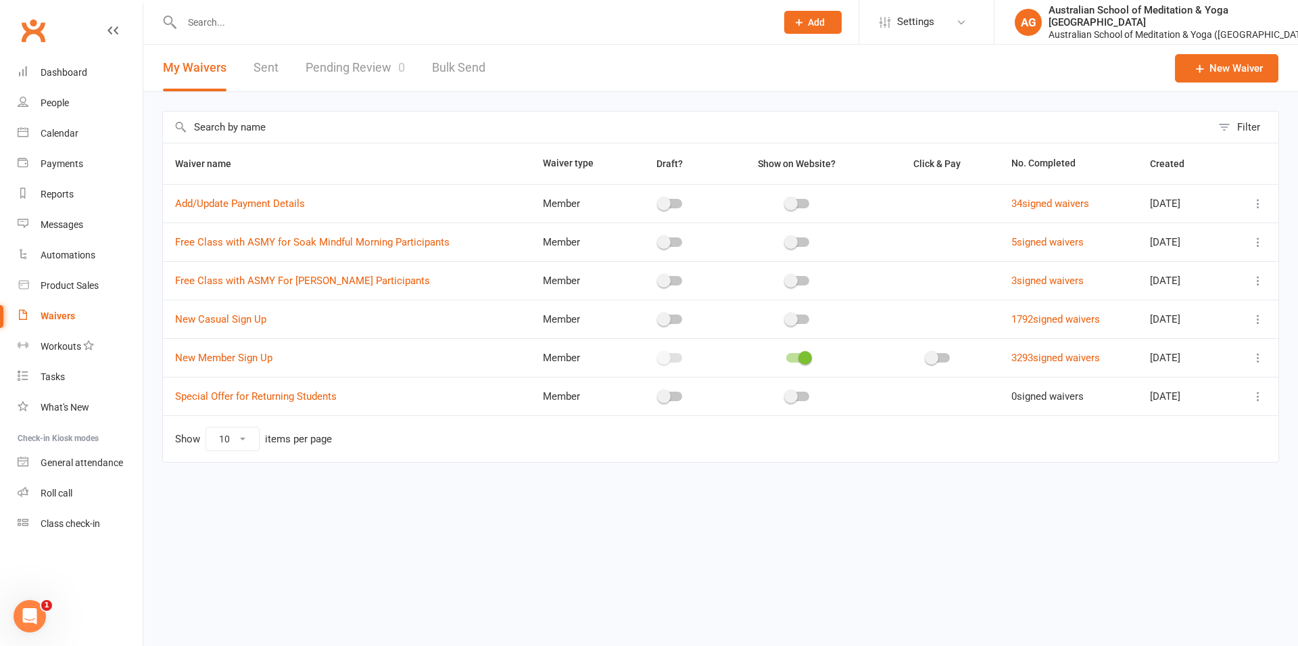
click at [1261, 355] on icon at bounding box center [1259, 358] width 14 height 14
click at [1202, 430] on link "Copy external link to clipboard" at bounding box center [1186, 438] width 159 height 27
click at [60, 71] on div "Dashboard" at bounding box center [64, 72] width 47 height 11
